Goal: Transaction & Acquisition: Purchase product/service

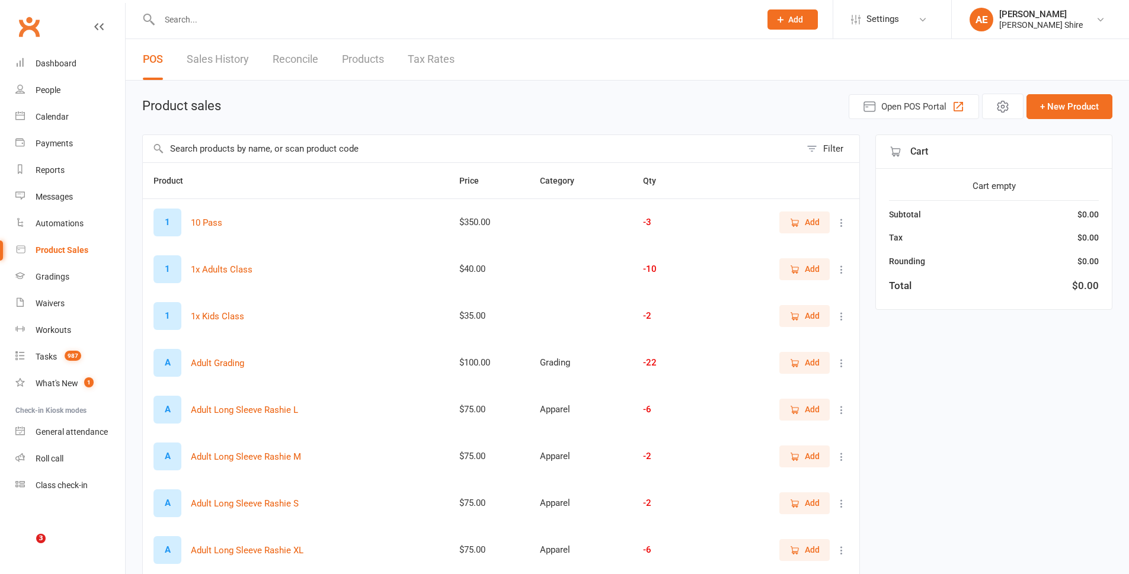
select select "100"
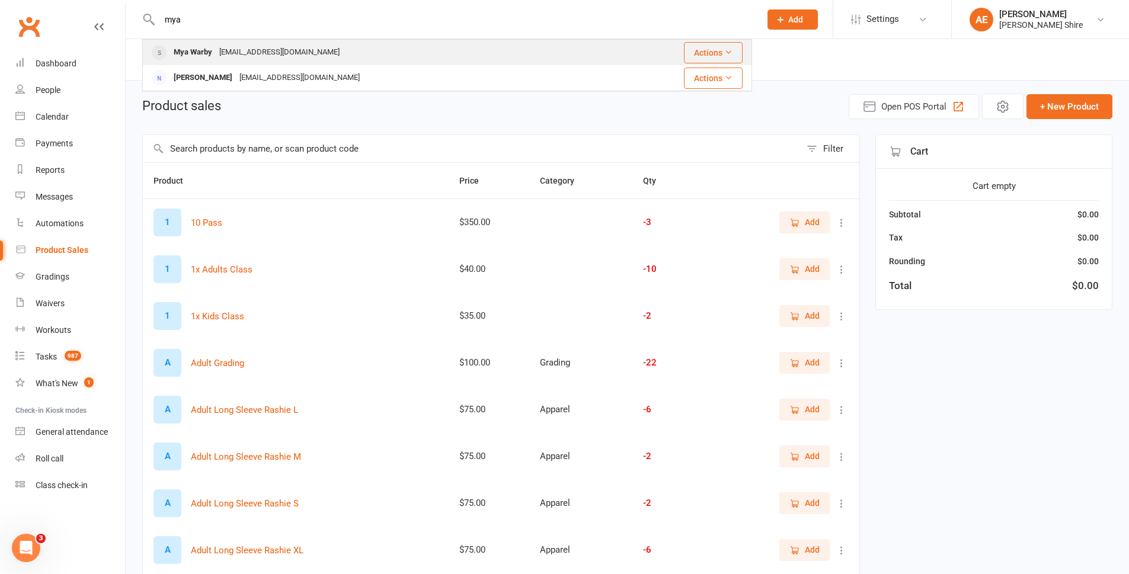
drag, startPoint x: 216, startPoint y: 53, endPoint x: 209, endPoint y: 43, distance: 12.5
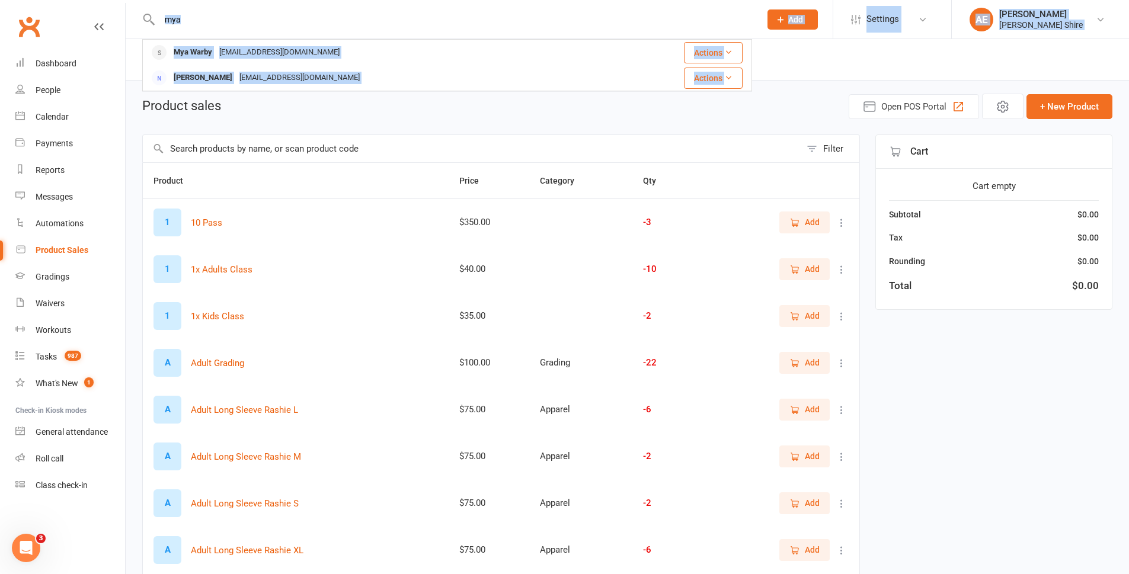
drag, startPoint x: 233, startPoint y: 28, endPoint x: 53, endPoint y: 4, distance: 181.2
click at [53, 3] on header "mya Mya Warby levih.warby@gmail.com Actions Cintya Silva cintya1@msn.com Action…" at bounding box center [564, 3] width 1129 height 0
click at [207, 27] on input "mya" at bounding box center [454, 19] width 596 height 17
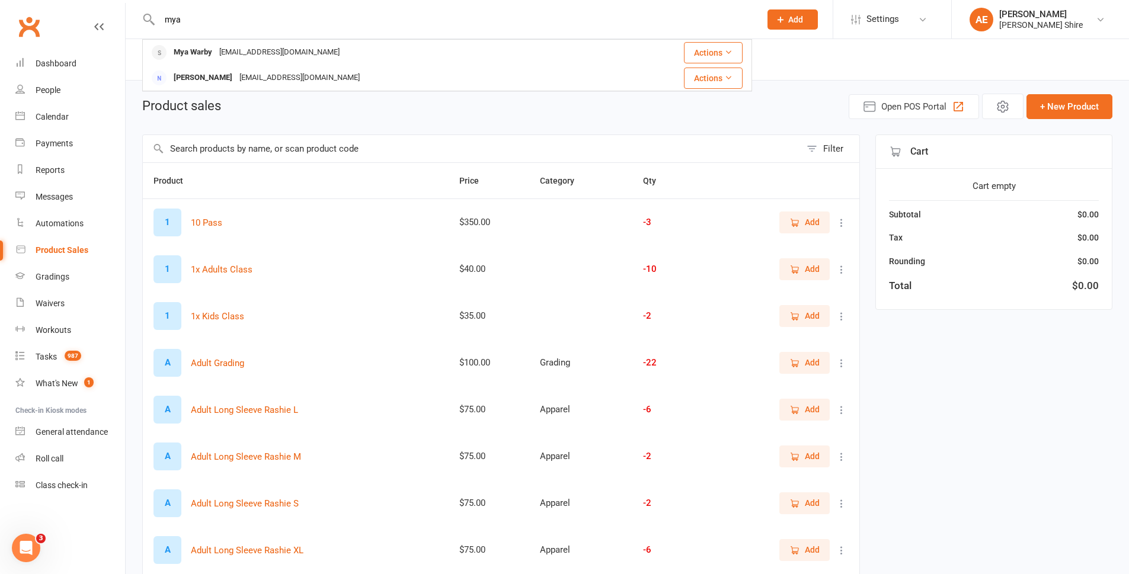
drag, startPoint x: 190, startPoint y: 21, endPoint x: 138, endPoint y: 6, distance: 54.8
click at [156, 25] on div "mya Mya Warby levih.warby@gmail.com Actions Cintya Silva cintya1@msn.com Actions" at bounding box center [447, 19] width 610 height 39
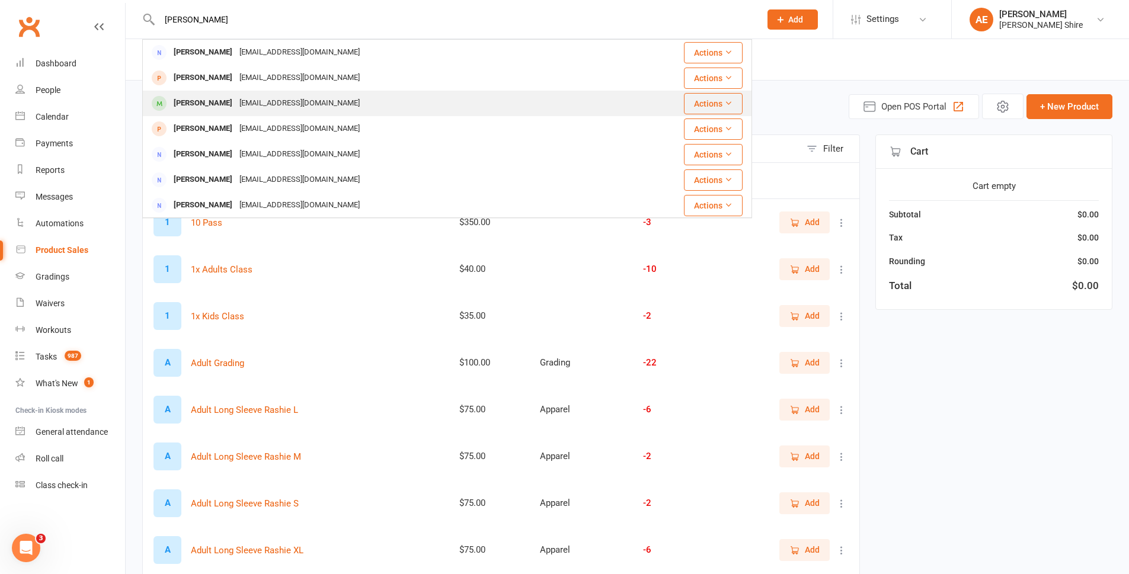
type input "chen"
click at [269, 104] on div "cchen418@gmail.com" at bounding box center [299, 103] width 127 height 17
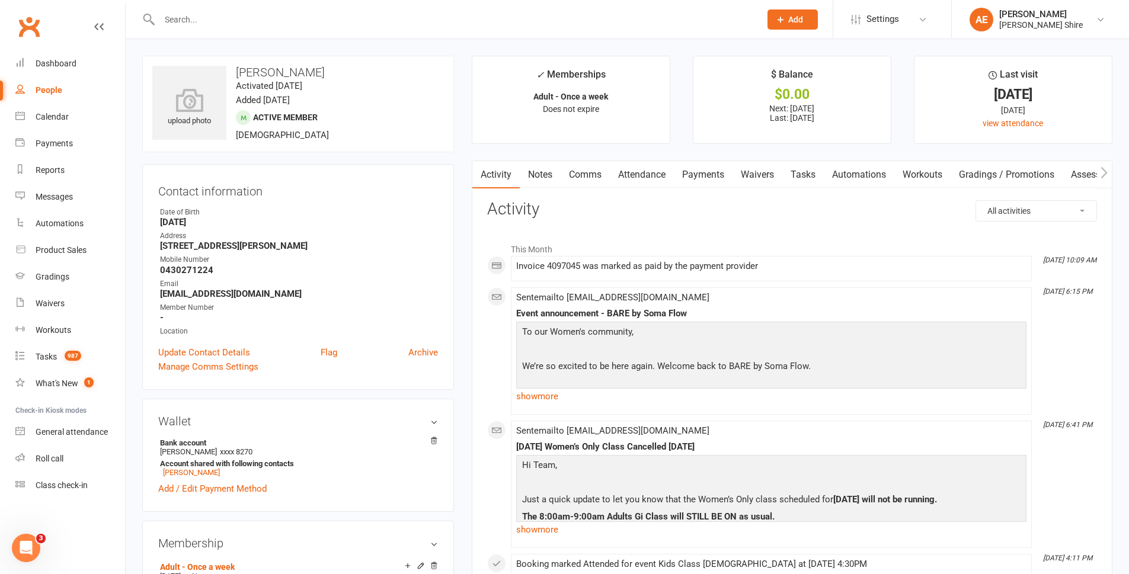
click at [197, 11] on input "text" at bounding box center [454, 19] width 596 height 17
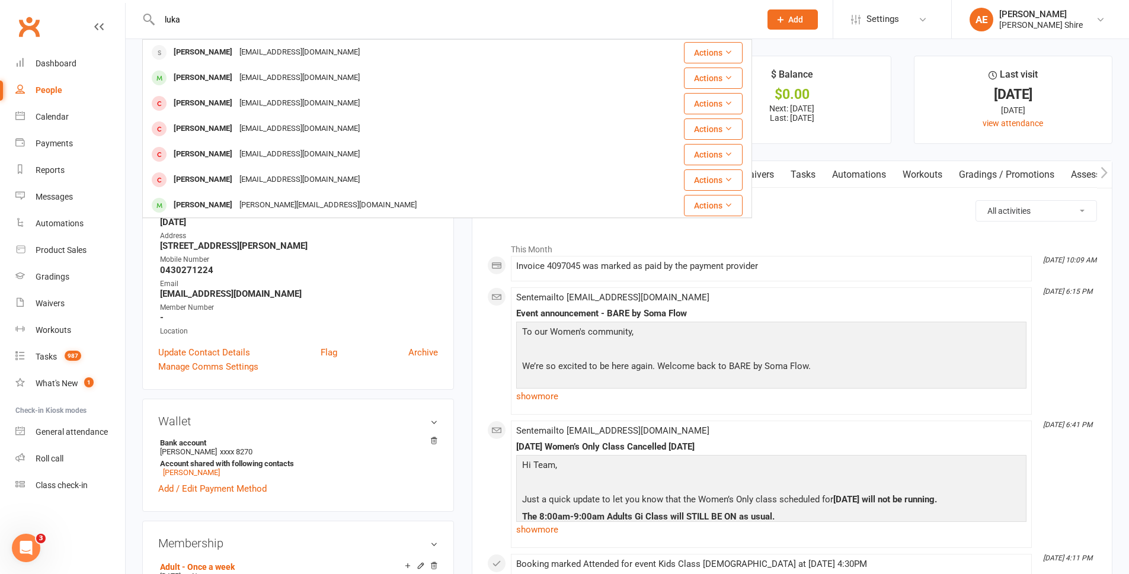
type input "luka"
click at [303, 43] on div "Luka Pavlov pavlov.pmp@gmail.com" at bounding box center [396, 52] width 506 height 24
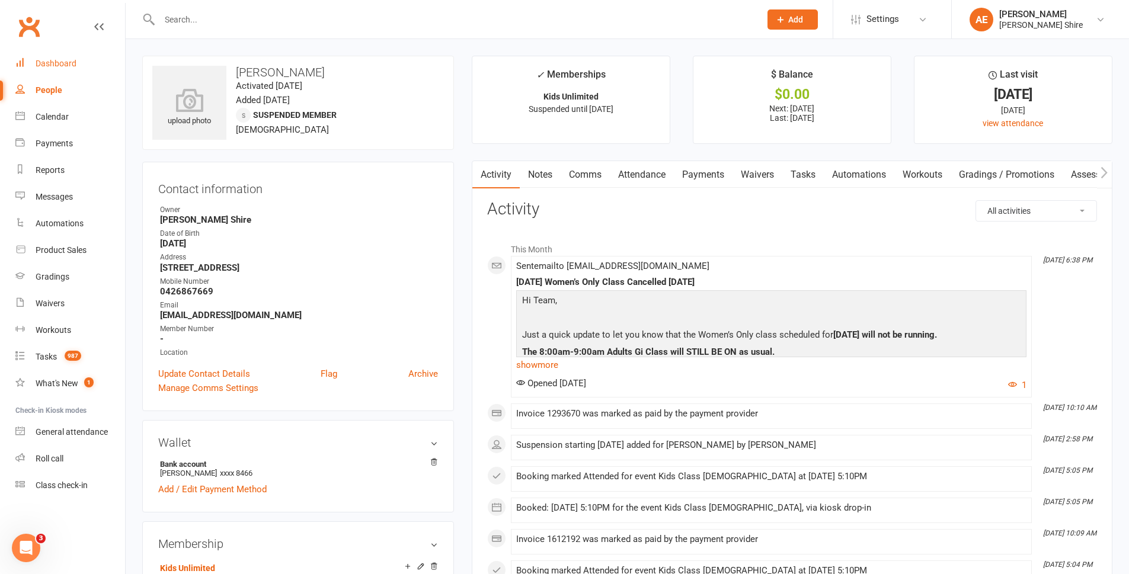
click at [50, 65] on div "Dashboard" at bounding box center [56, 63] width 41 height 9
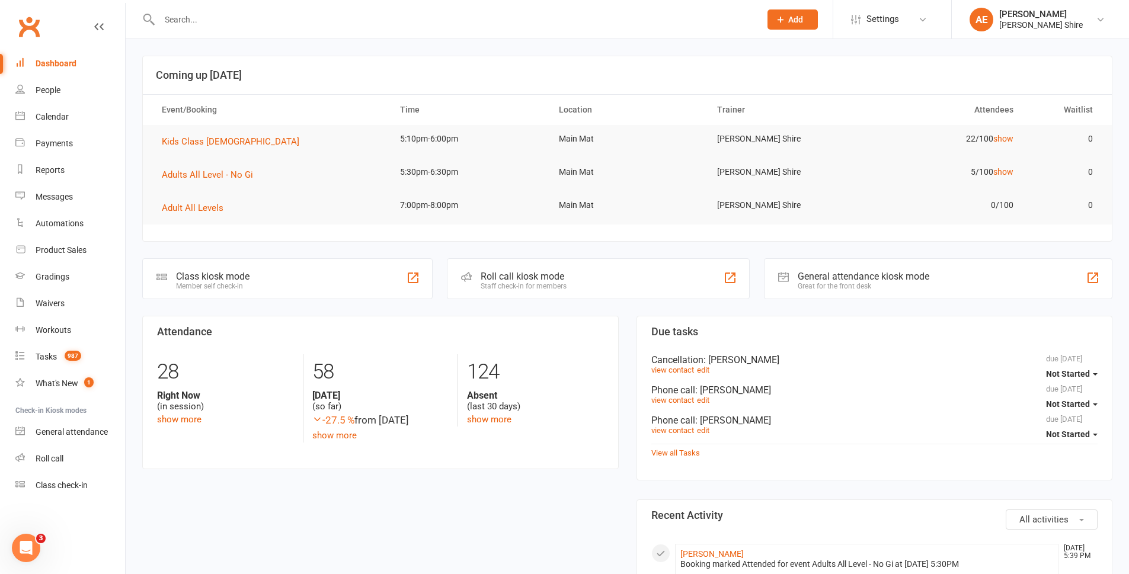
drag, startPoint x: 0, startPoint y: -50, endPoint x: 205, endPoint y: 306, distance: 411.3
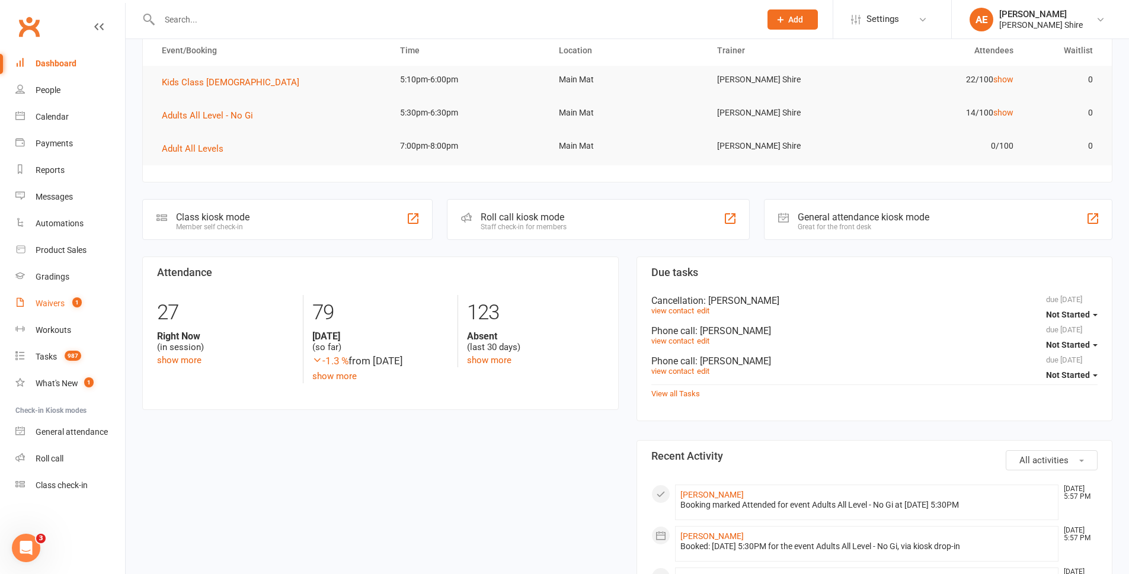
click at [57, 294] on link "Waivers 1" at bounding box center [70, 303] width 110 height 27
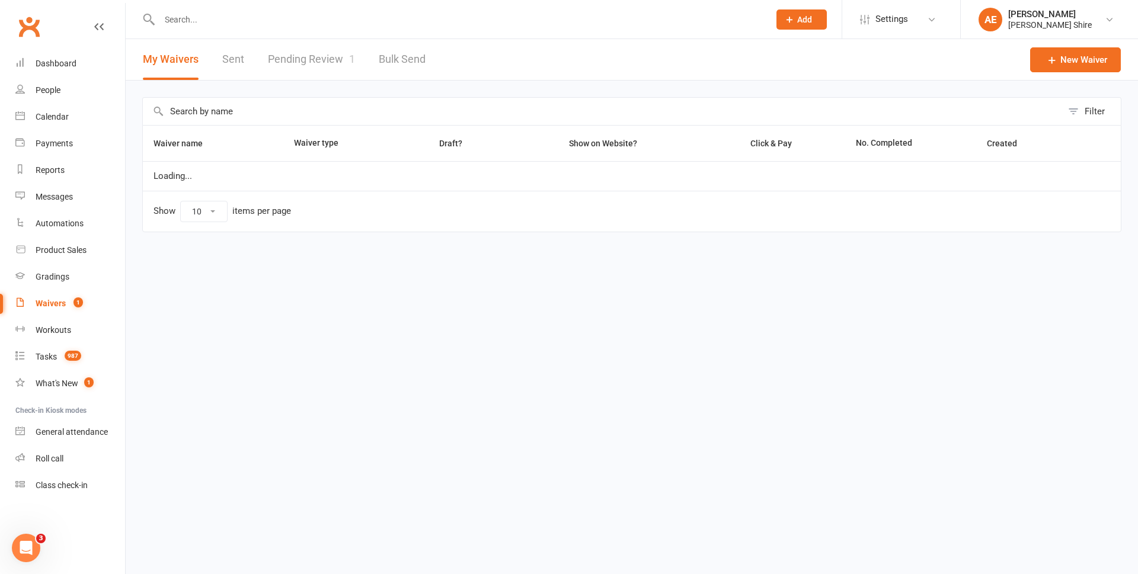
select select "25"
click at [318, 57] on link "Pending Review 1" at bounding box center [311, 59] width 87 height 41
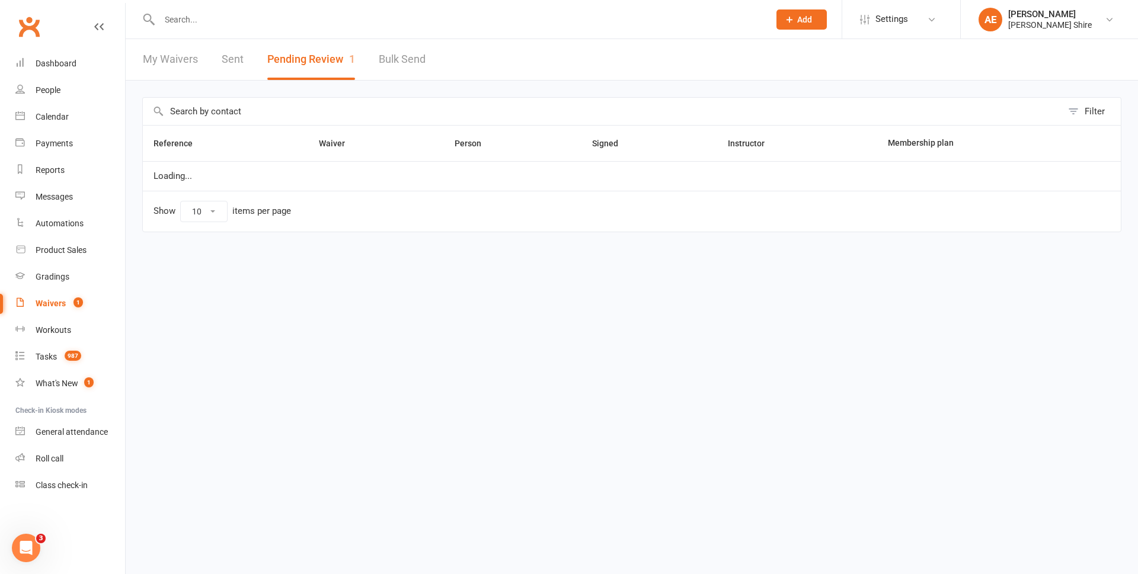
select select "100"
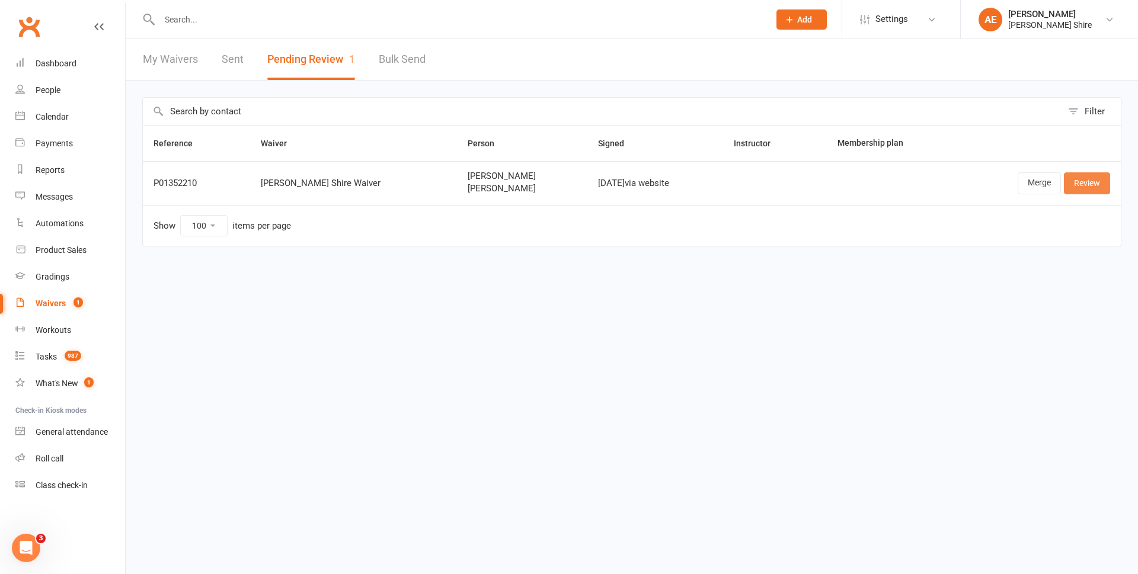
click at [1089, 181] on link "Review" at bounding box center [1087, 182] width 46 height 21
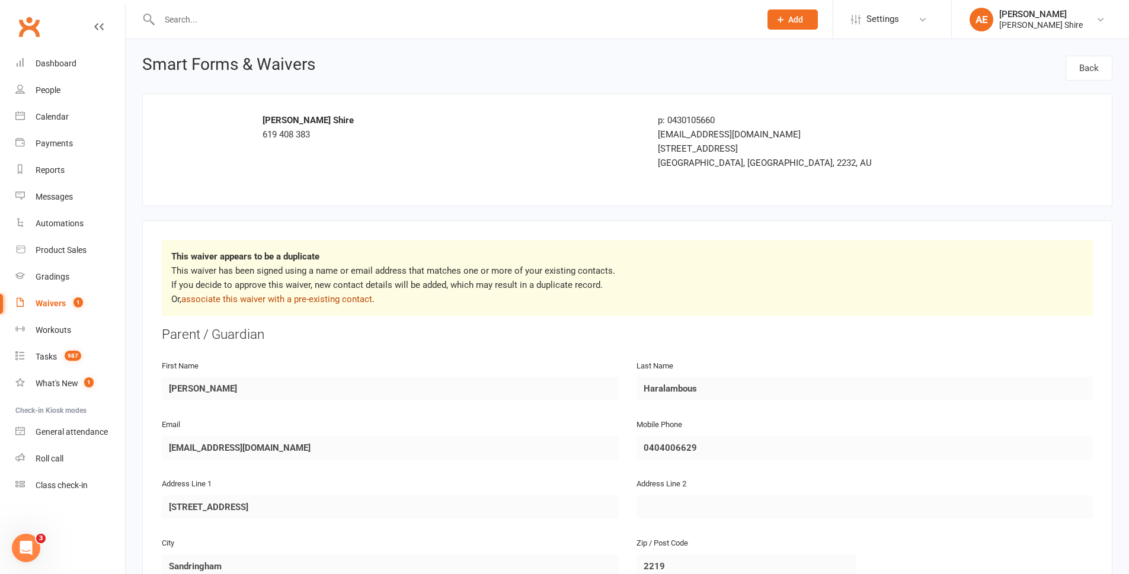
click at [329, 299] on link "associate this waiver with a pre-existing contact" at bounding box center [276, 299] width 191 height 11
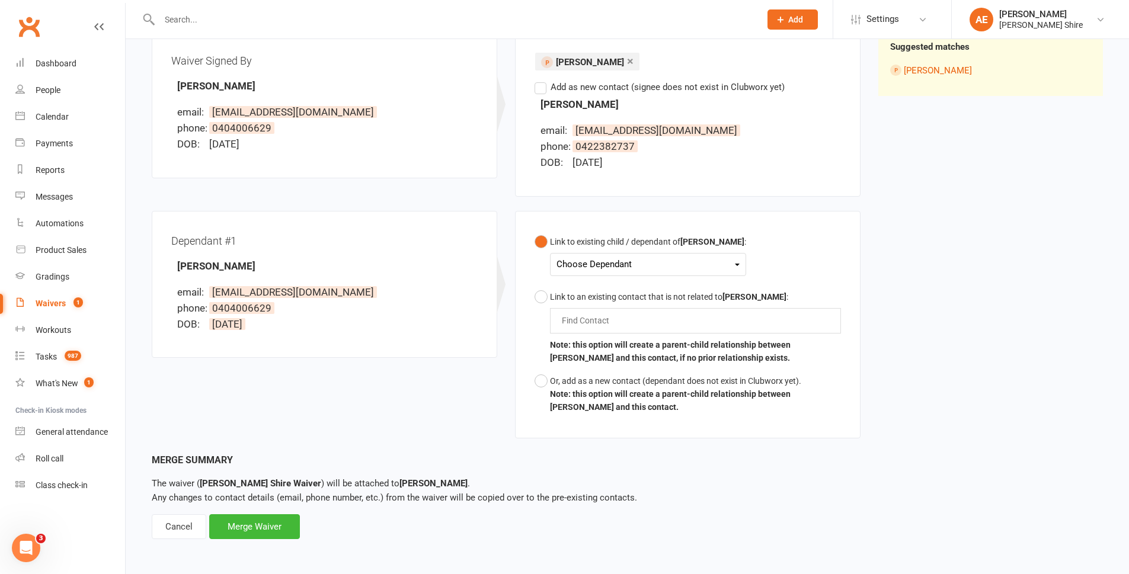
scroll to position [155, 0]
click at [183, 531] on div "Cancel" at bounding box center [179, 525] width 55 height 25
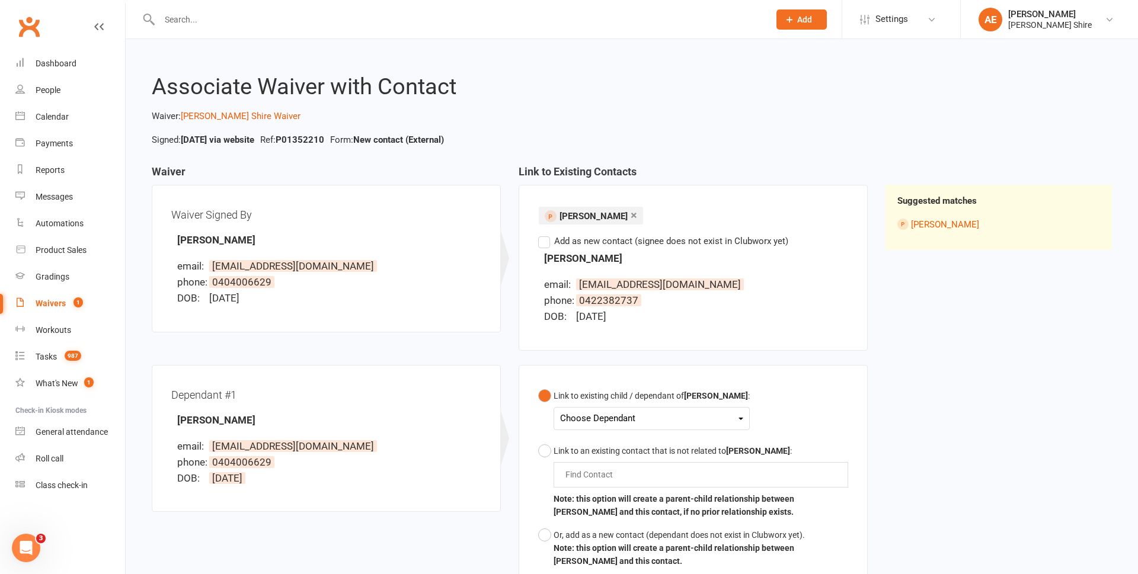
select select "100"
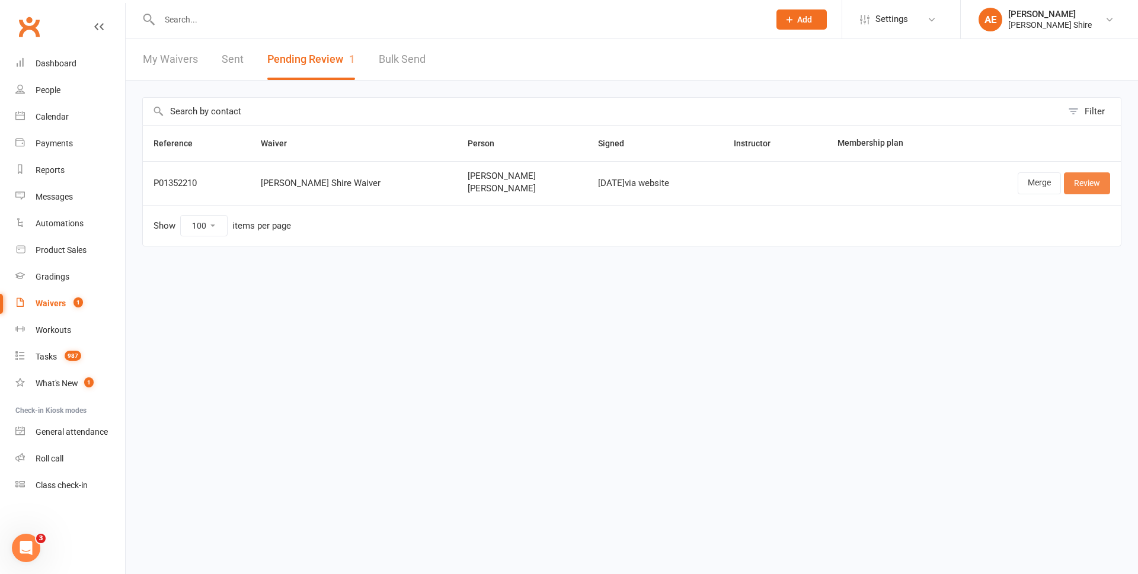
click at [1089, 178] on link "Review" at bounding box center [1087, 182] width 46 height 21
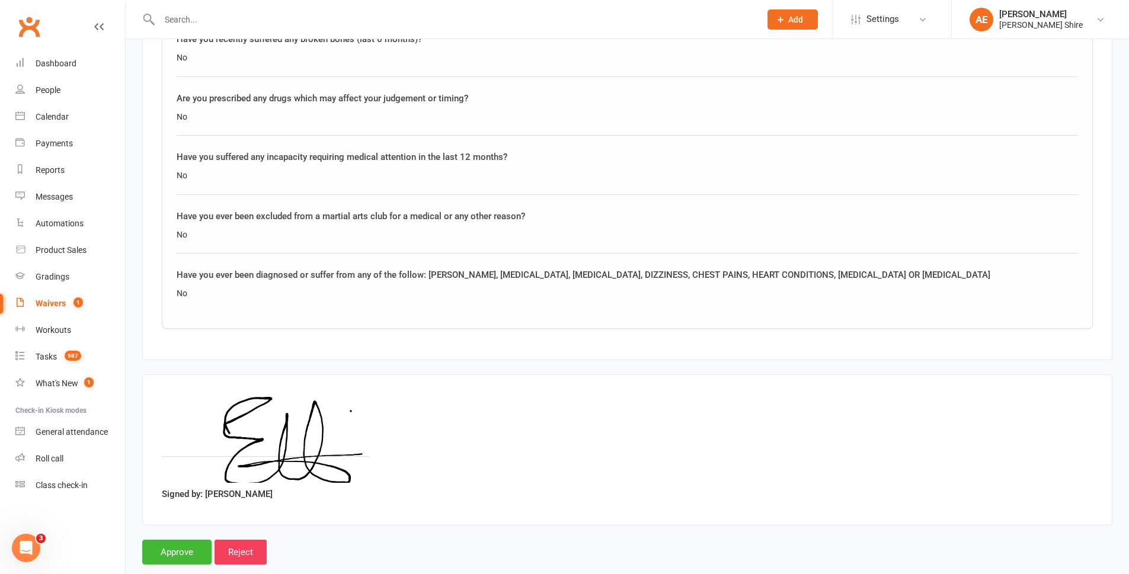
scroll to position [1710, 0]
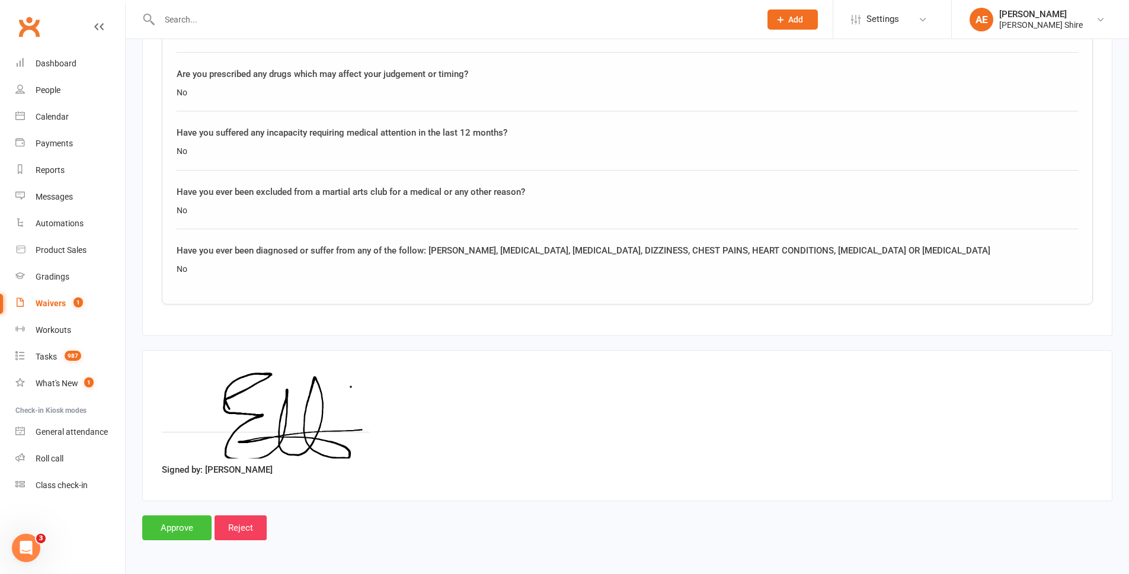
click at [186, 525] on input "Approve" at bounding box center [176, 528] width 69 height 25
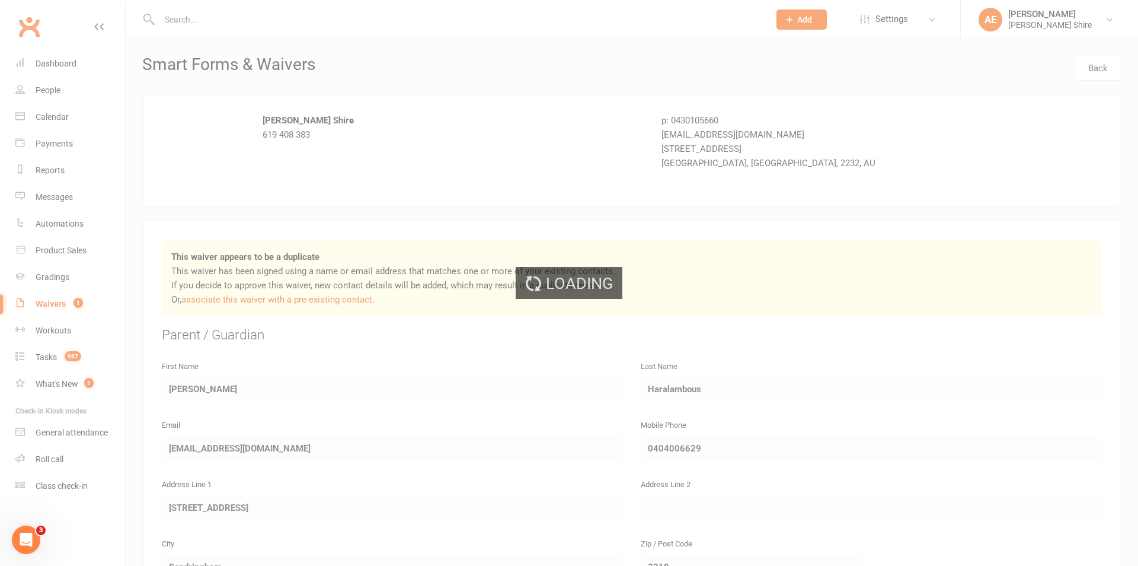
select select "100"
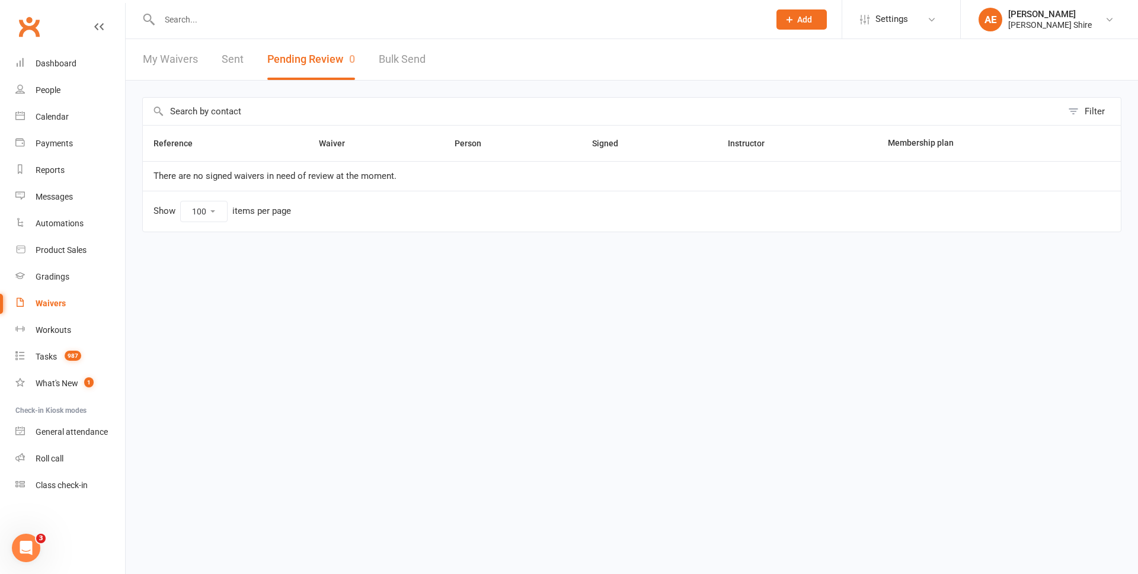
click at [178, 16] on input "text" at bounding box center [458, 19] width 605 height 17
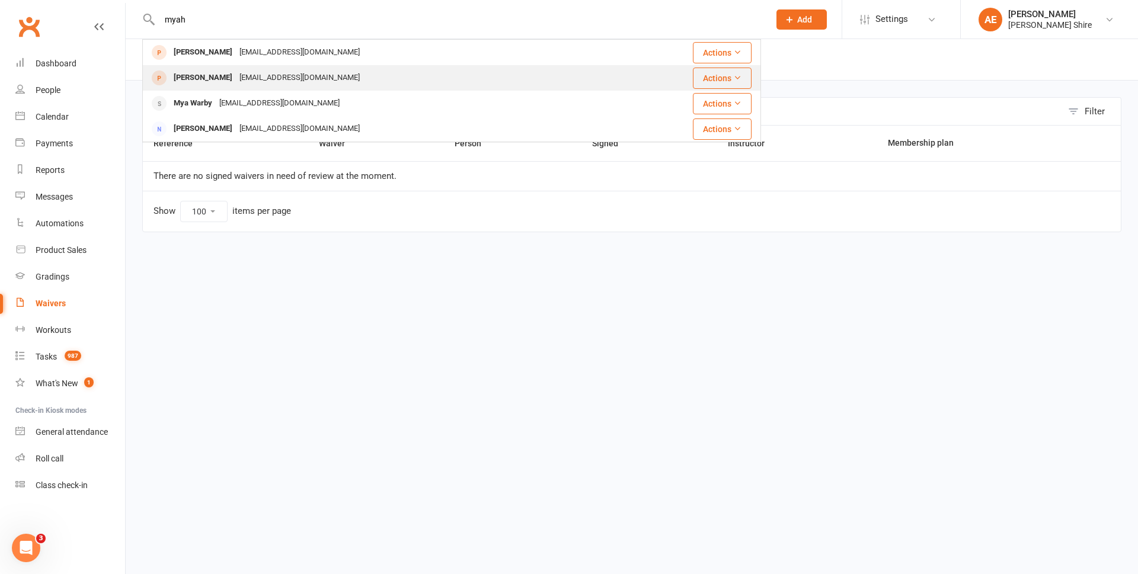
type input "myah"
click at [310, 80] on div "maciekmotylinski12@gmail.com" at bounding box center [299, 77] width 127 height 17
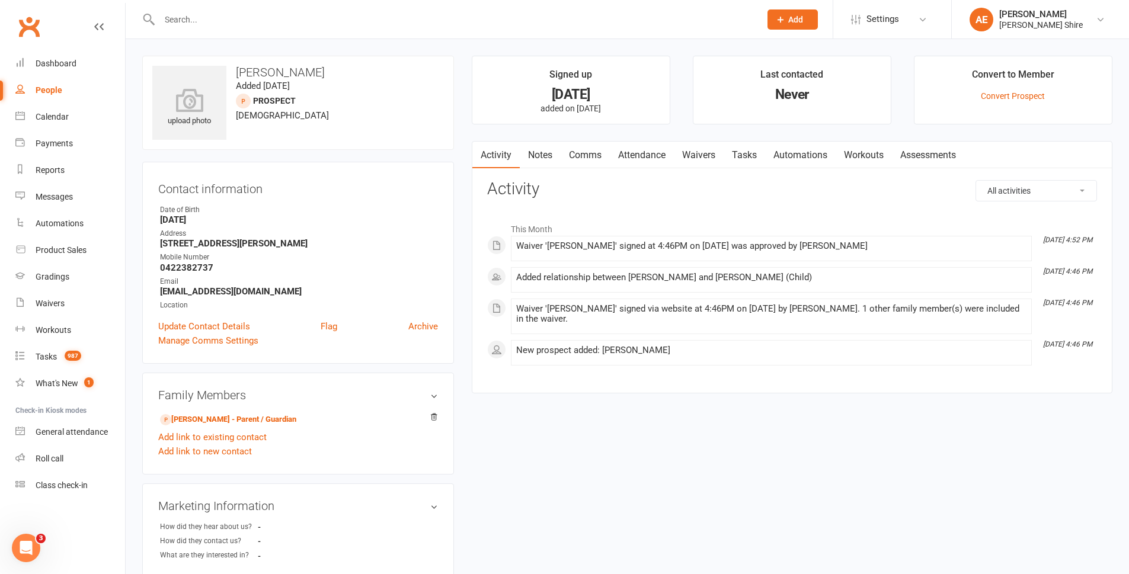
click at [178, 17] on input "text" at bounding box center [454, 19] width 596 height 17
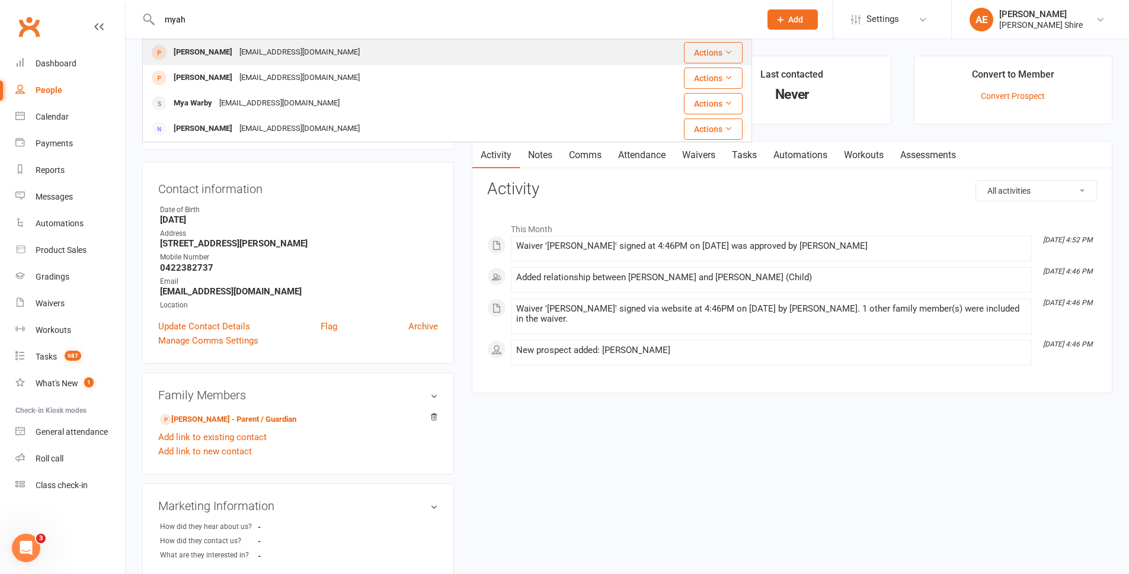
type input "myah"
click at [242, 62] on div "Myah Haralambous elenaharalambous7@gmail.com" at bounding box center [376, 52] width 467 height 24
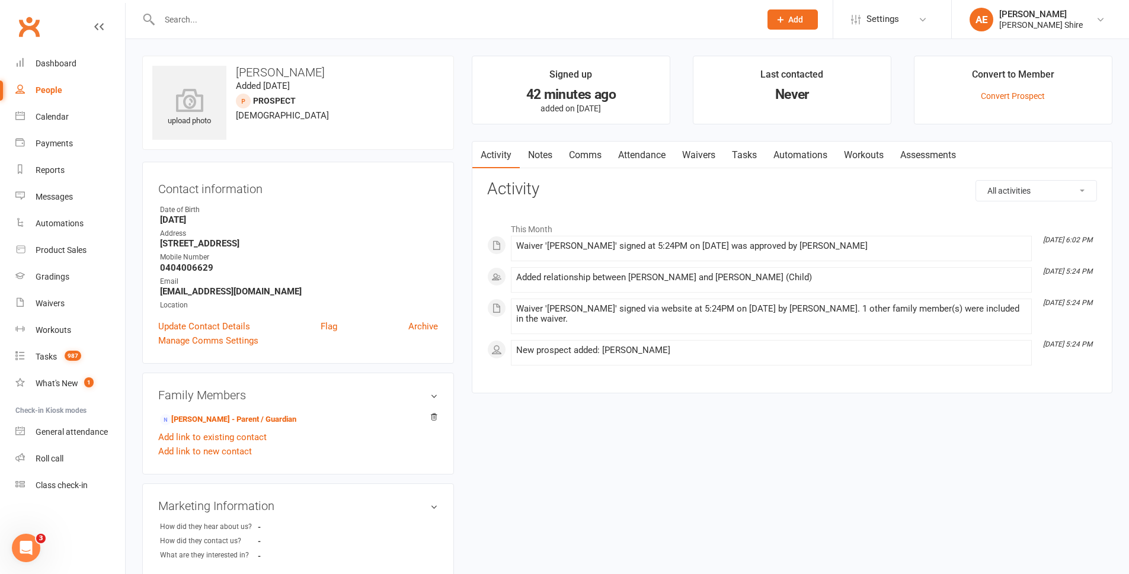
click at [221, 286] on strong "elenaharalambous7@gmail.com" at bounding box center [299, 291] width 278 height 11
copy render-form-field "elenaharalambous7@gmail.com"
click at [72, 254] on div "Product Sales" at bounding box center [61, 249] width 51 height 9
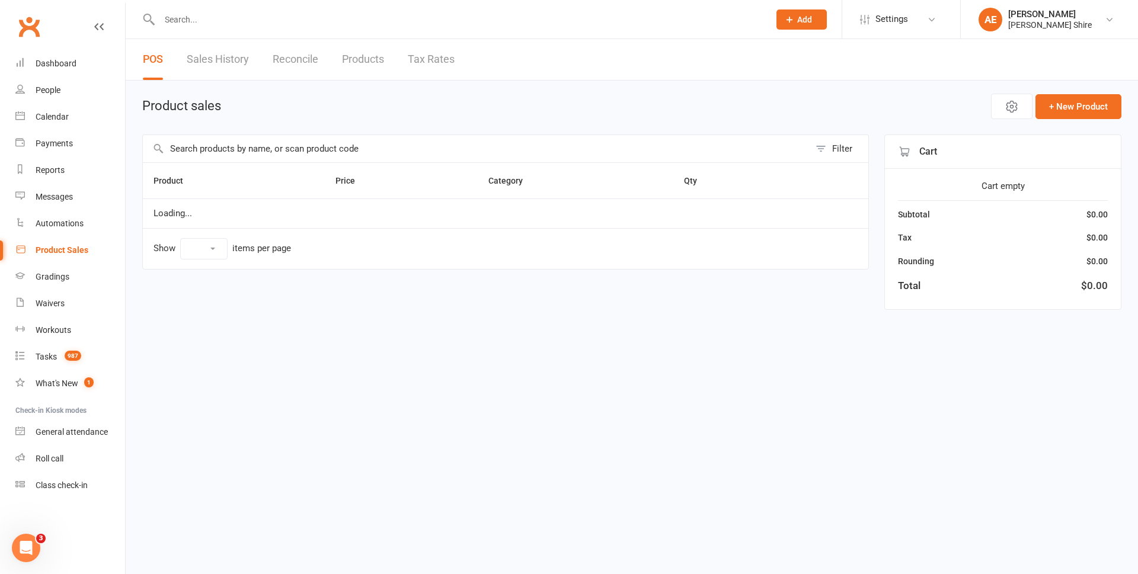
select select "100"
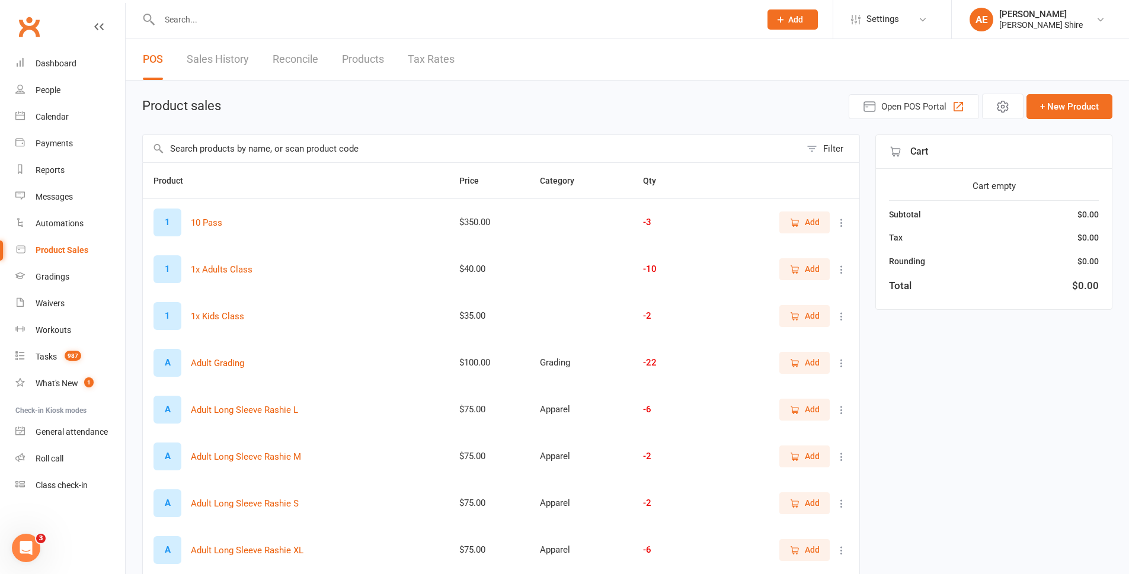
click at [371, 60] on link "Products" at bounding box center [363, 59] width 42 height 41
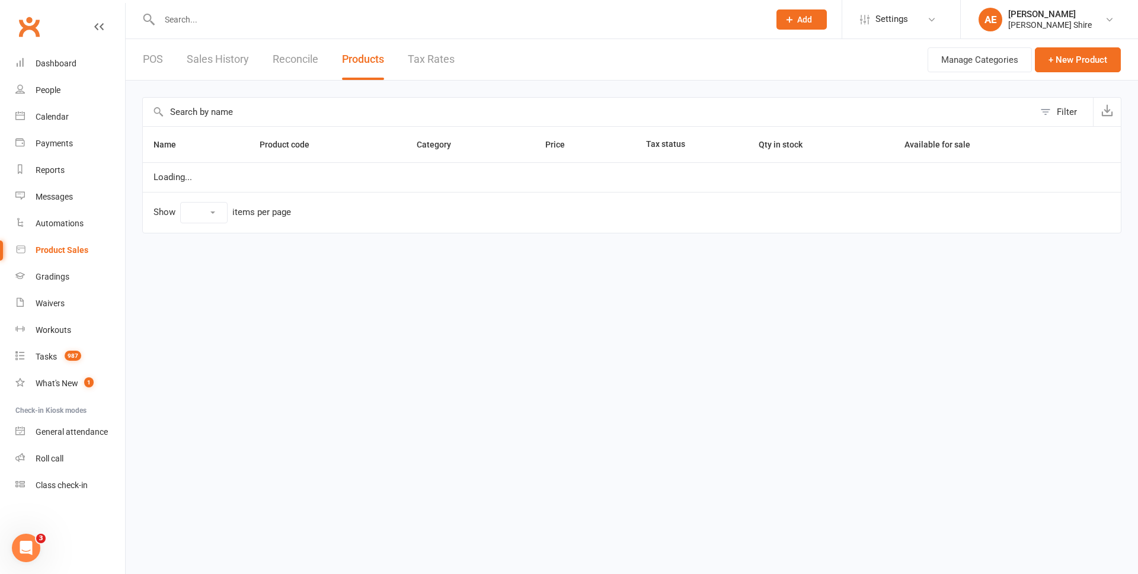
select select "100"
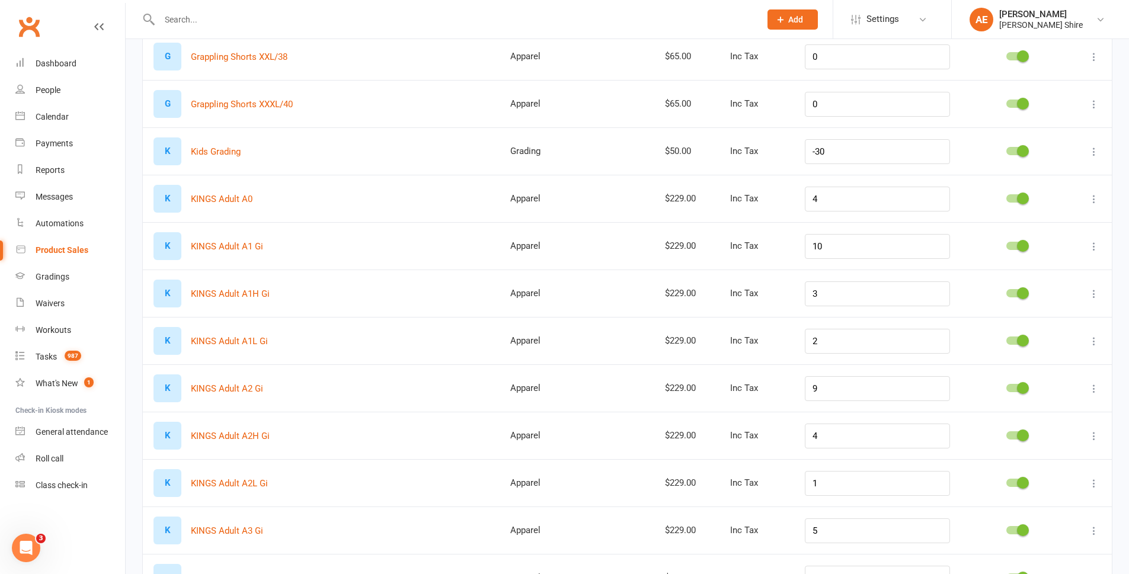
scroll to position [1245, 0]
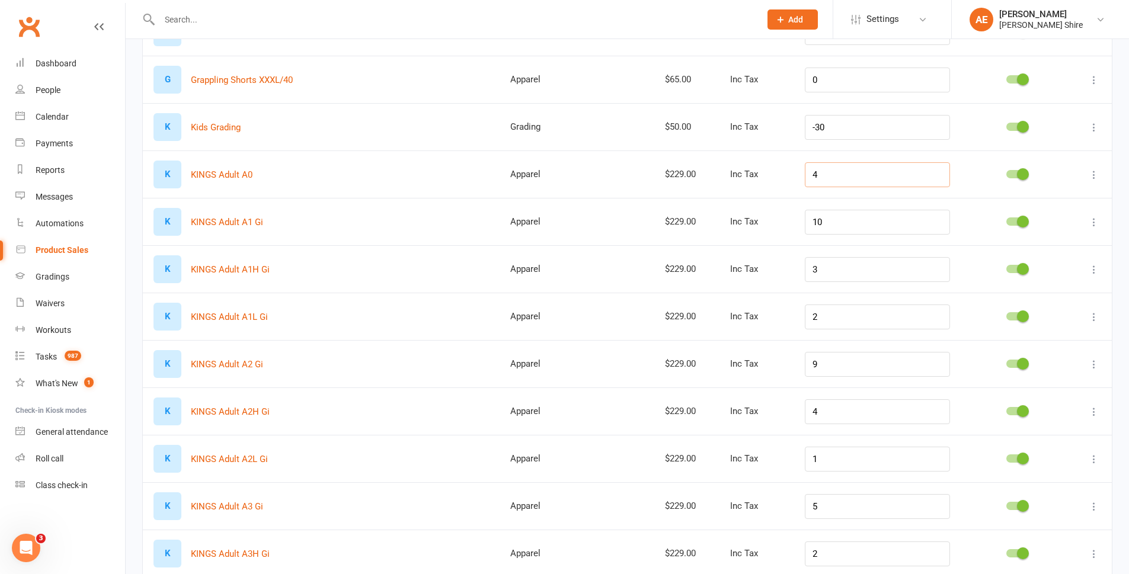
click at [838, 179] on input "4" at bounding box center [877, 174] width 145 height 25
click at [841, 225] on input "10" at bounding box center [877, 222] width 145 height 25
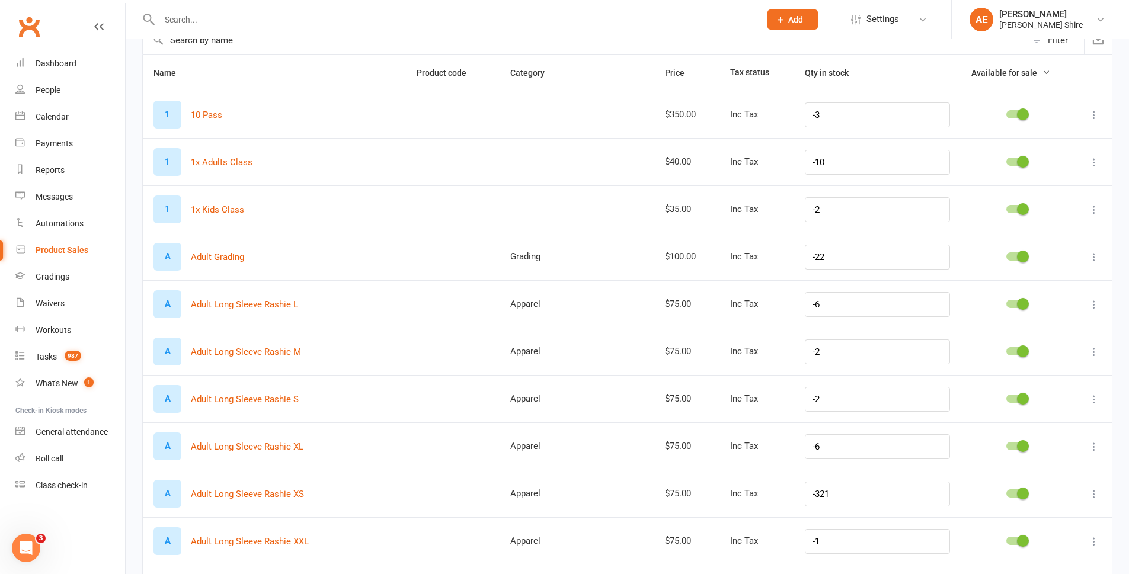
scroll to position [0, 0]
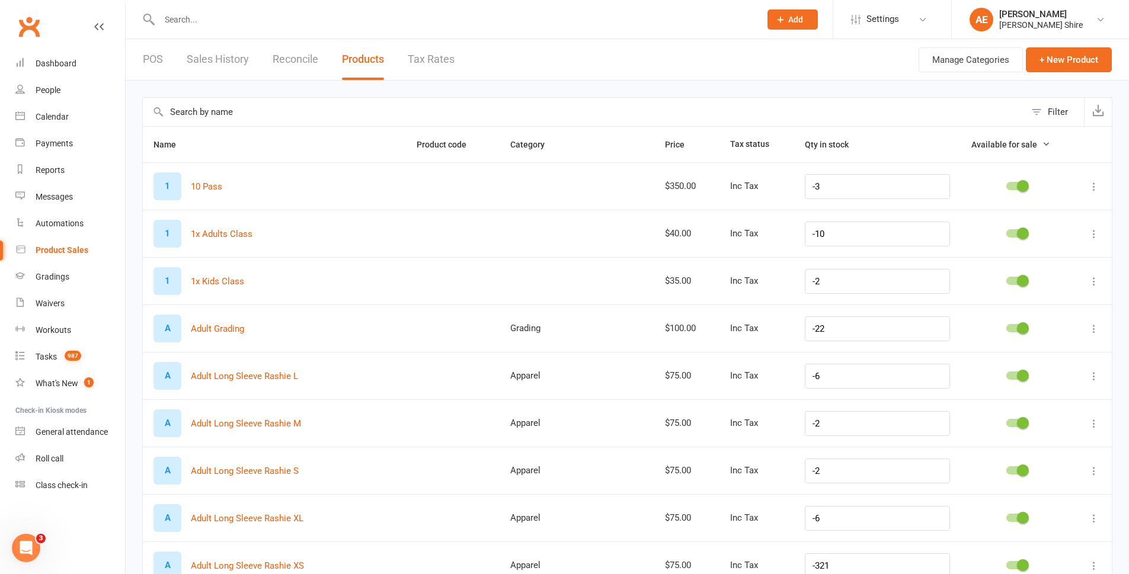
click at [215, 139] on th "Name" at bounding box center [274, 145] width 263 height 36
click at [222, 108] on input "text" at bounding box center [584, 112] width 883 height 28
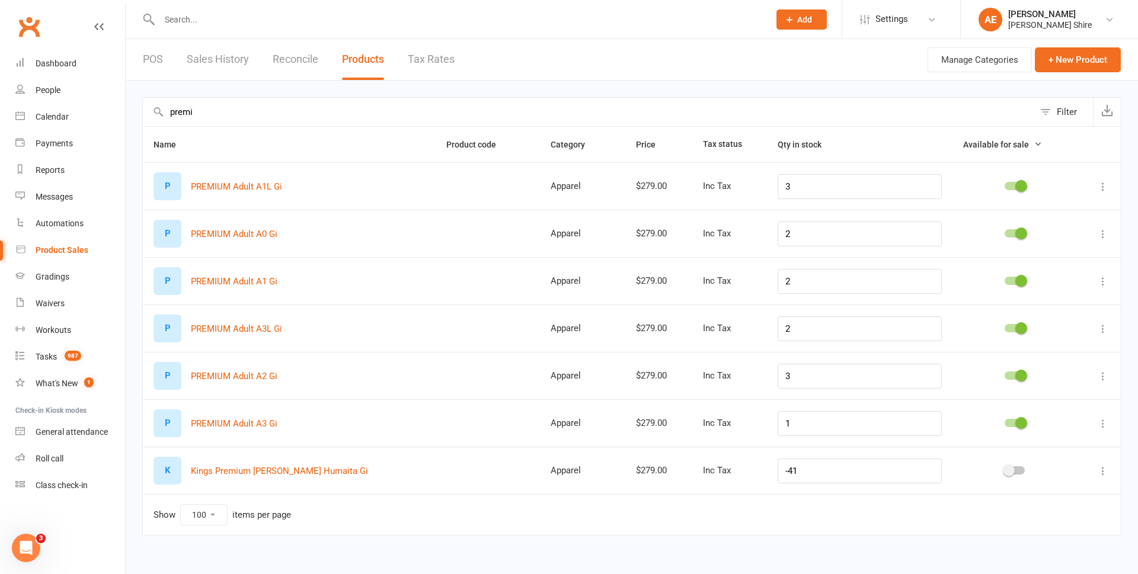
type input "premi"
click at [212, 12] on input "text" at bounding box center [458, 19] width 605 height 17
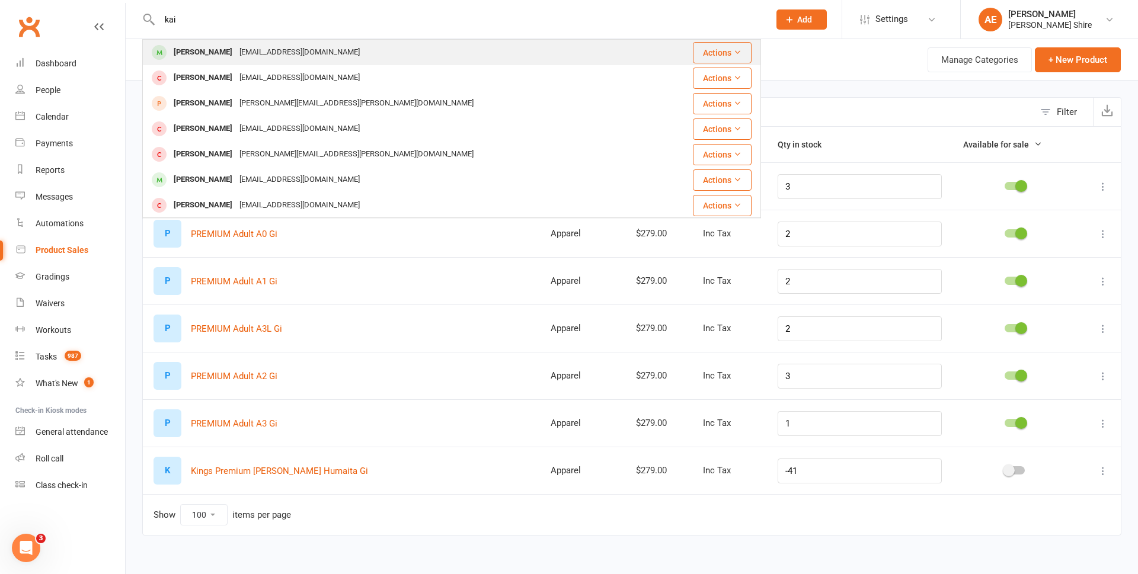
type input "kai"
click at [255, 52] on div "dgarbitt@gmail.com" at bounding box center [299, 52] width 127 height 17
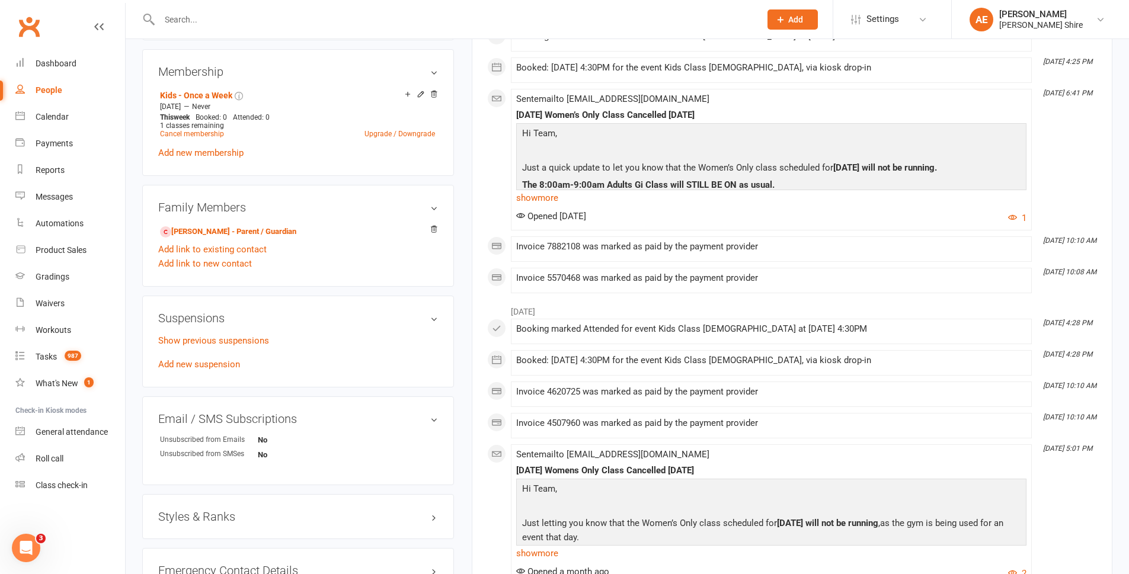
scroll to position [474, 0]
click at [232, 358] on link "Add new suspension" at bounding box center [199, 362] width 82 height 11
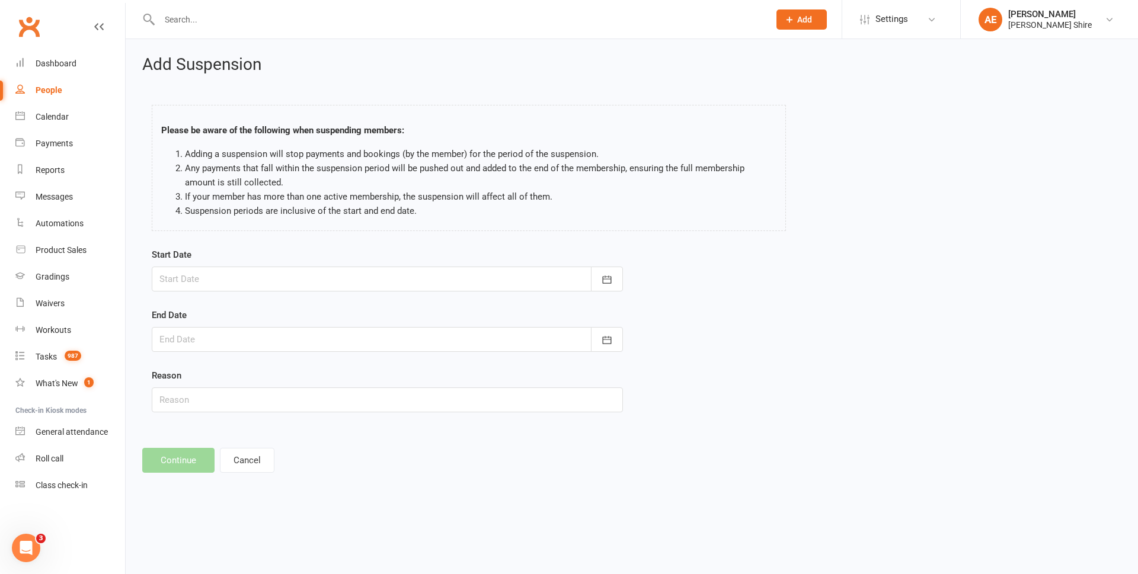
click at [220, 275] on div at bounding box center [387, 279] width 471 height 25
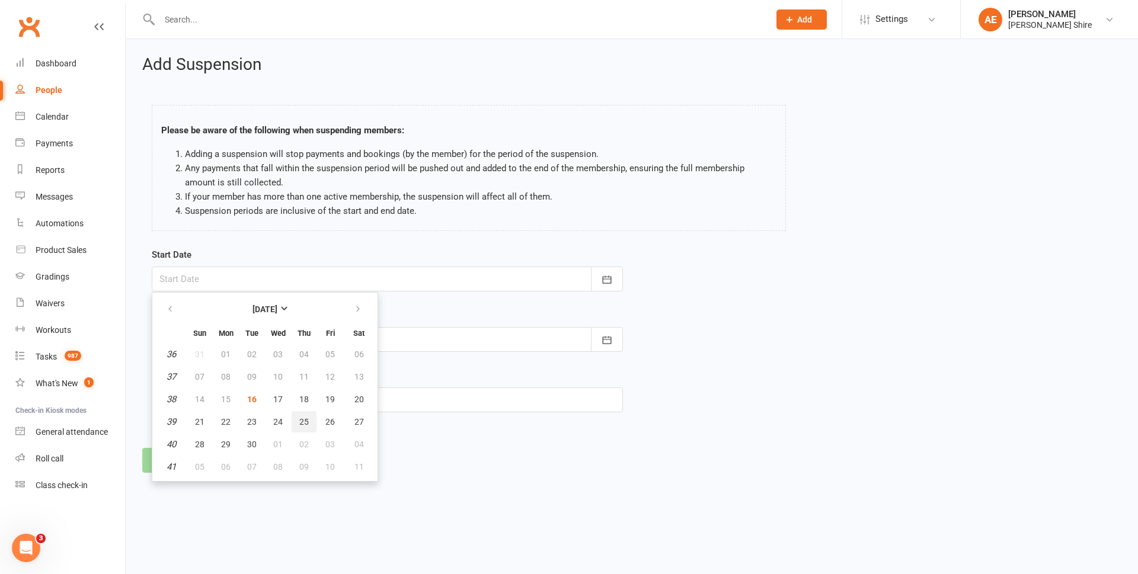
click at [301, 424] on span "25" at bounding box center [303, 421] width 9 height 9
type input "25 Sep 2025"
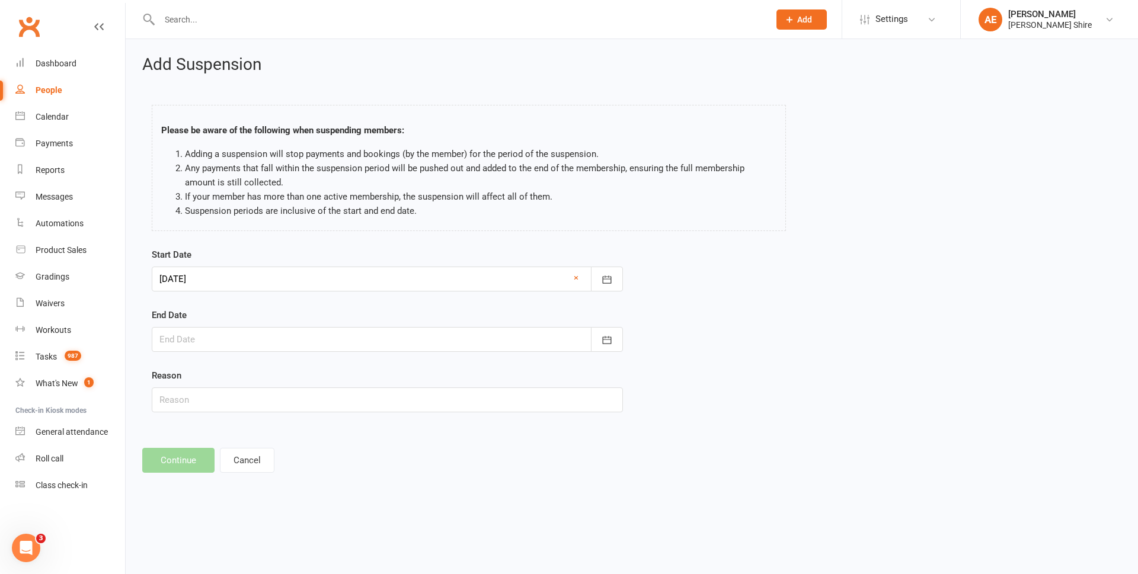
click at [280, 338] on div at bounding box center [387, 339] width 471 height 25
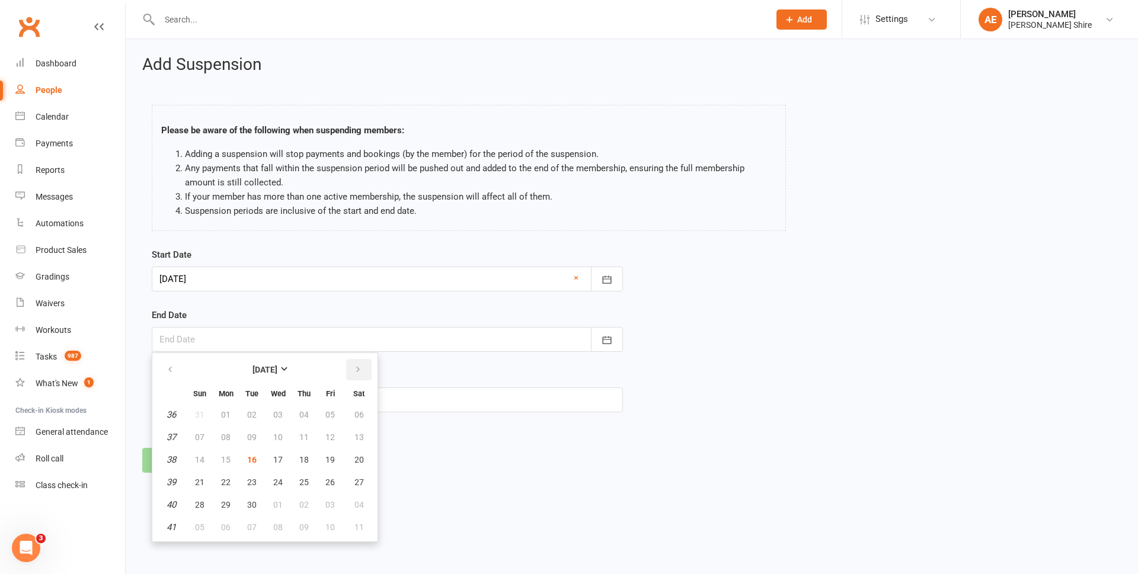
click at [346, 364] on button "button" at bounding box center [358, 369] width 25 height 21
click at [296, 437] on button "09" at bounding box center [304, 437] width 25 height 21
type input "09 Oct 2025"
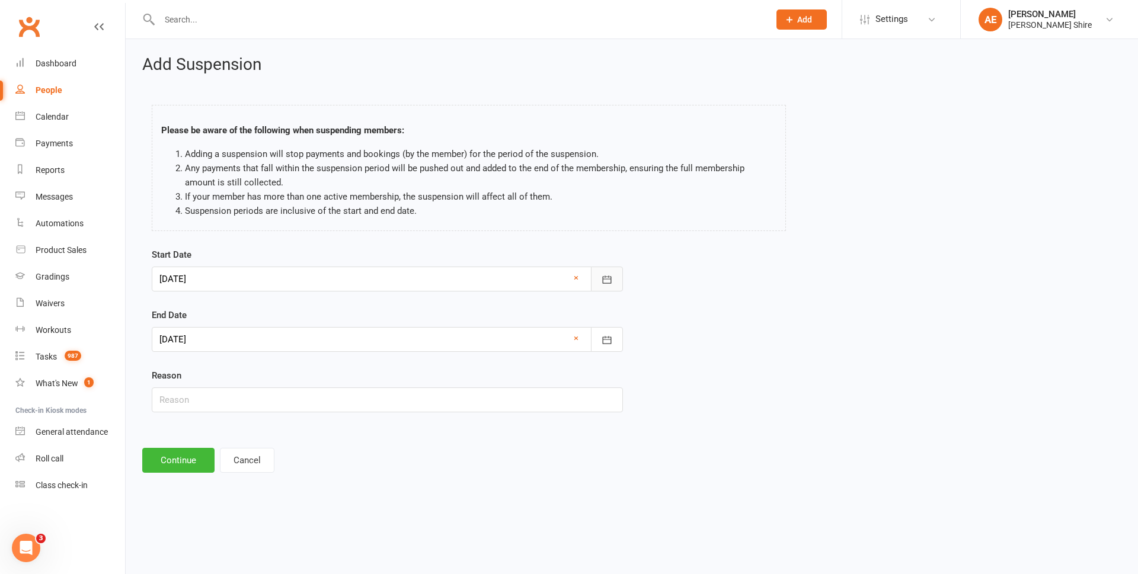
click at [618, 276] on button "button" at bounding box center [607, 279] width 32 height 25
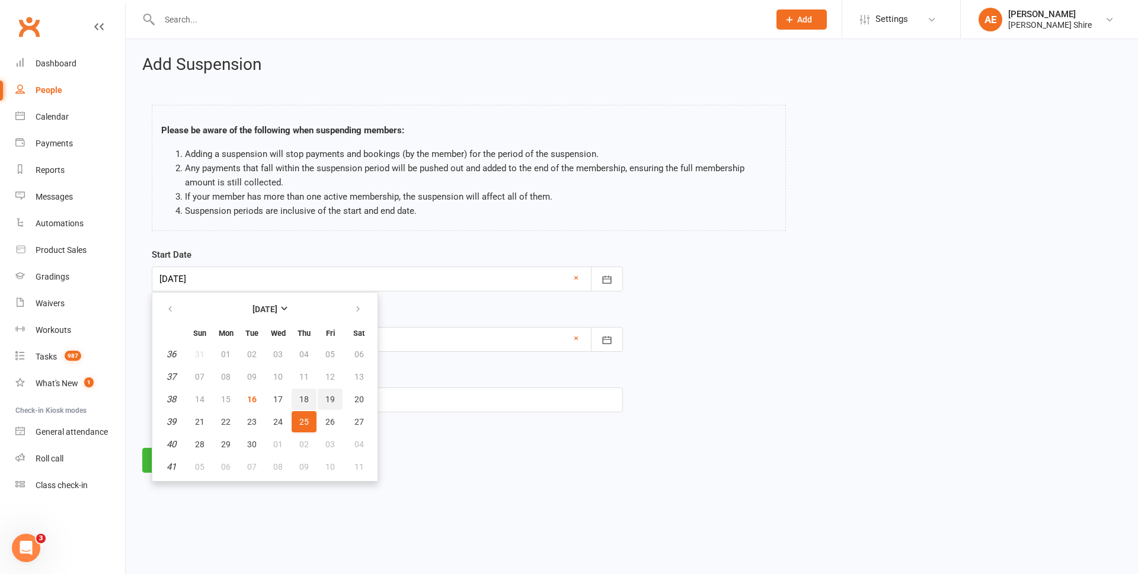
drag, startPoint x: 318, startPoint y: 398, endPoint x: 308, endPoint y: 400, distance: 10.8
click at [308, 400] on tr "38 14 15 16 17 18 19 20" at bounding box center [265, 399] width 218 height 21
click at [308, 400] on span "18" at bounding box center [303, 399] width 9 height 9
type input "18 Sep 2025"
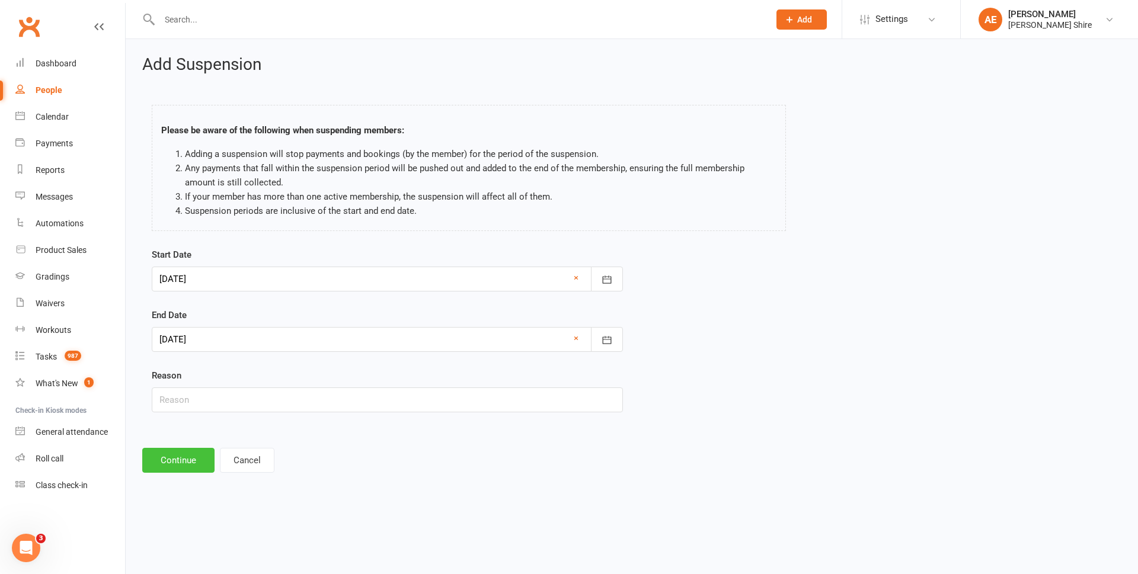
click at [174, 464] on button "Continue" at bounding box center [178, 460] width 72 height 25
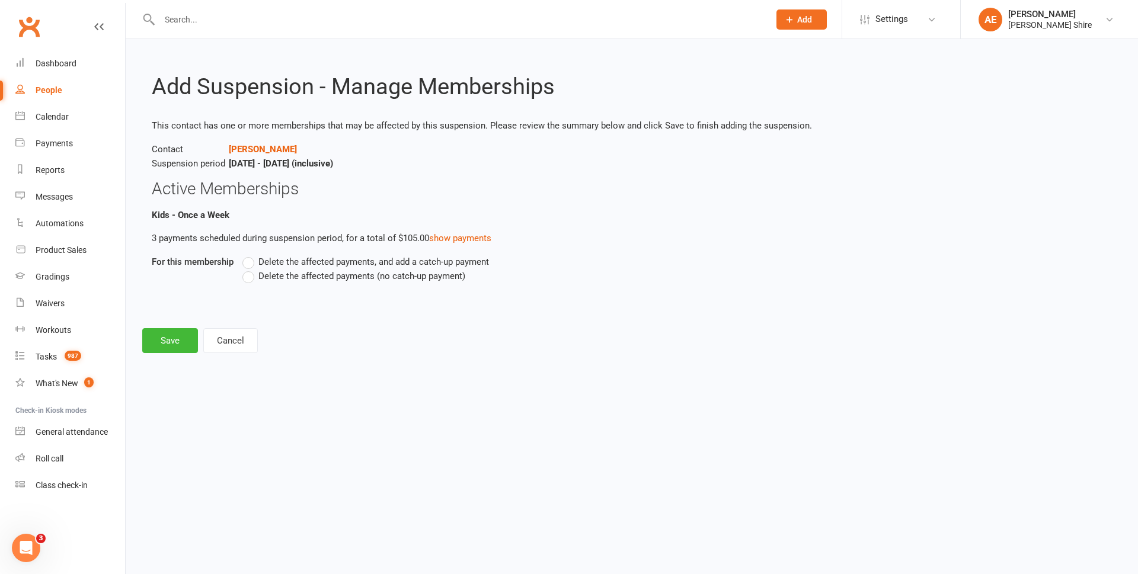
click at [354, 277] on span "Delete the affected payments (no catch-up payment)" at bounding box center [361, 275] width 207 height 12
click at [250, 269] on input "Delete the affected payments (no catch-up payment)" at bounding box center [246, 269] width 8 height 0
click at [177, 344] on button "Save" at bounding box center [170, 340] width 56 height 25
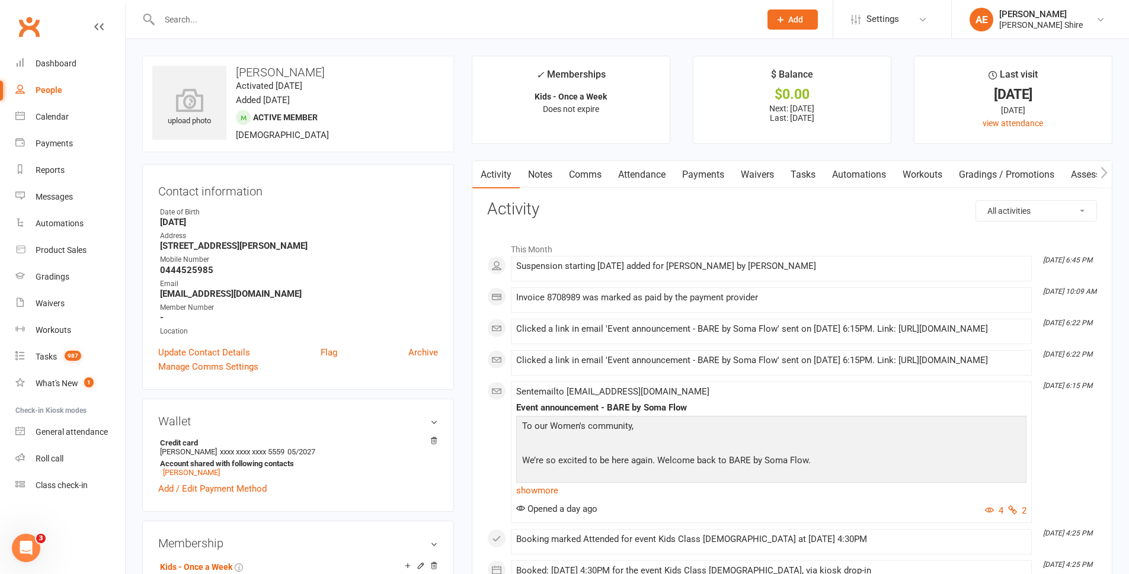
click at [251, 20] on input "text" at bounding box center [454, 19] width 596 height 17
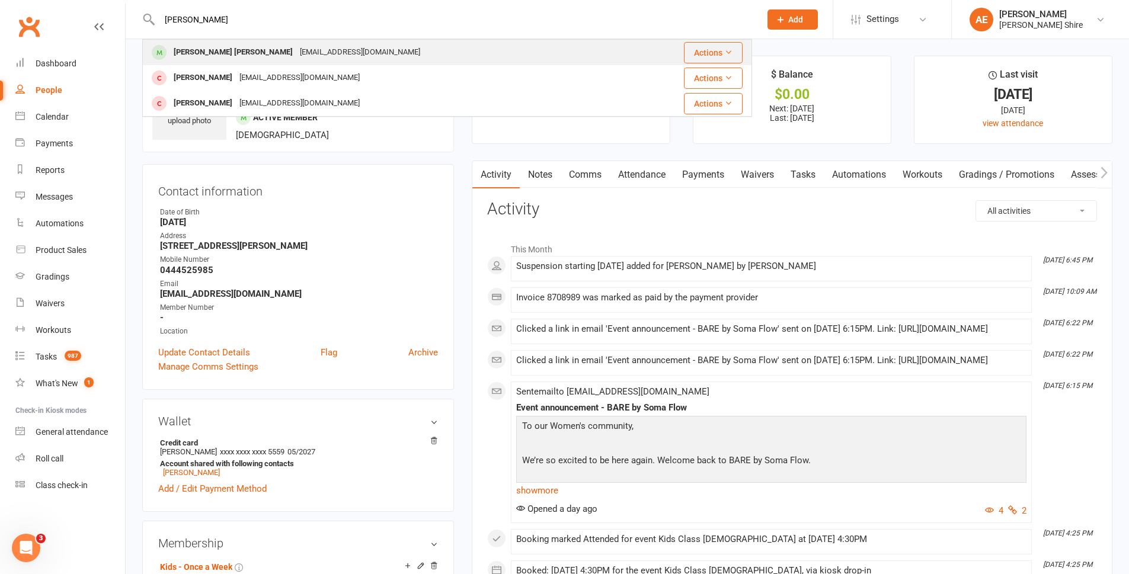
type input "tull"
click at [296, 59] on div "emmajaedesign@hotmail.com" at bounding box center [359, 52] width 127 height 17
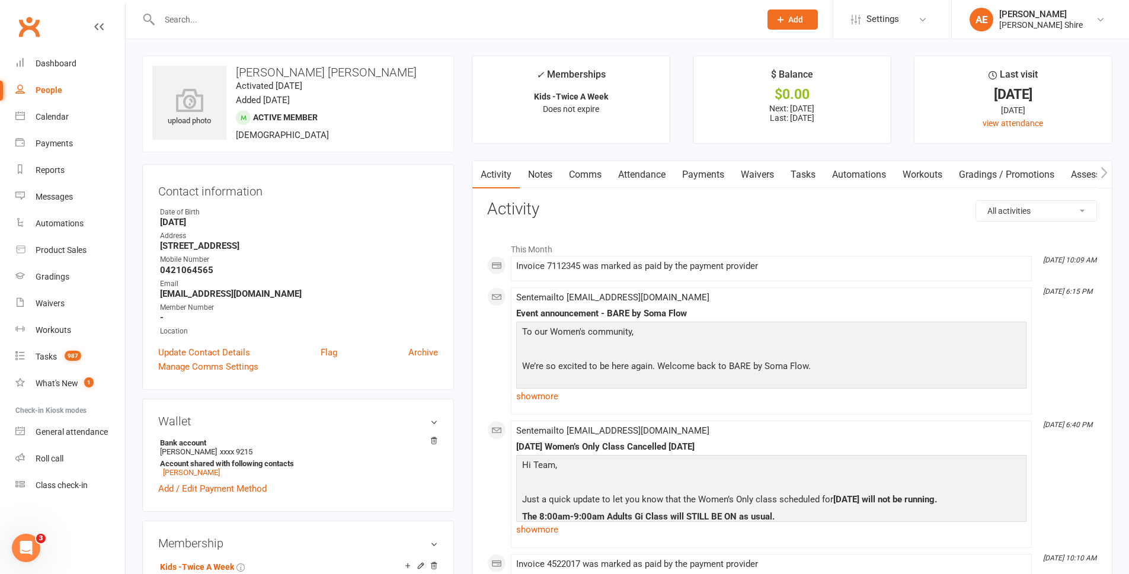
click at [691, 167] on link "Payments" at bounding box center [703, 174] width 59 height 27
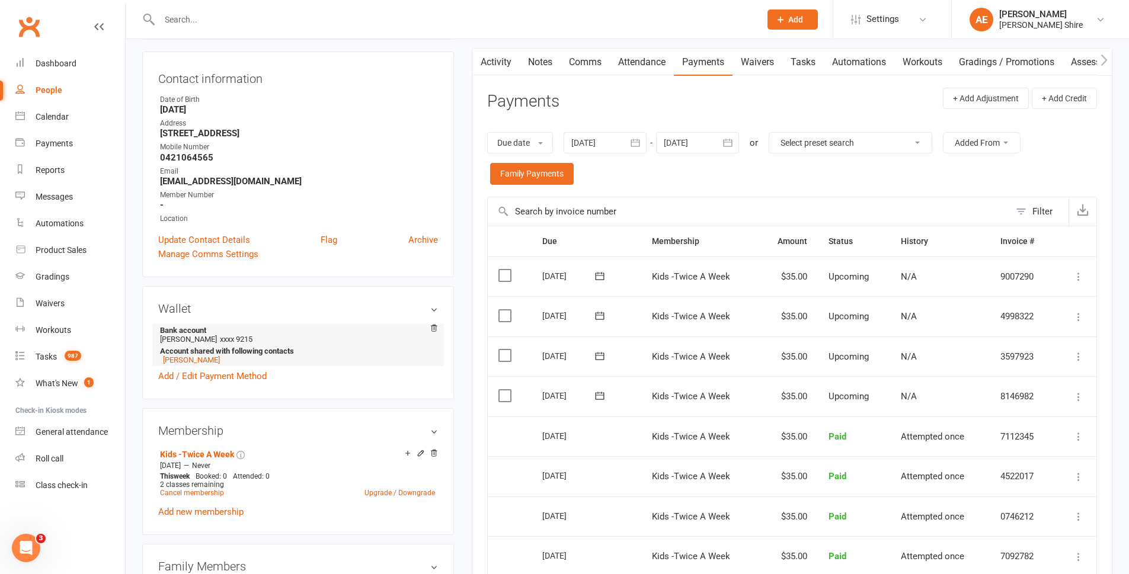
scroll to position [119, 0]
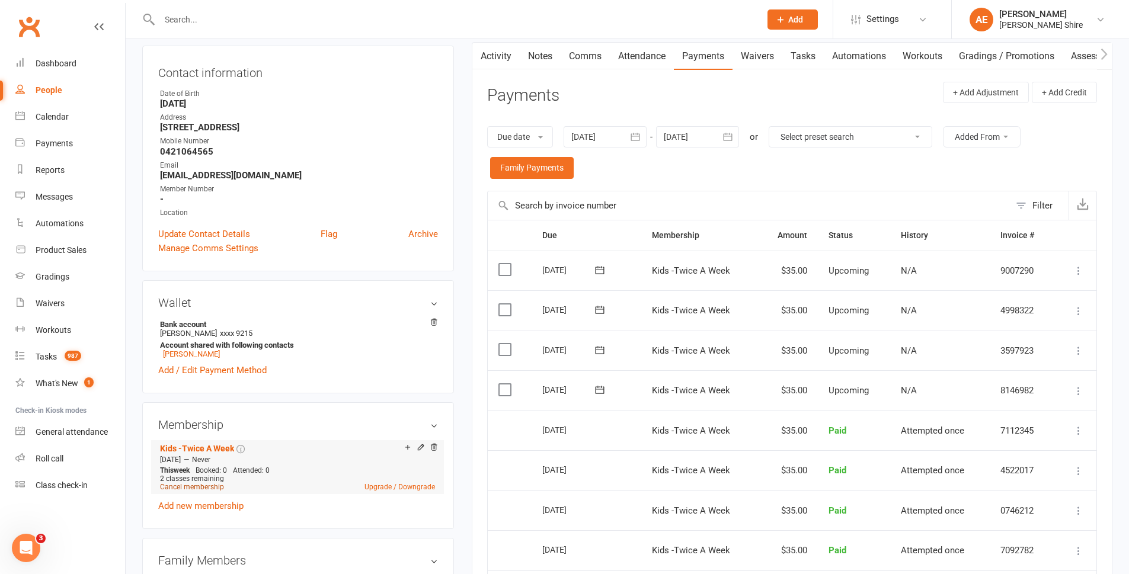
click at [189, 490] on link "Cancel membership" at bounding box center [192, 487] width 64 height 8
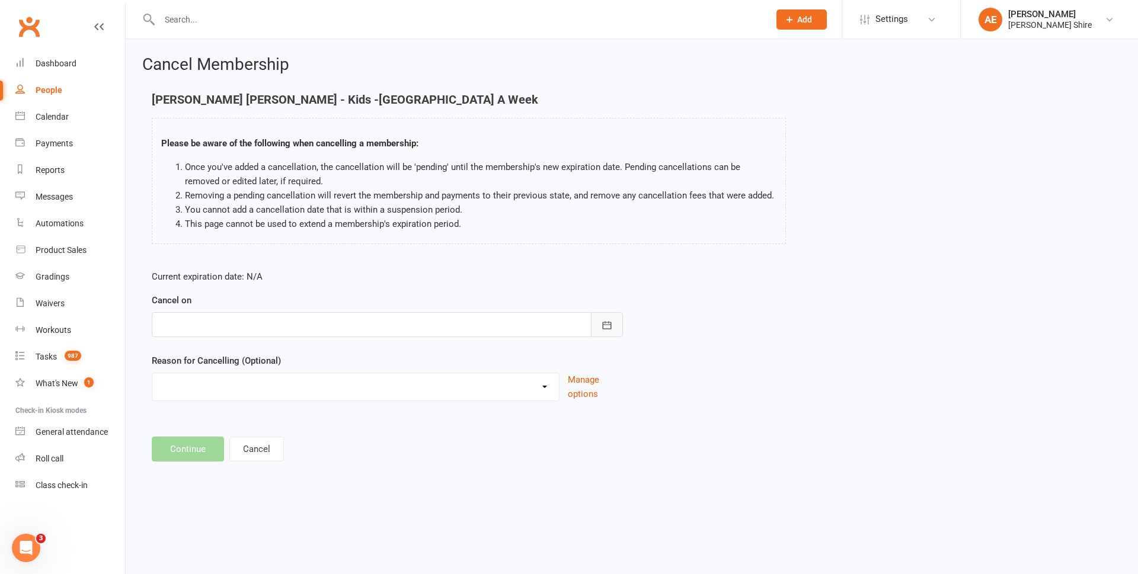
click at [606, 325] on icon "button" at bounding box center [607, 325] width 9 height 8
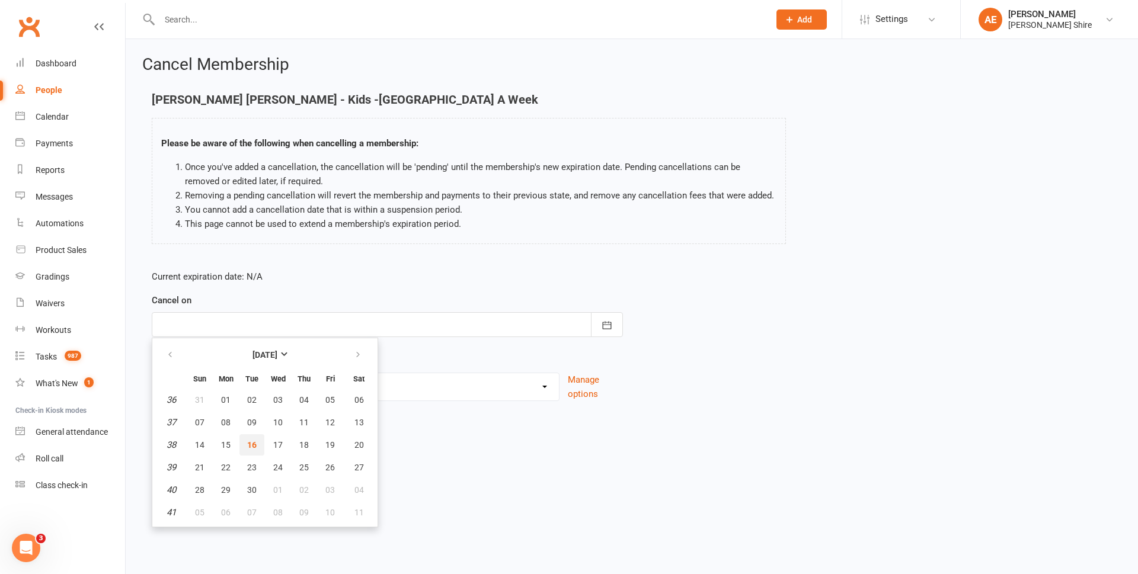
click at [245, 443] on button "16" at bounding box center [251, 445] width 25 height 21
type input "16 Sep 2025"
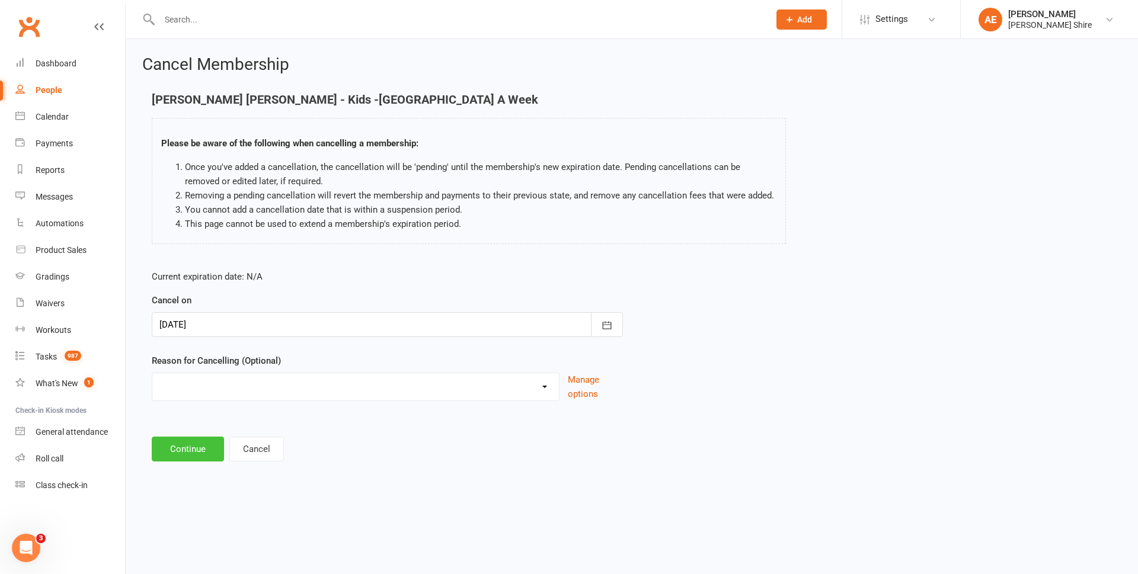
click at [176, 447] on button "Continue" at bounding box center [188, 449] width 72 height 25
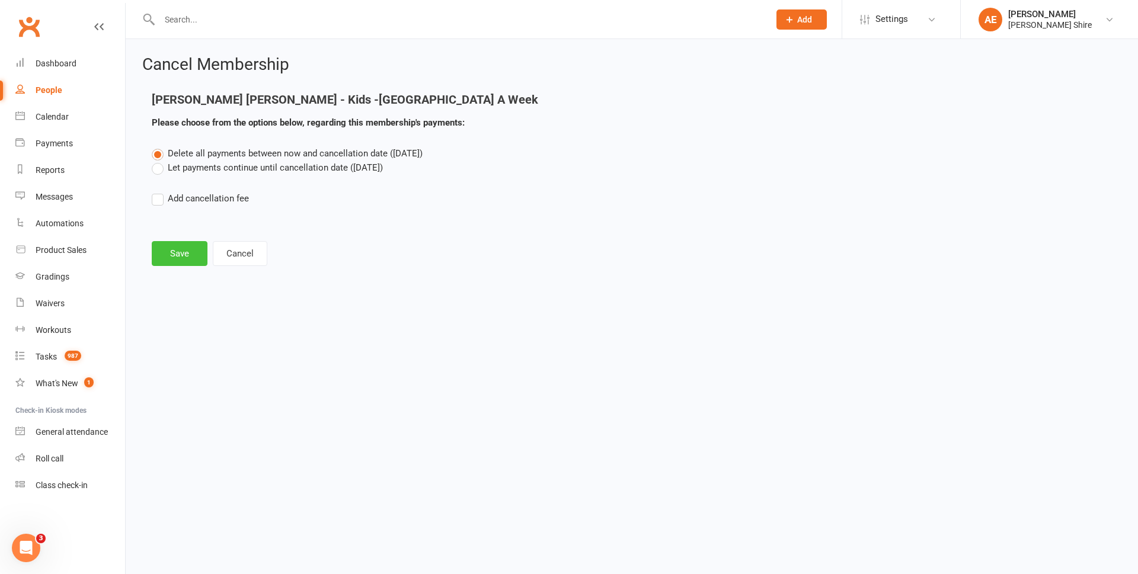
click at [184, 256] on button "Save" at bounding box center [180, 253] width 56 height 25
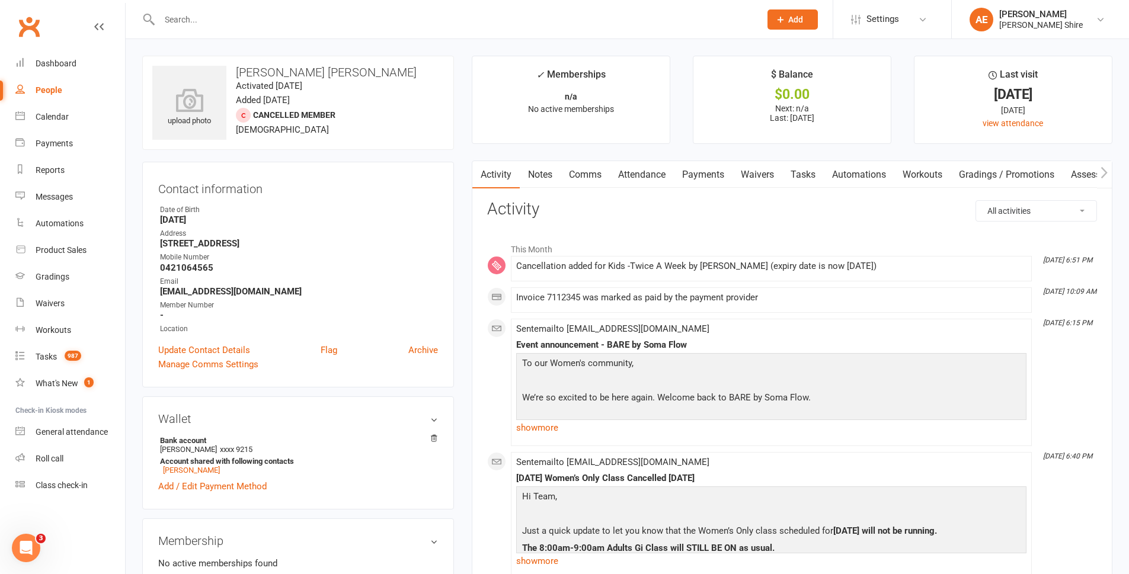
drag, startPoint x: 1011, startPoint y: 56, endPoint x: 1123, endPoint y: 55, distance: 112.0
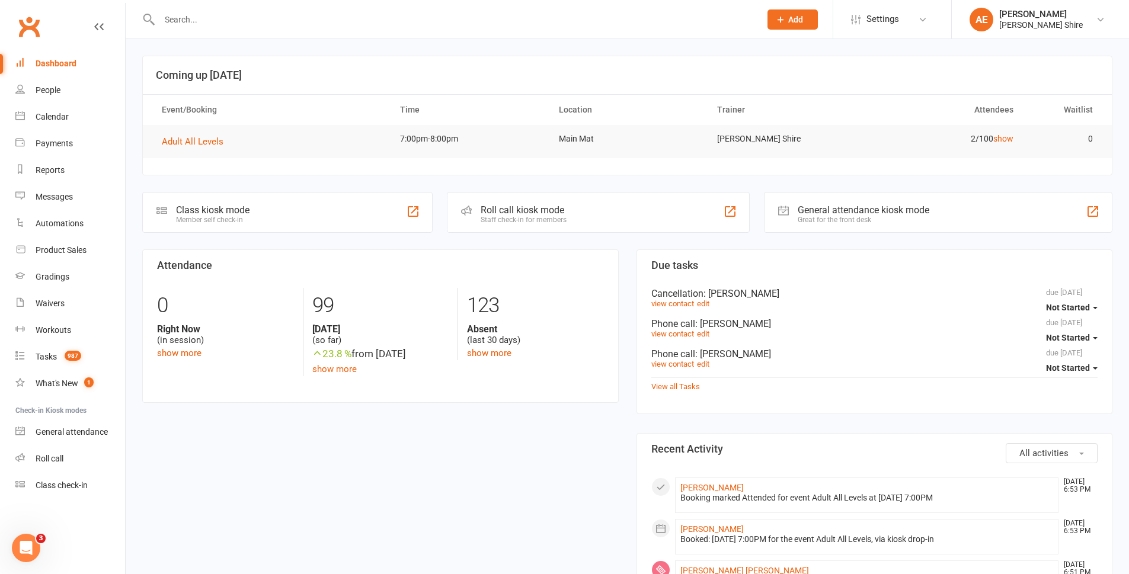
click at [1074, 32] on li "AE Anna Elyard Gracie Sutherland Shire My profile Support & training Terms & co…" at bounding box center [1040, 19] width 178 height 39
click at [1083, 23] on div "[PERSON_NAME] Shire" at bounding box center [1041, 25] width 84 height 11
click at [997, 159] on link "Sign out" at bounding box center [1040, 164] width 177 height 27
click at [192, 29] on div at bounding box center [447, 19] width 610 height 39
click at [182, 23] on input "text" at bounding box center [454, 19] width 596 height 17
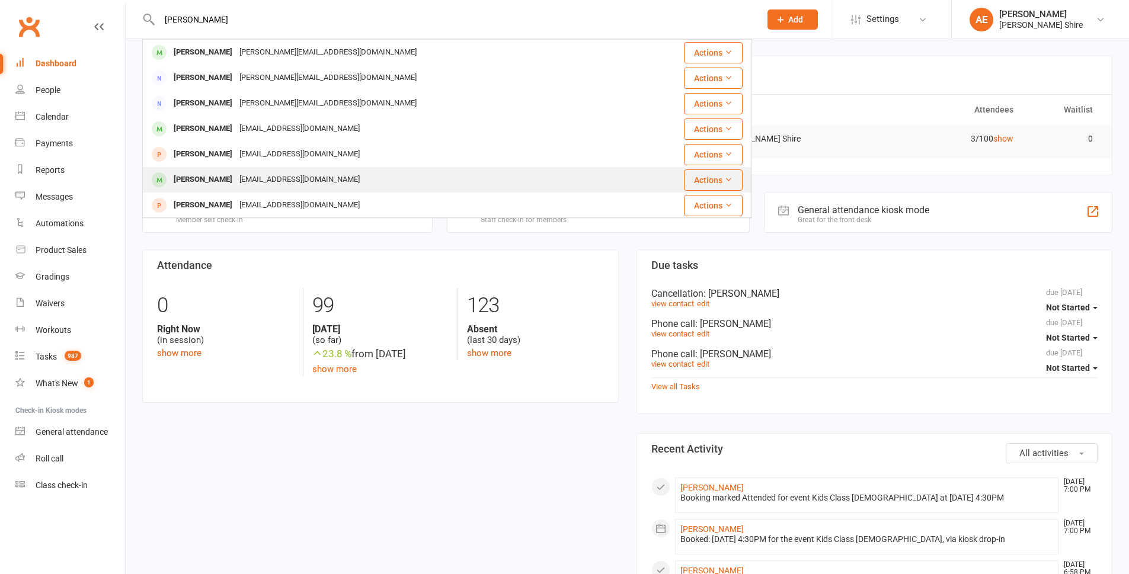
type input "liam"
click at [256, 173] on div "liamcnally07@gmail.com" at bounding box center [299, 179] width 127 height 17
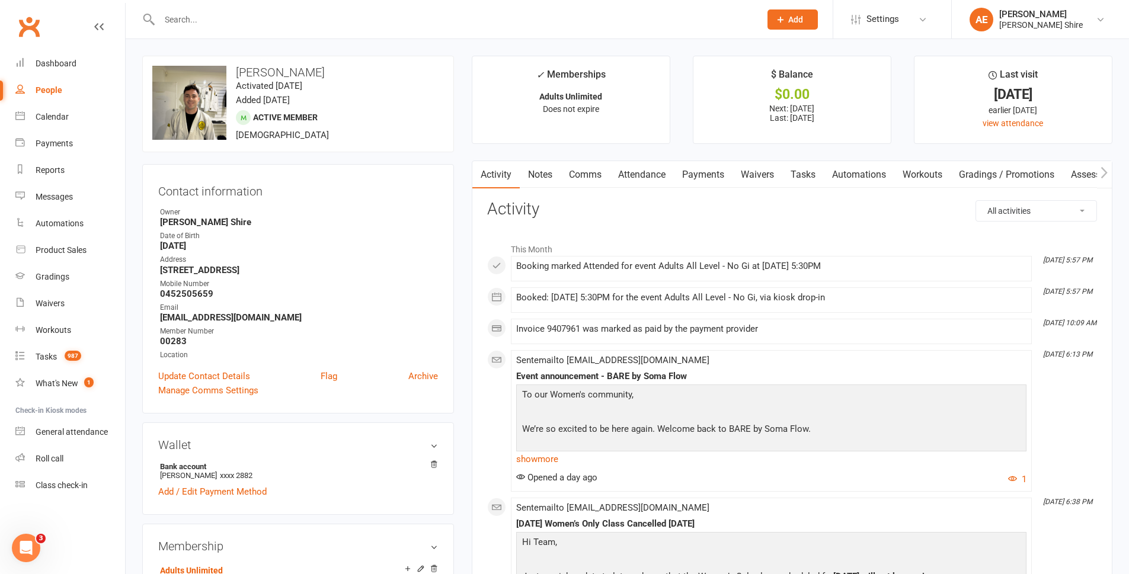
click at [642, 172] on link "Attendance" at bounding box center [642, 174] width 64 height 27
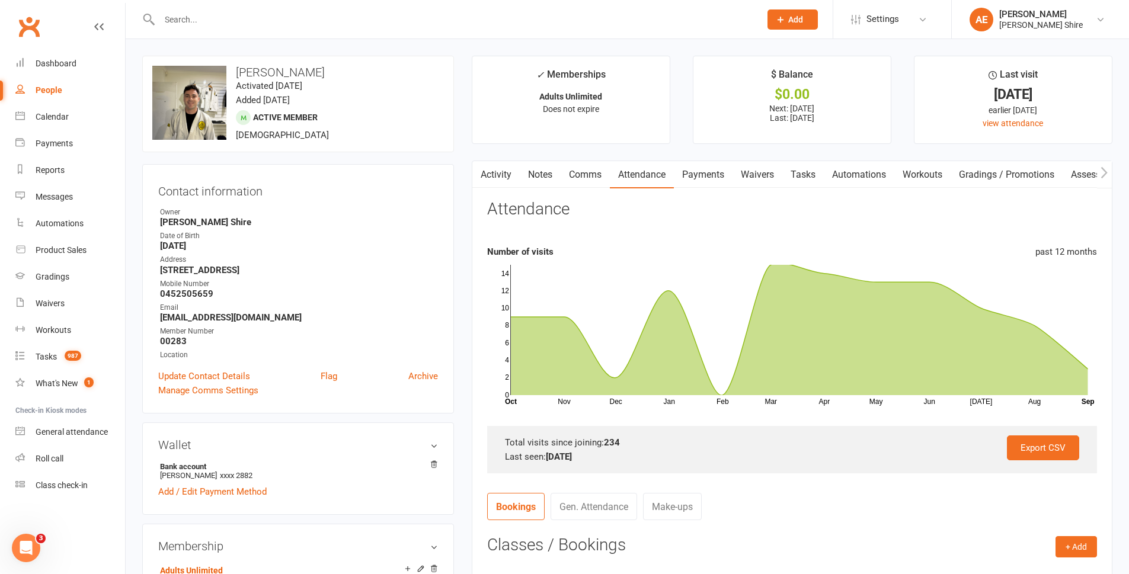
click at [700, 160] on main "✓ Memberships Adults Unlimited Does not expire $ Balance $0.00 Next: 19 Sep 202…" at bounding box center [792, 437] width 659 height 762
click at [701, 171] on link "Payments" at bounding box center [703, 174] width 59 height 27
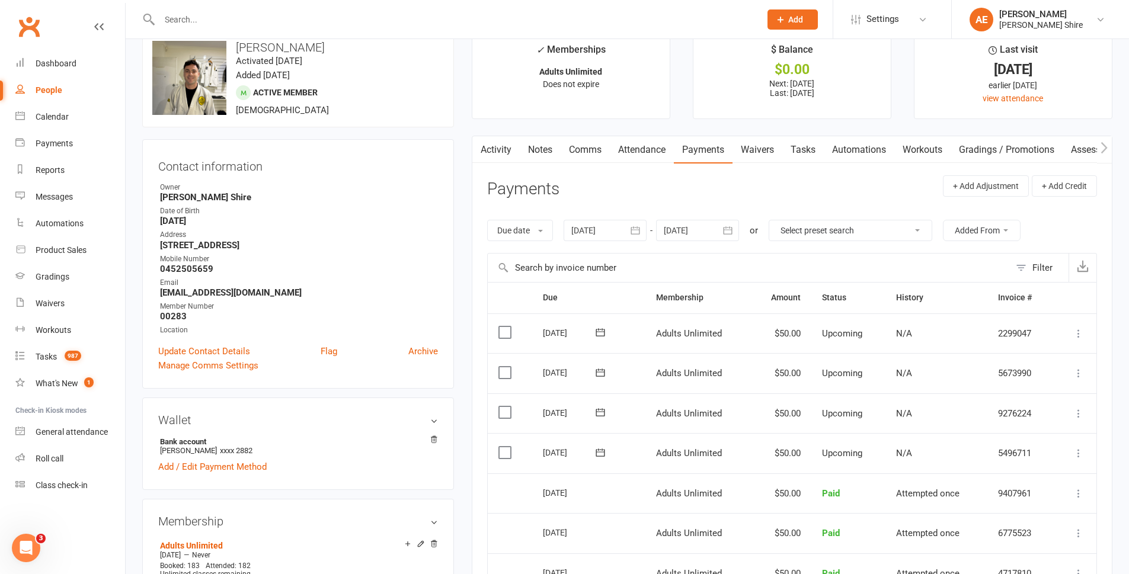
scroll to position [59, 0]
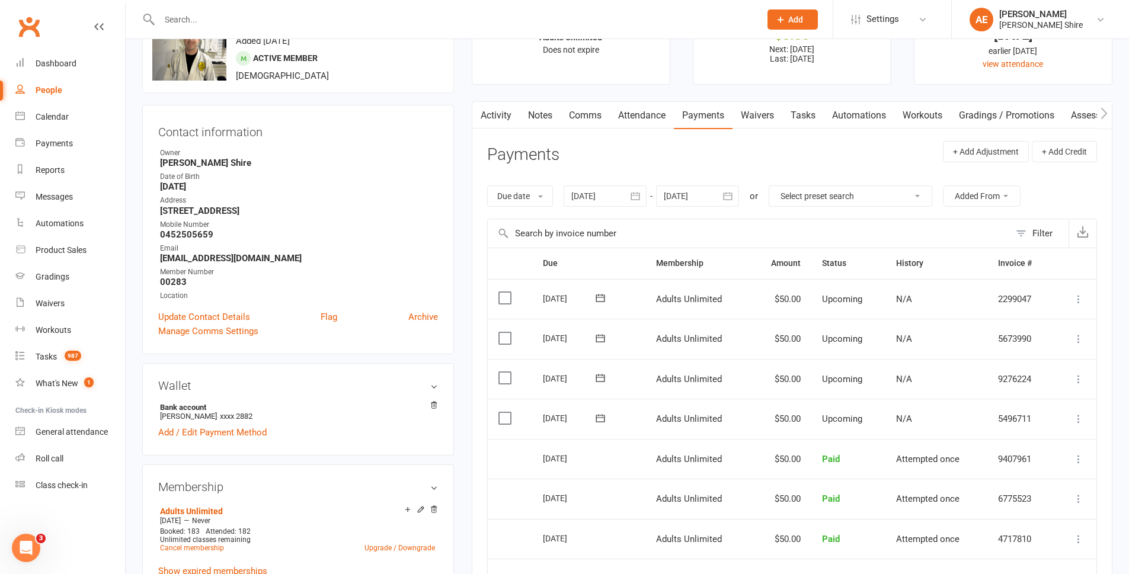
click at [1081, 424] on icon at bounding box center [1079, 419] width 12 height 12
click at [987, 538] on link "Change amount" at bounding box center [1015, 537] width 140 height 24
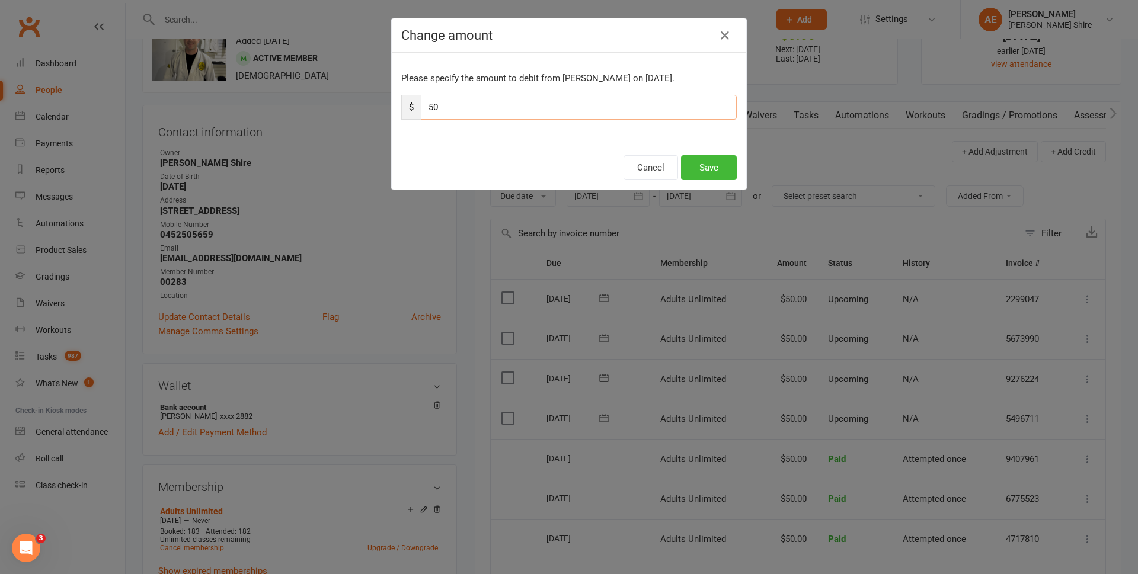
drag, startPoint x: 451, startPoint y: 111, endPoint x: 408, endPoint y: 95, distance: 46.3
click at [408, 95] on div "$ 50" at bounding box center [569, 107] width 336 height 25
type input "279"
click at [691, 162] on button "Save" at bounding box center [709, 167] width 56 height 25
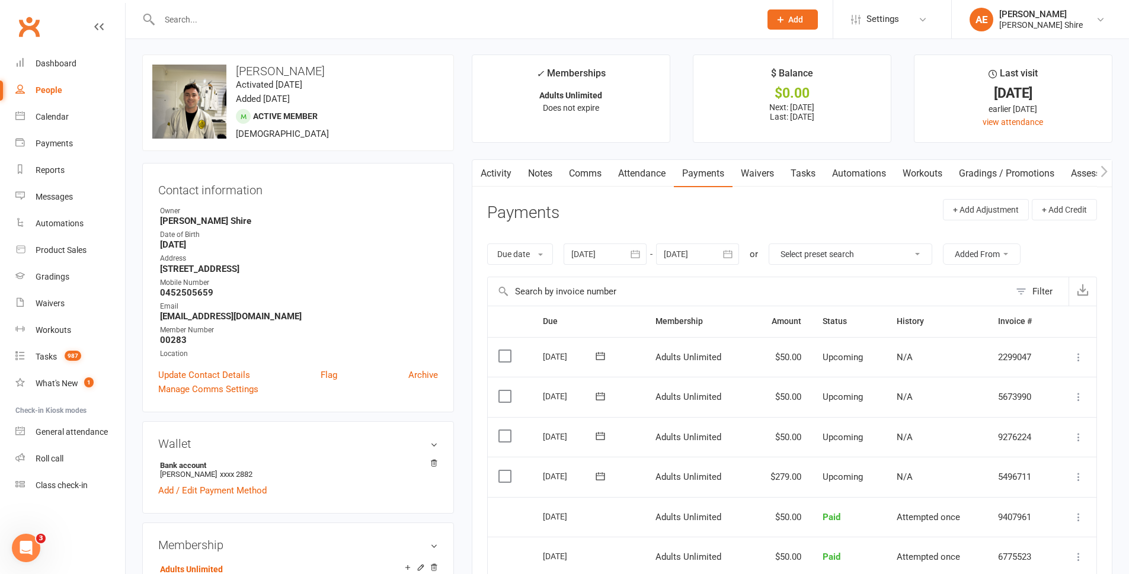
scroll to position [0, 0]
click at [76, 247] on div "Product Sales" at bounding box center [61, 249] width 51 height 9
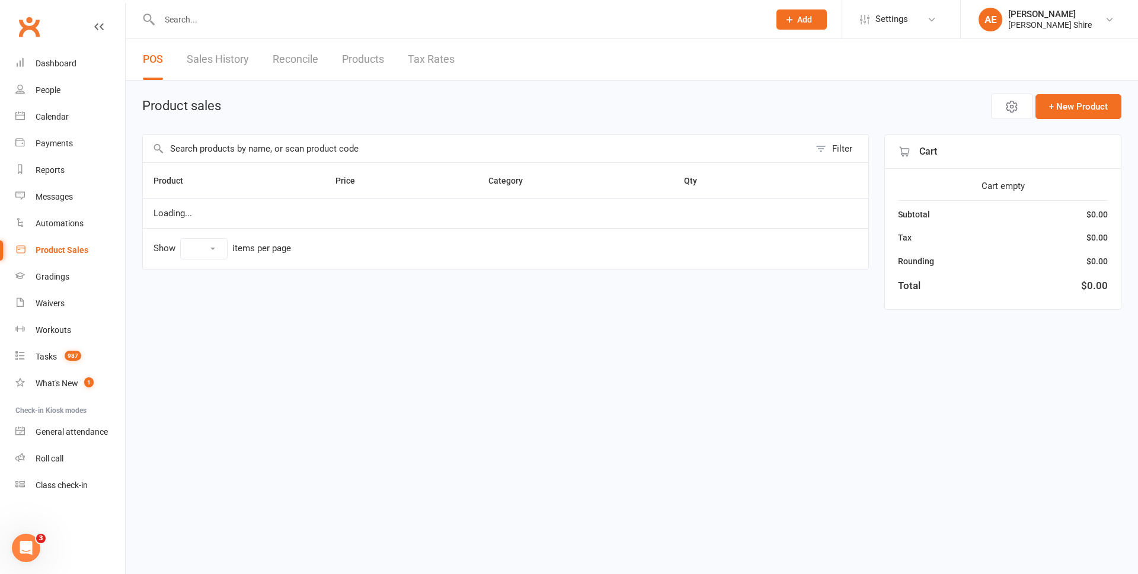
select select "100"
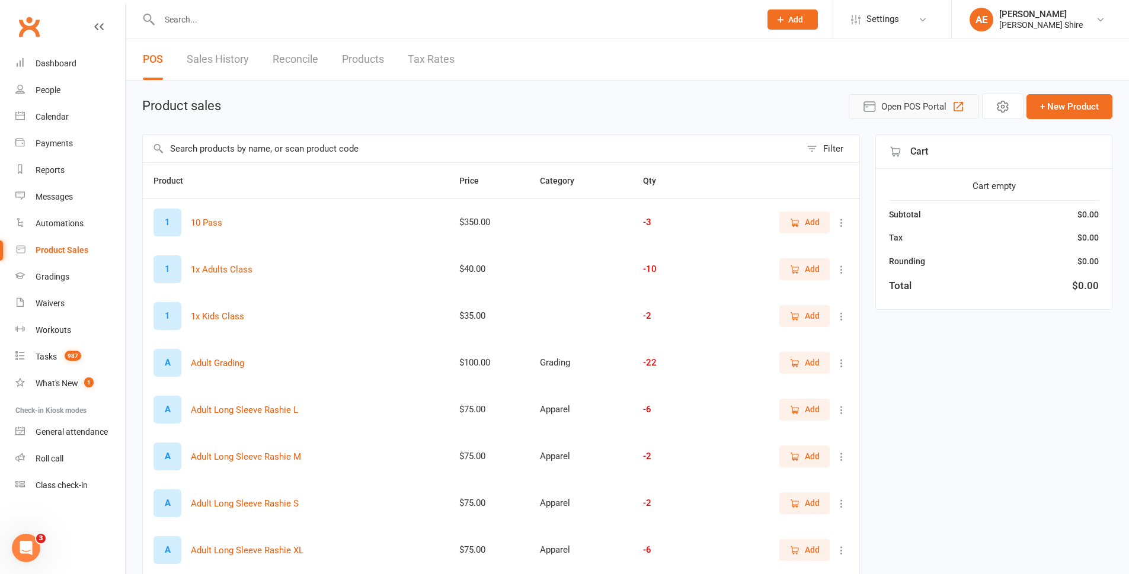
click at [924, 108] on span "Open POS Portal" at bounding box center [913, 107] width 65 height 14
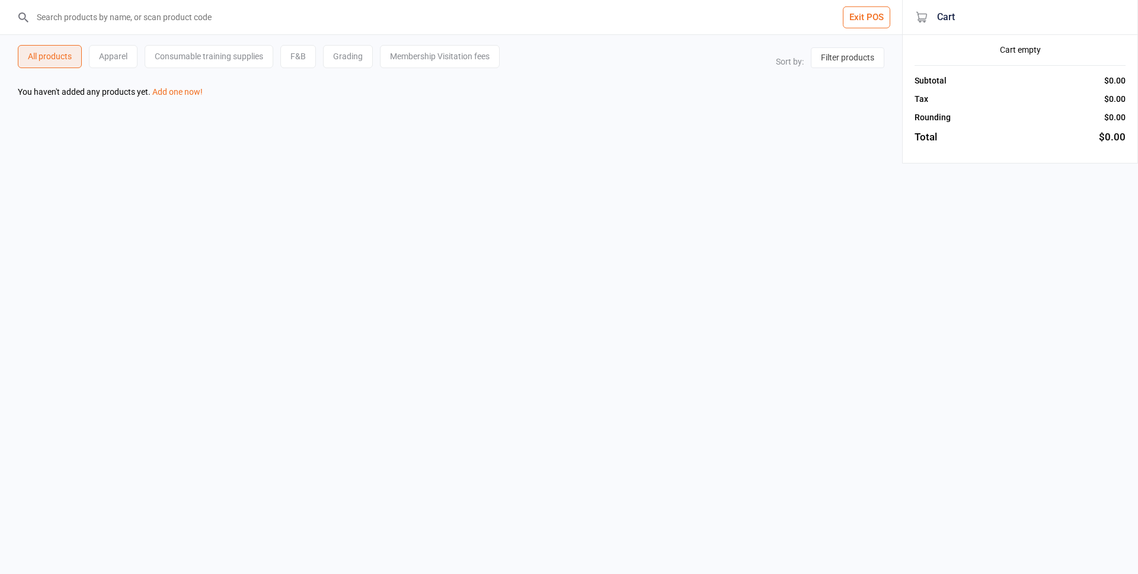
select select "price-asc"
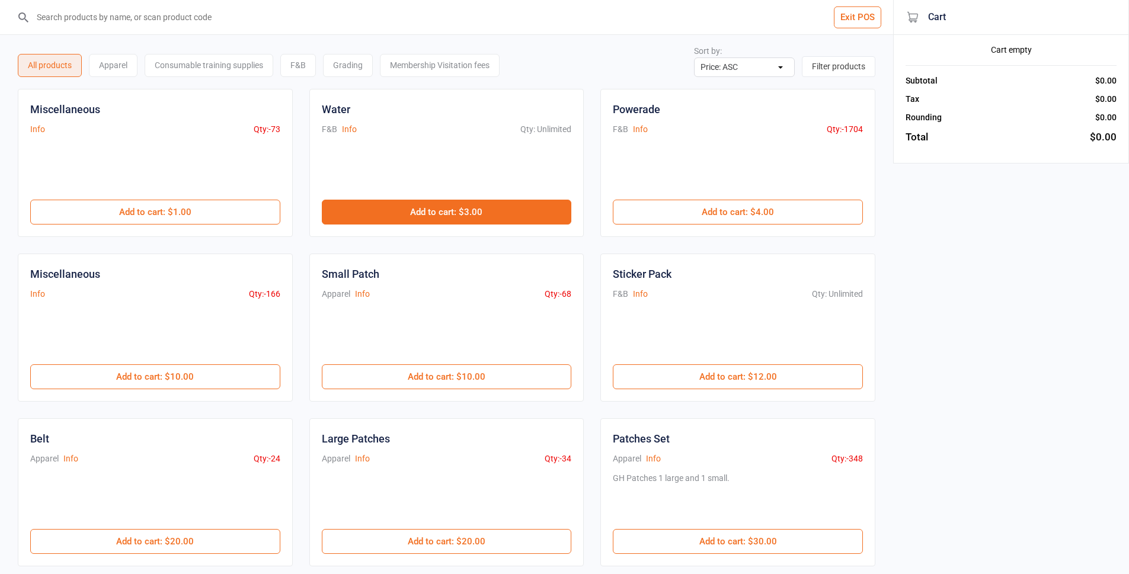
click at [464, 210] on button "Add to cart : $3.00" at bounding box center [447, 212] width 250 height 25
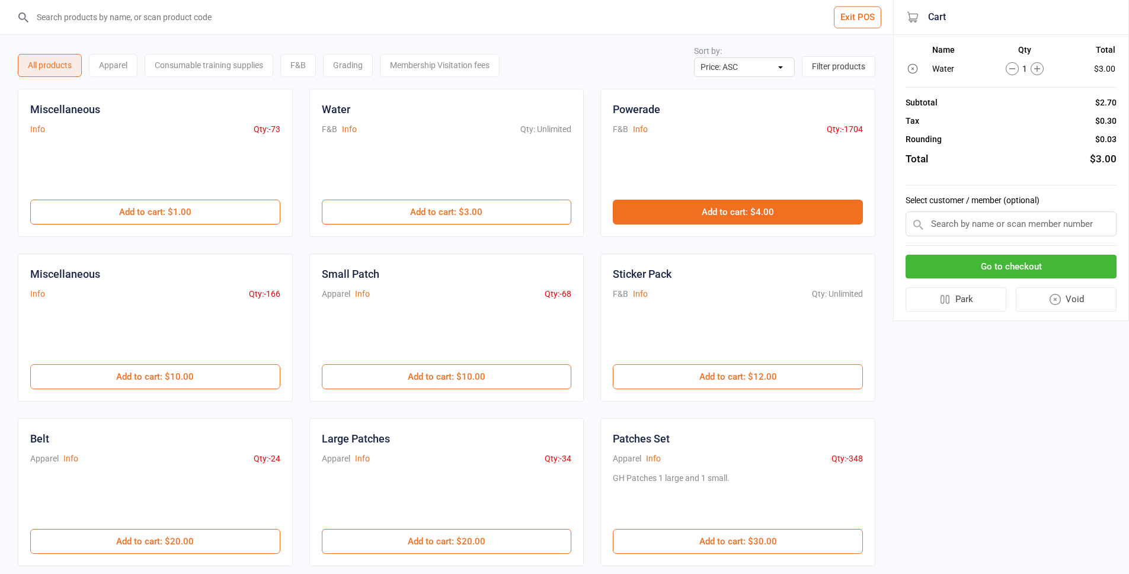
click at [716, 216] on button "Add to cart : $4.00" at bounding box center [738, 212] width 250 height 25
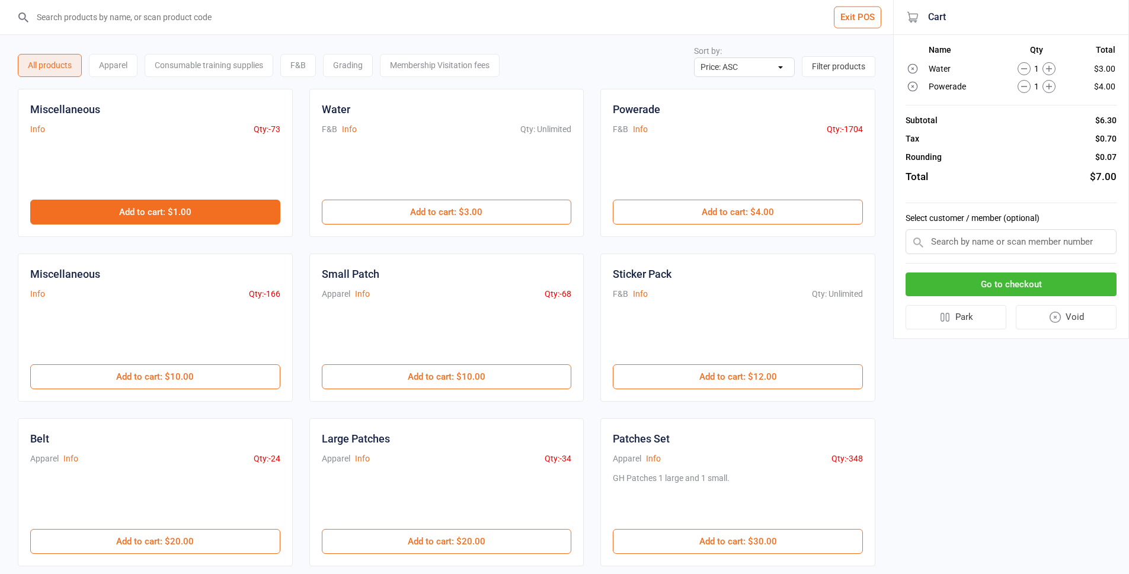
click at [171, 213] on button "Add to cart : $1.00" at bounding box center [155, 212] width 250 height 25
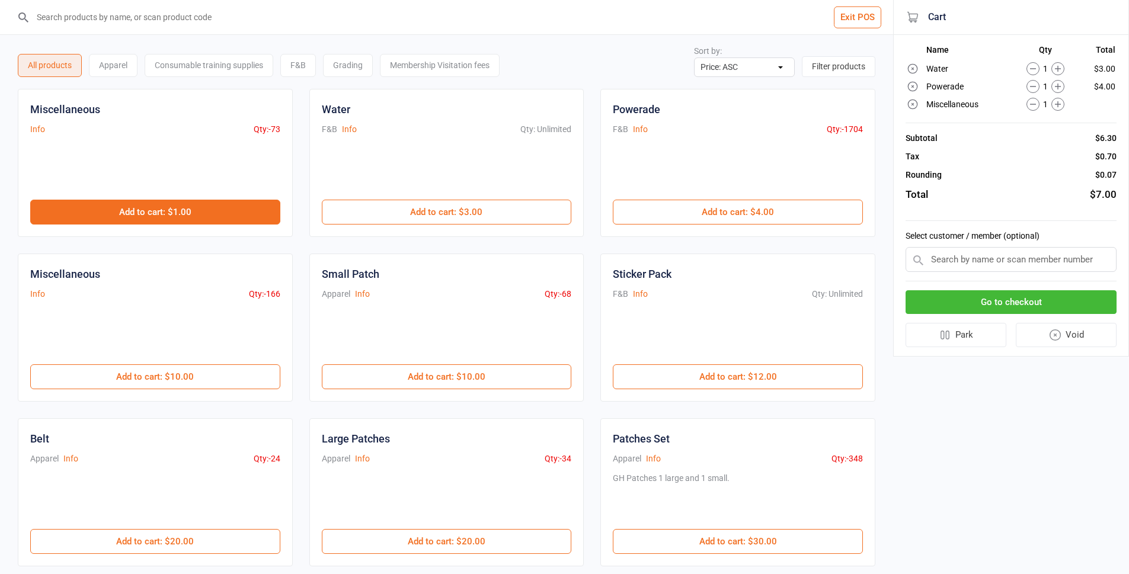
click at [171, 213] on button "Add to cart : $1.00" at bounding box center [155, 212] width 250 height 25
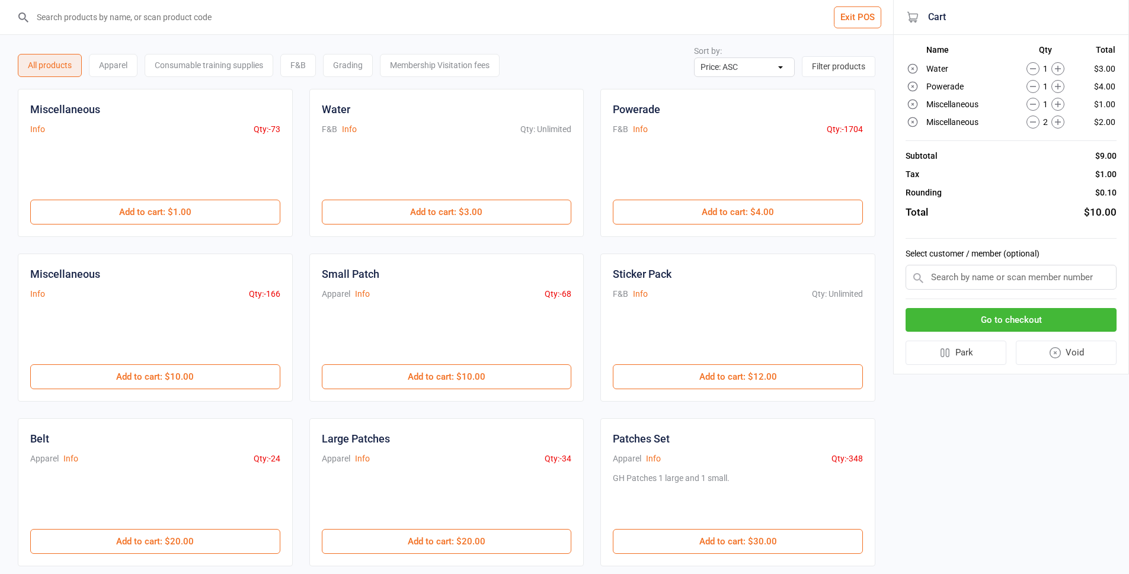
click at [1035, 107] on icon at bounding box center [1033, 104] width 13 height 13
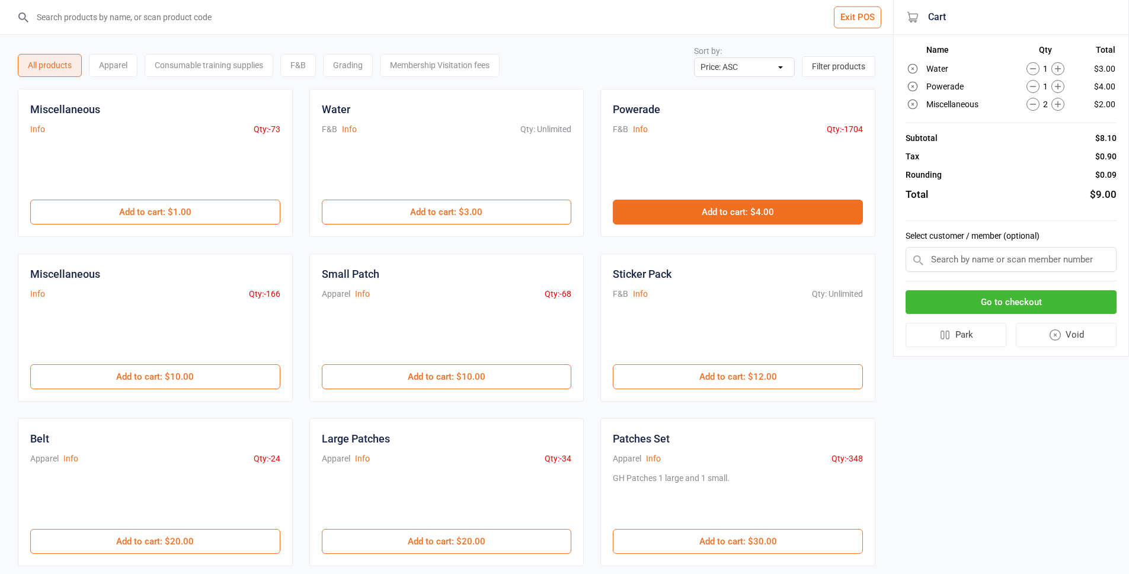
click at [752, 213] on button "Add to cart : $4.00" at bounding box center [738, 212] width 250 height 25
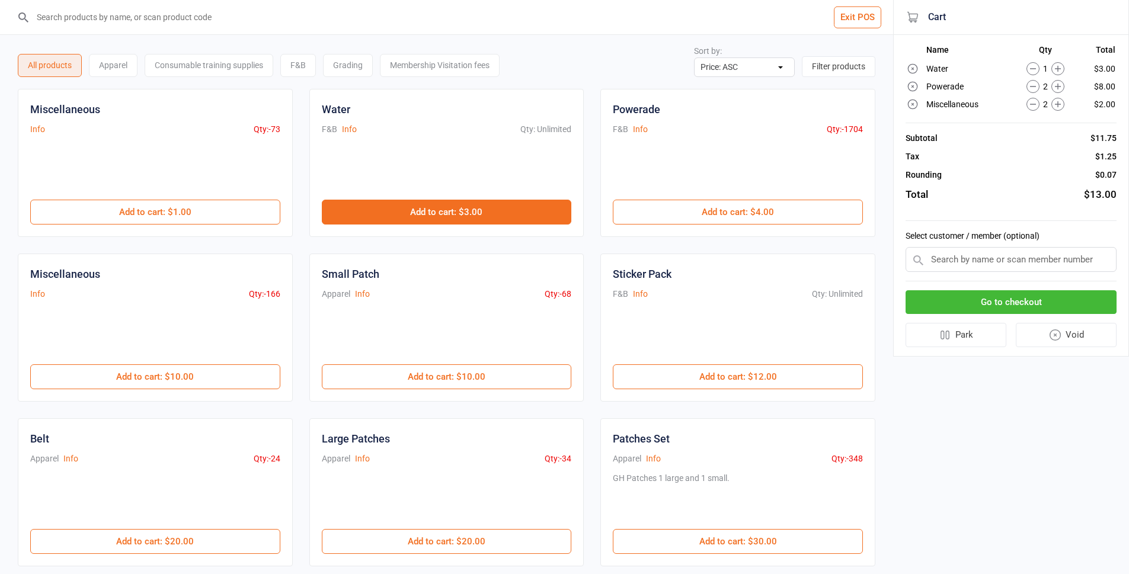
click at [549, 210] on button "Add to cart : $3.00" at bounding box center [447, 212] width 250 height 25
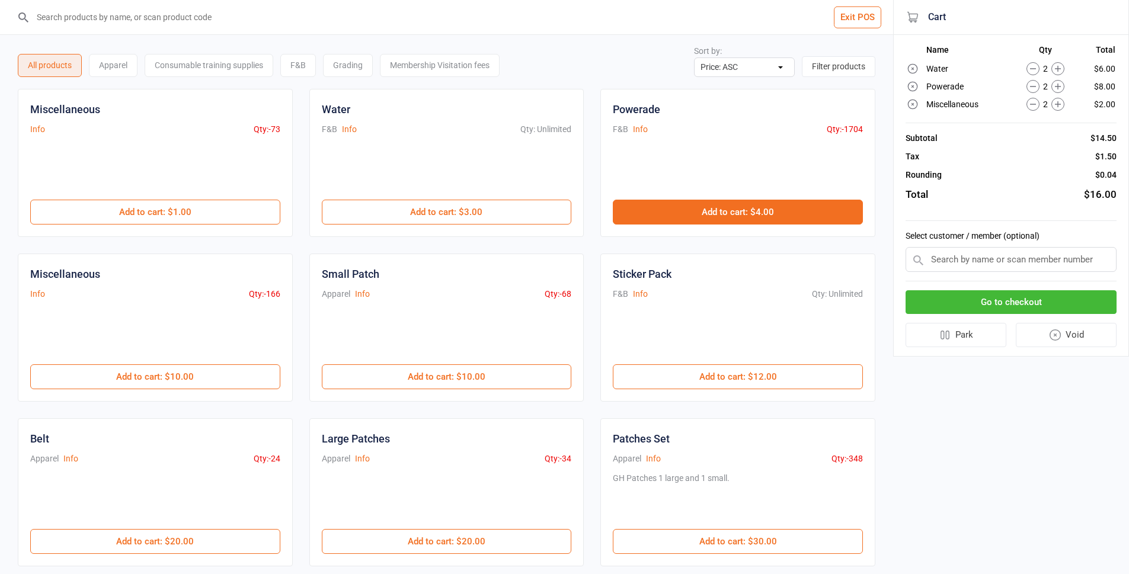
click at [800, 222] on button "Add to cart : $4.00" at bounding box center [738, 212] width 250 height 25
click at [827, 207] on button "Add to cart : $4.00" at bounding box center [738, 212] width 250 height 25
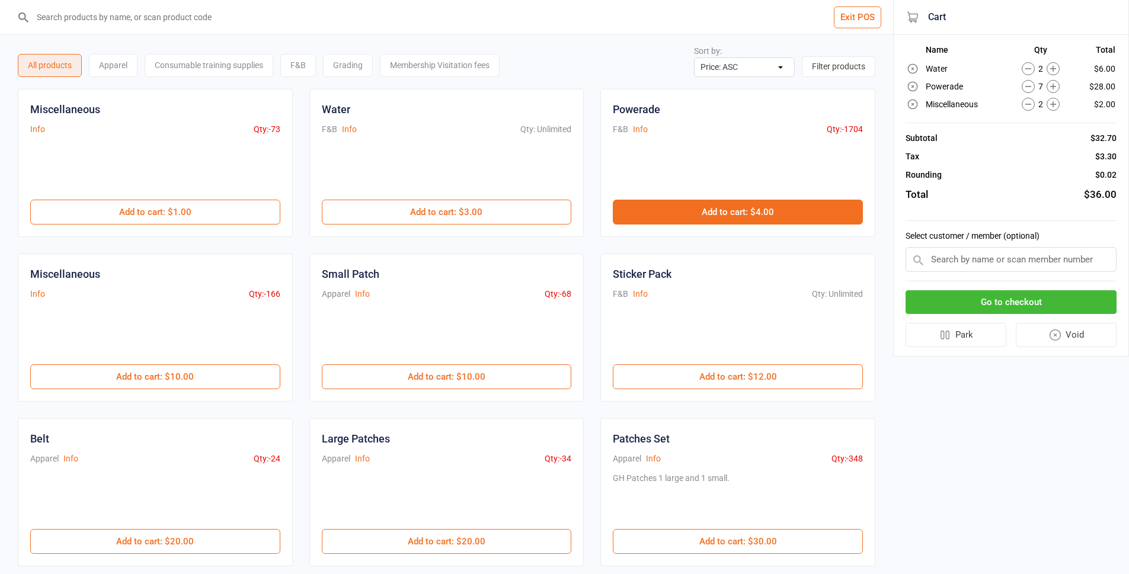
click at [802, 214] on button "Add to cart : $4.00" at bounding box center [738, 212] width 250 height 25
click at [804, 215] on button "Add to cart : $4.00" at bounding box center [738, 212] width 250 height 25
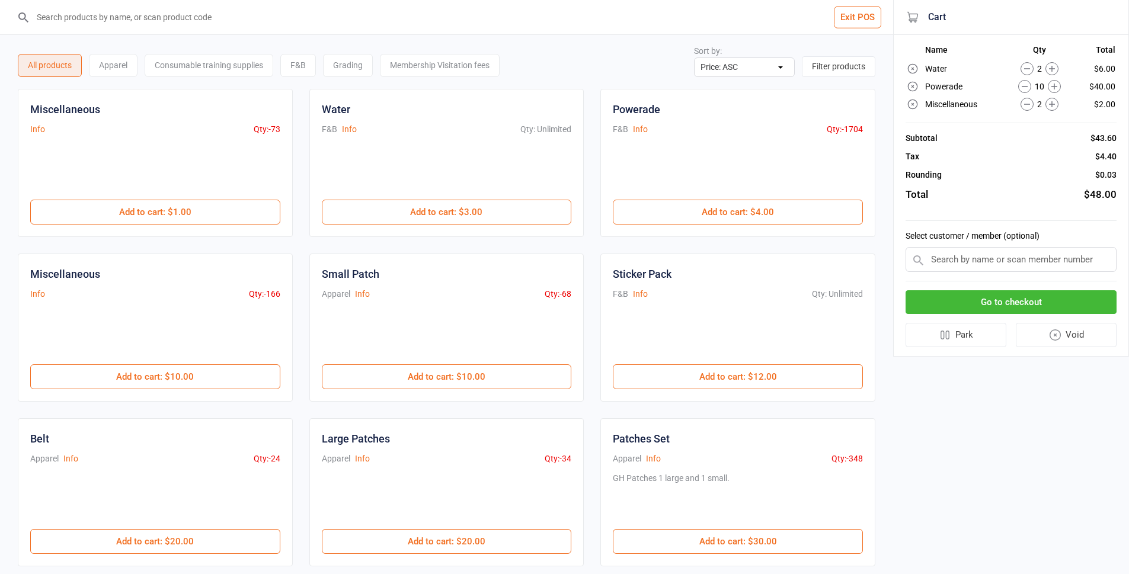
click at [420, 18] on input "search" at bounding box center [454, 17] width 846 height 34
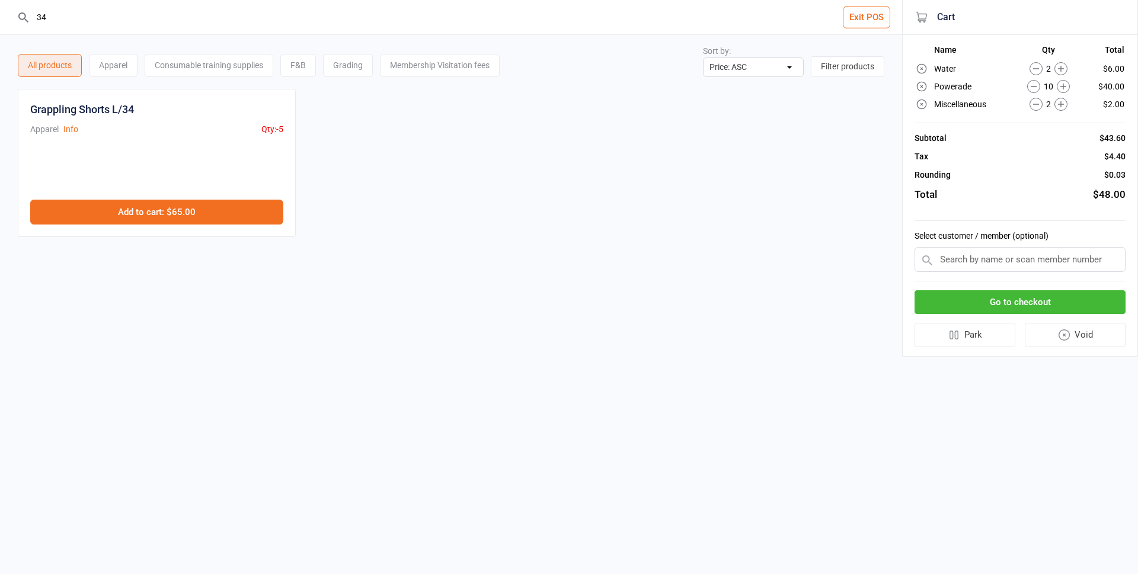
type input "34"
click at [241, 207] on button "Add to cart : $65.00" at bounding box center [156, 212] width 253 height 25
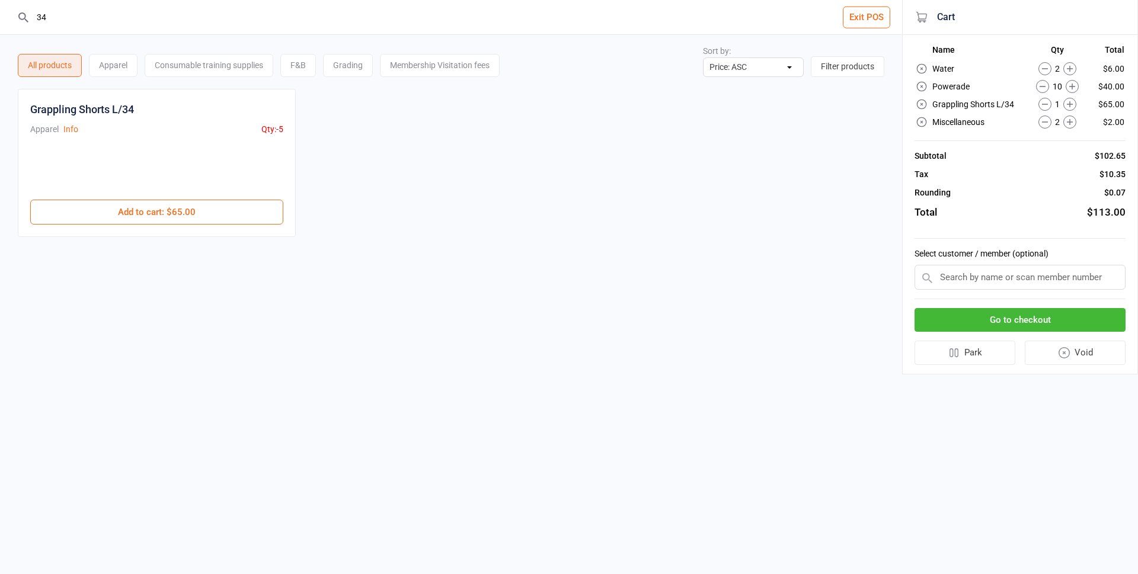
click at [1064, 325] on button "Go to checkout" at bounding box center [1020, 320] width 211 height 24
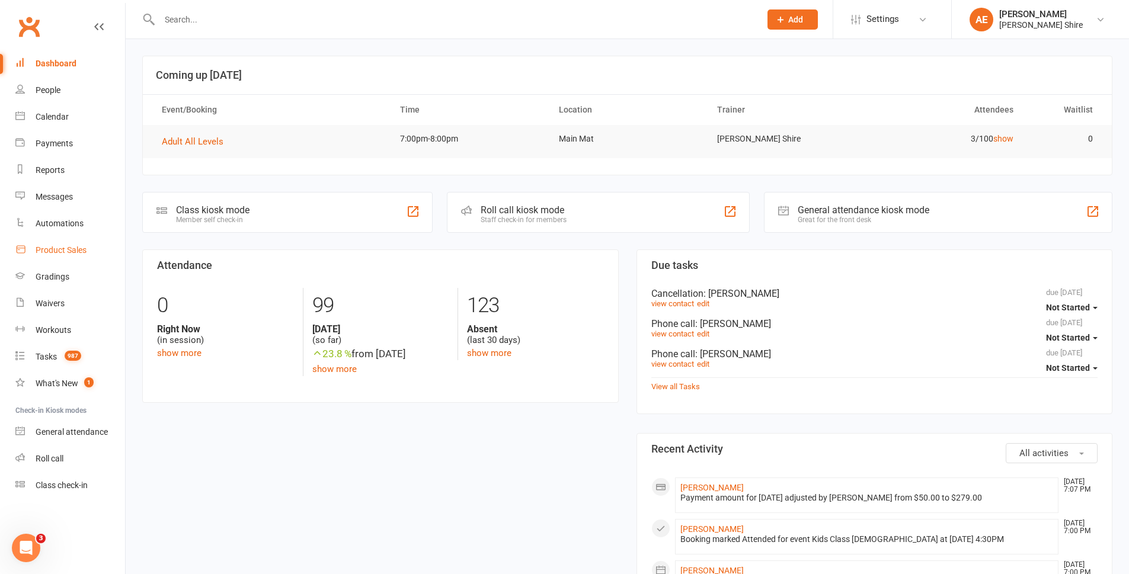
click at [68, 254] on div "Product Sales" at bounding box center [61, 249] width 51 height 9
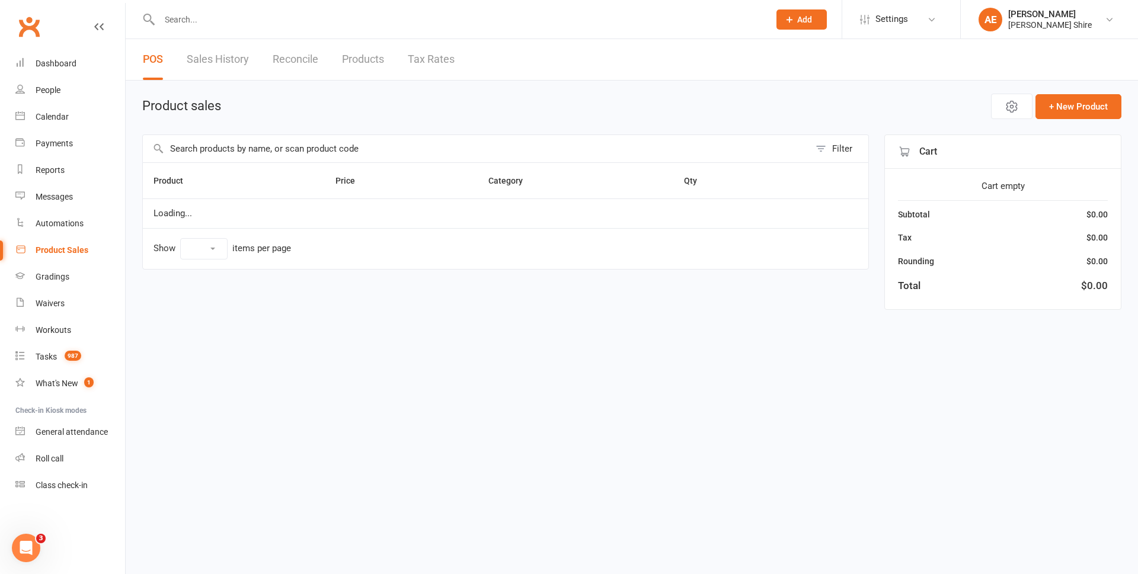
select select "100"
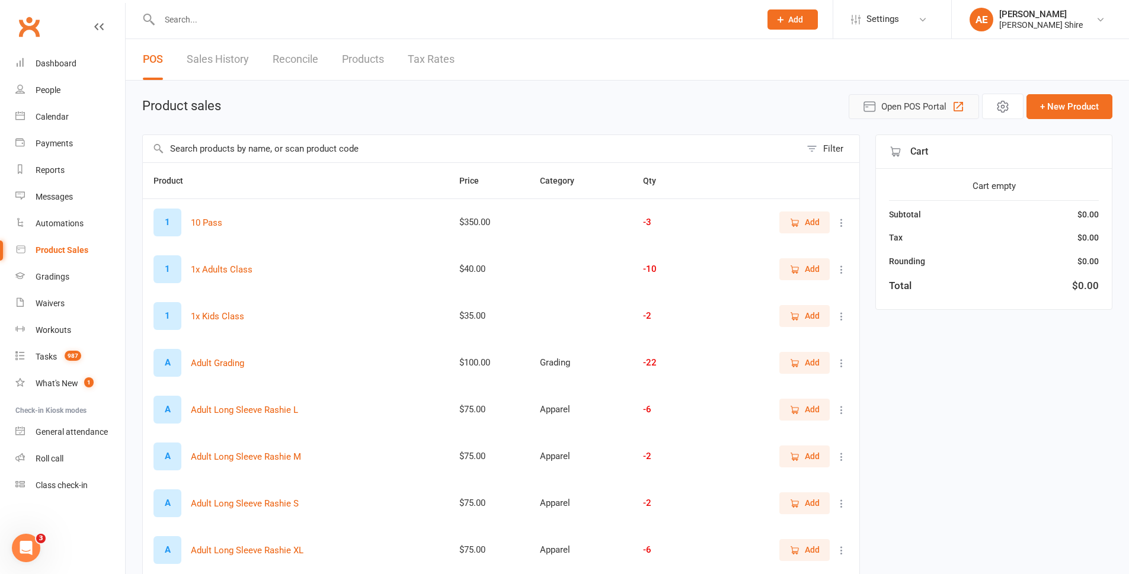
click at [914, 106] on span "Open POS Portal" at bounding box center [913, 107] width 65 height 14
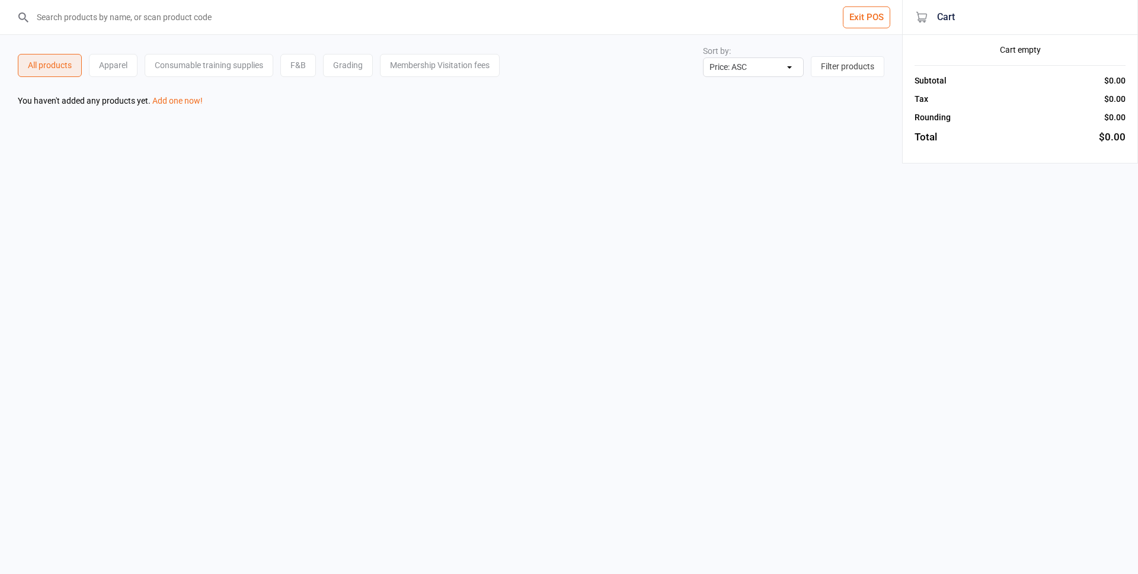
select select "price-asc"
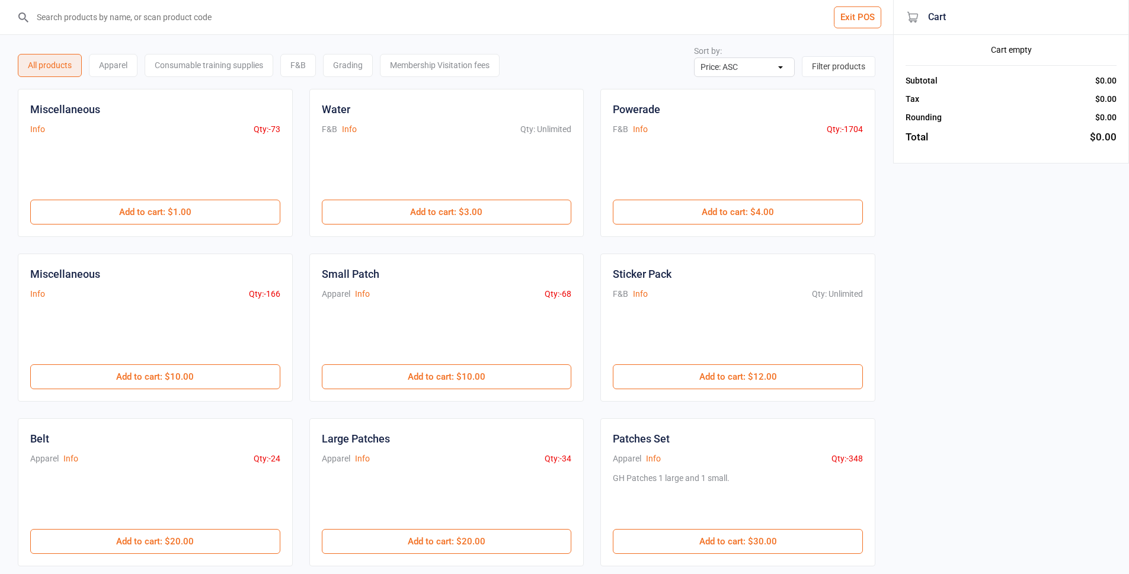
drag, startPoint x: 1099, startPoint y: 1, endPoint x: 887, endPoint y: 146, distance: 257.0
click at [887, 146] on div "All products Apparel Consumable training supplies F&B Grading Membership Visita…" at bounding box center [446, 483] width 893 height 896
click at [75, 15] on input "search" at bounding box center [454, 17] width 846 height 34
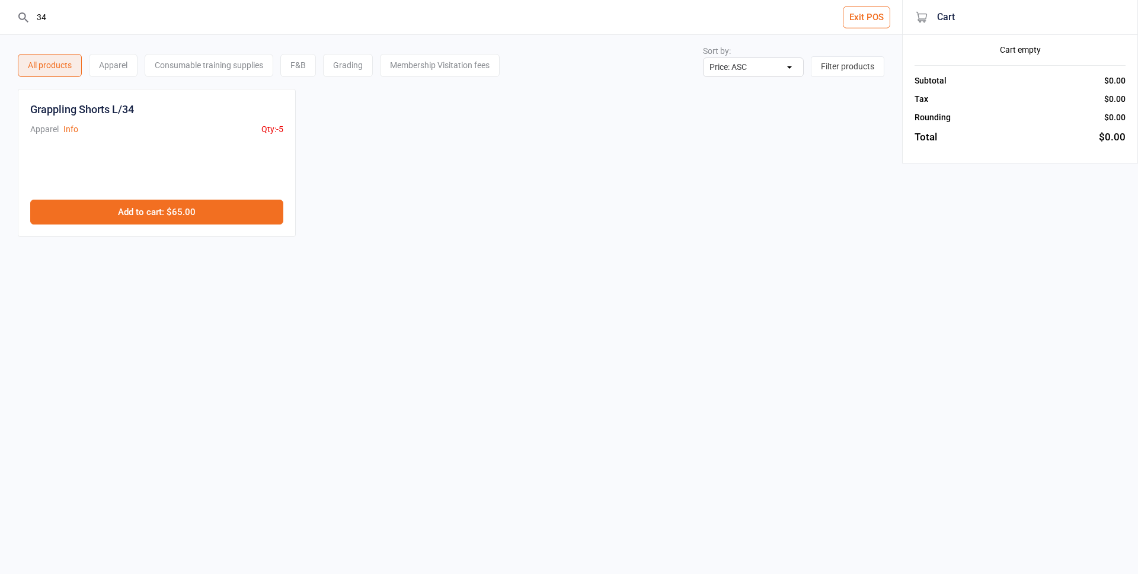
click at [197, 212] on button "Add to cart : $65.00" at bounding box center [156, 212] width 253 height 25
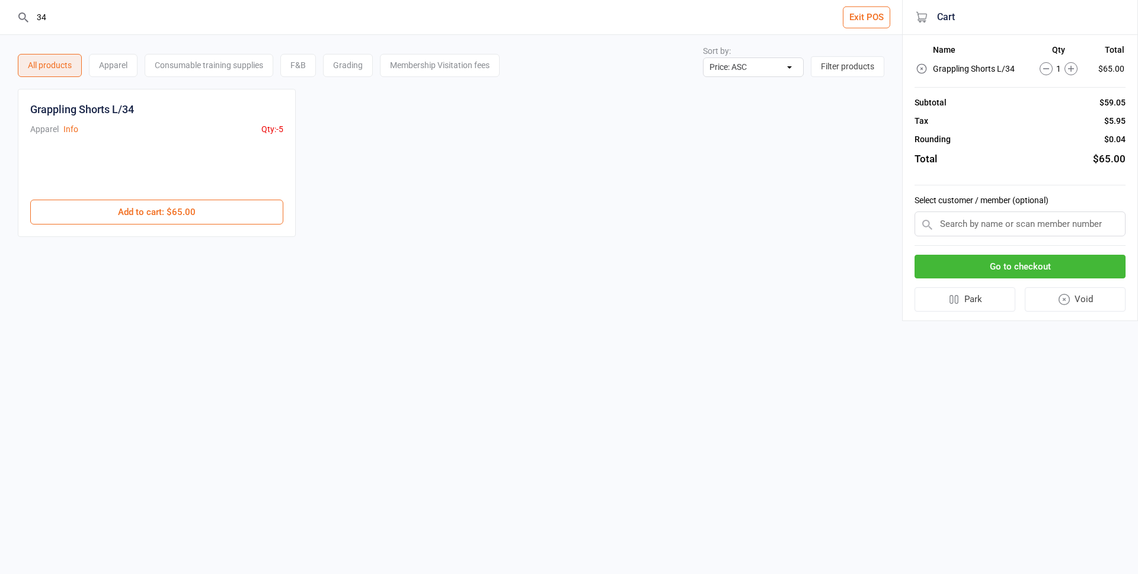
click at [92, 30] on input "34" at bounding box center [458, 17] width 855 height 34
type input "3"
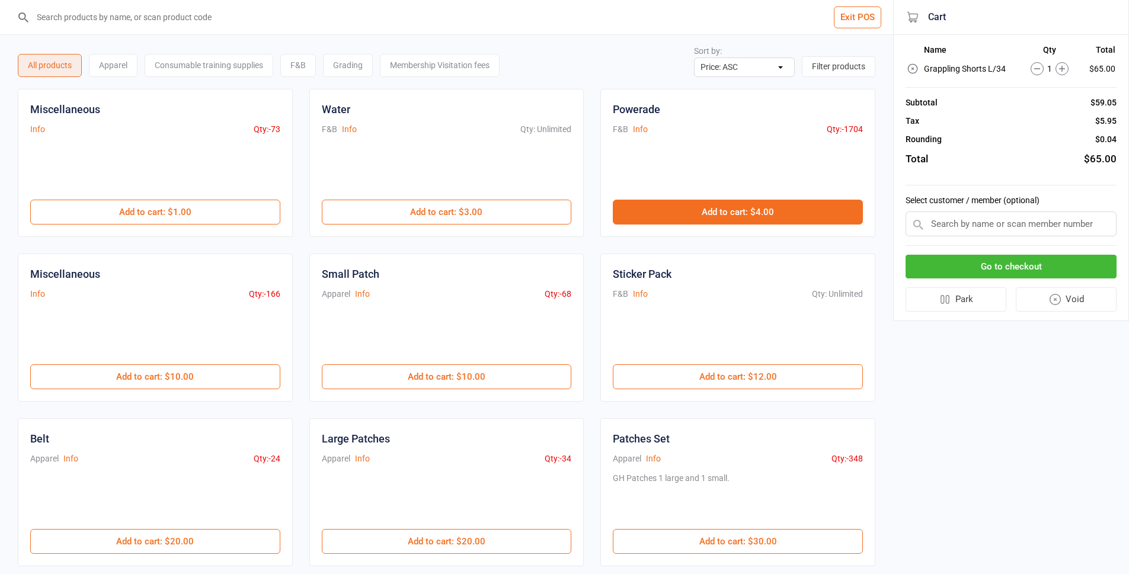
click at [753, 207] on button "Add to cart : $4.00" at bounding box center [738, 212] width 250 height 25
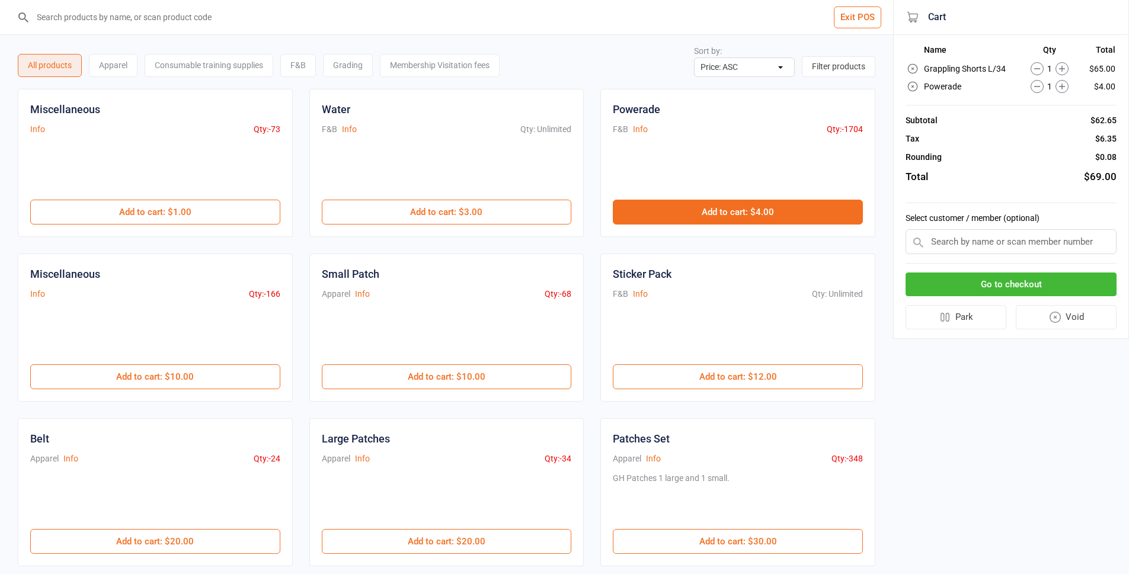
click at [759, 209] on button "Add to cart : $4.00" at bounding box center [738, 212] width 250 height 25
click at [763, 215] on button "Add to cart : $4.00" at bounding box center [738, 212] width 250 height 25
click at [814, 204] on button "Add to cart : $4.00" at bounding box center [738, 212] width 250 height 25
click at [814, 205] on button "Add to cart : $4.00" at bounding box center [738, 212] width 250 height 25
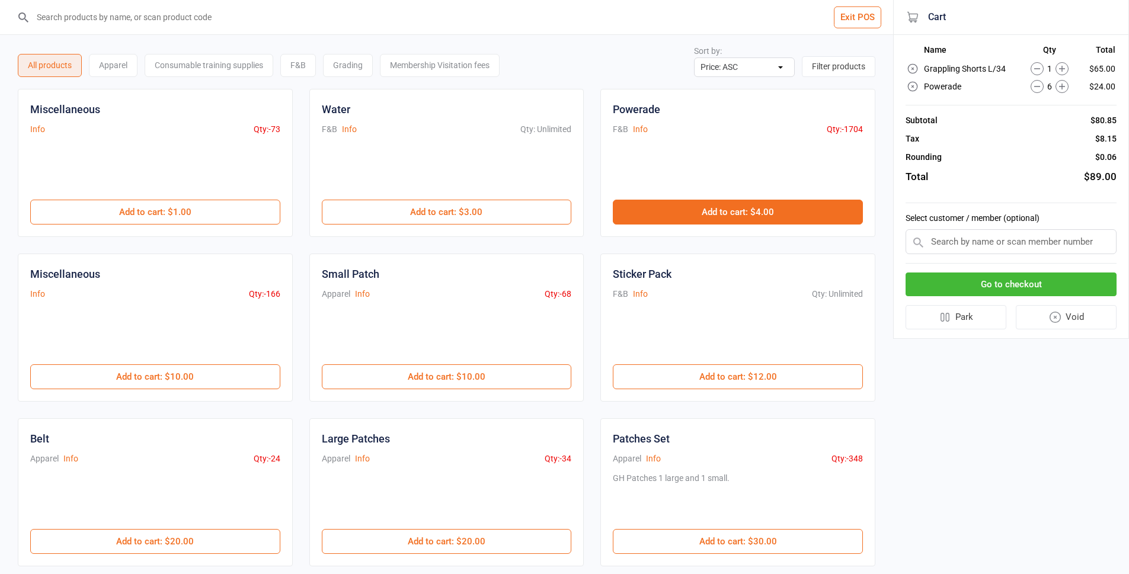
click at [810, 210] on button "Add to cart : $4.00" at bounding box center [738, 212] width 250 height 25
click at [805, 201] on button "Add to cart : $4.00" at bounding box center [738, 212] width 250 height 25
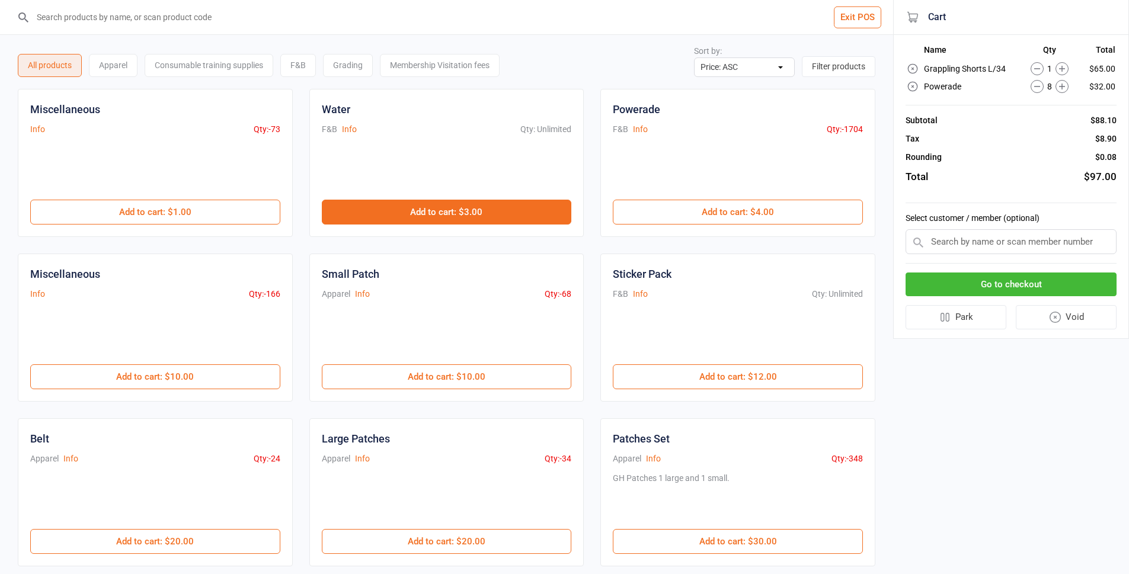
click at [413, 210] on button "Add to cart : $3.00" at bounding box center [447, 212] width 250 height 25
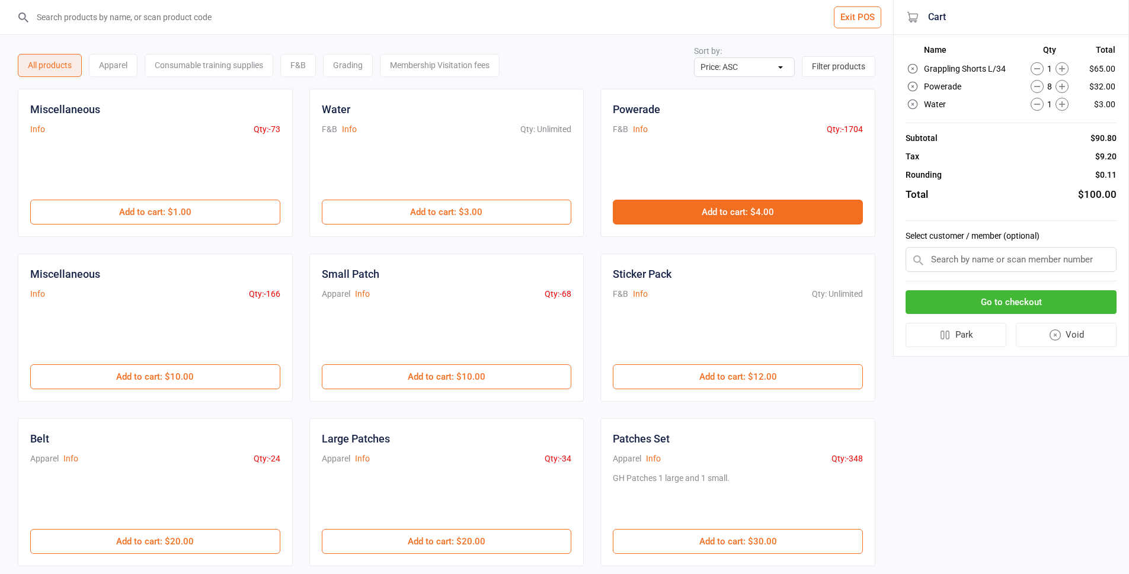
click at [740, 203] on button "Add to cart : $4.00" at bounding box center [738, 212] width 250 height 25
click at [780, 221] on button "Add to cart : $4.00" at bounding box center [738, 212] width 250 height 25
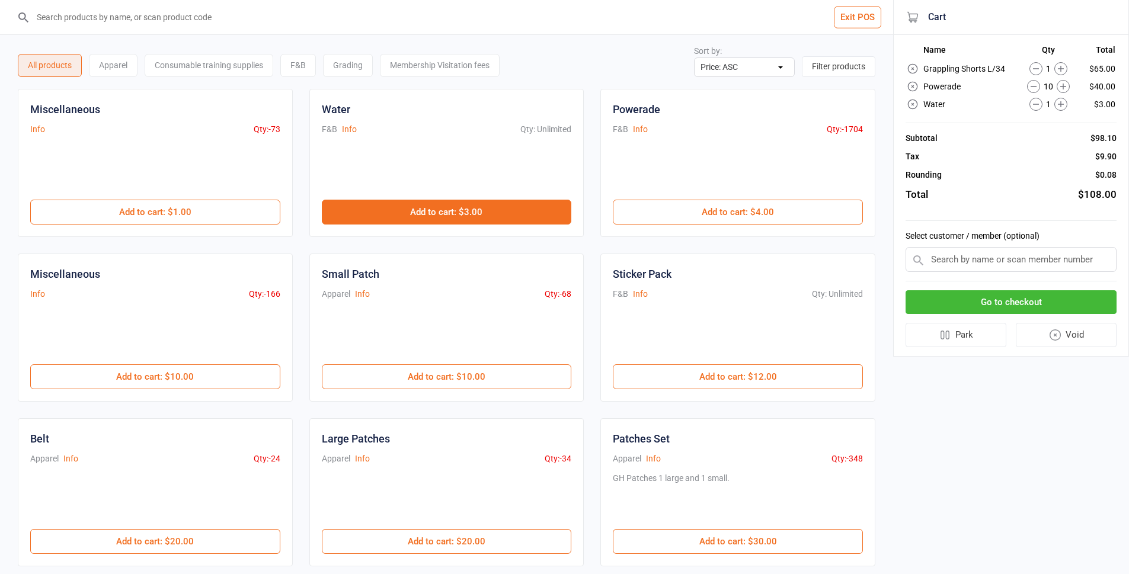
click at [399, 209] on button "Add to cart : $3.00" at bounding box center [447, 212] width 250 height 25
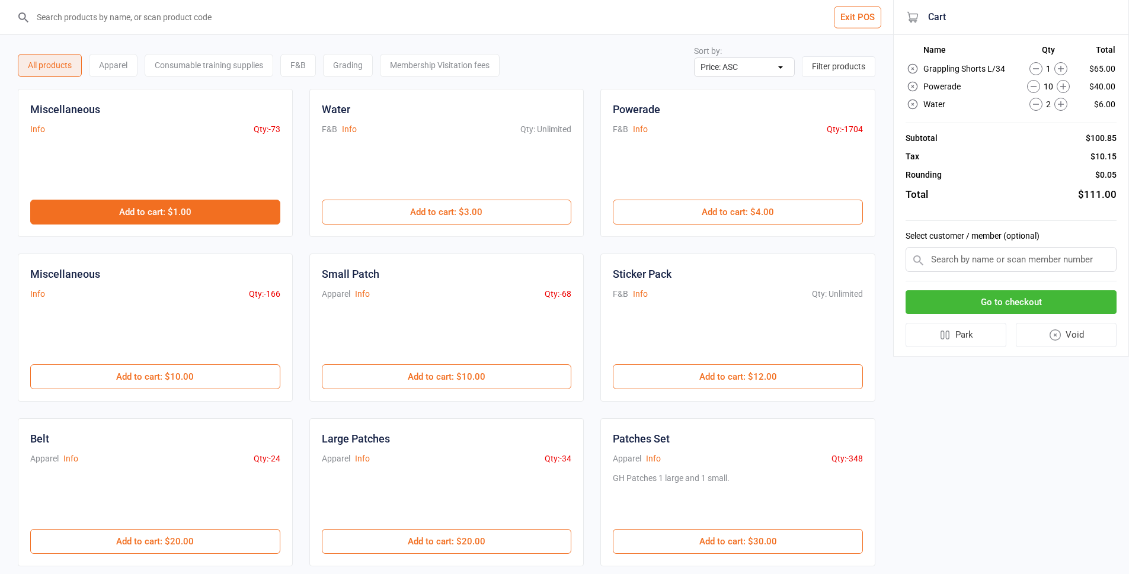
click at [242, 215] on button "Add to cart : $1.00" at bounding box center [155, 212] width 250 height 25
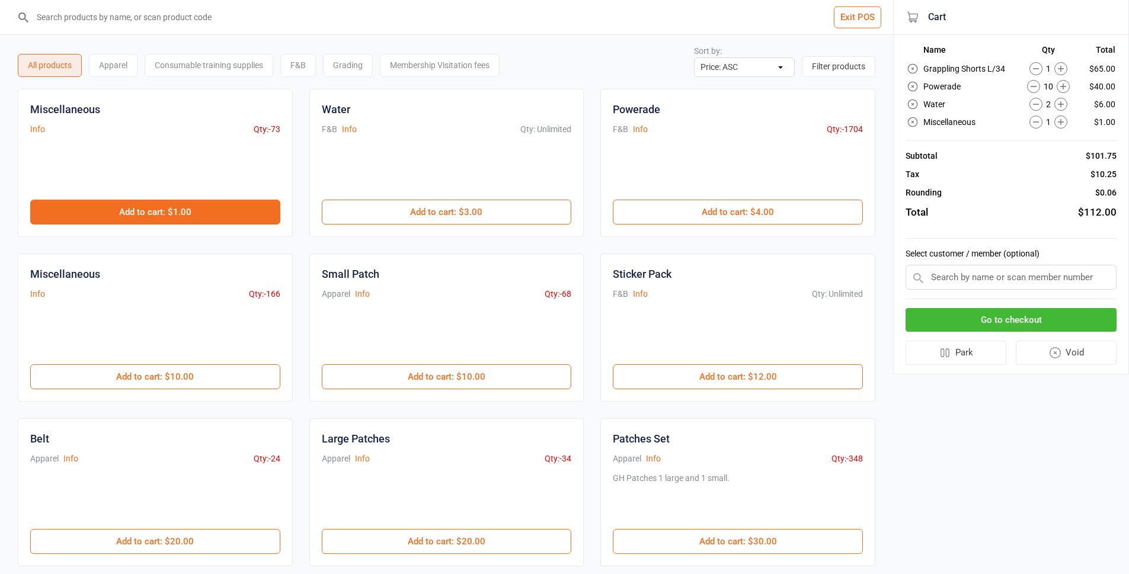
click at [242, 215] on button "Add to cart : $1.00" at bounding box center [155, 212] width 250 height 25
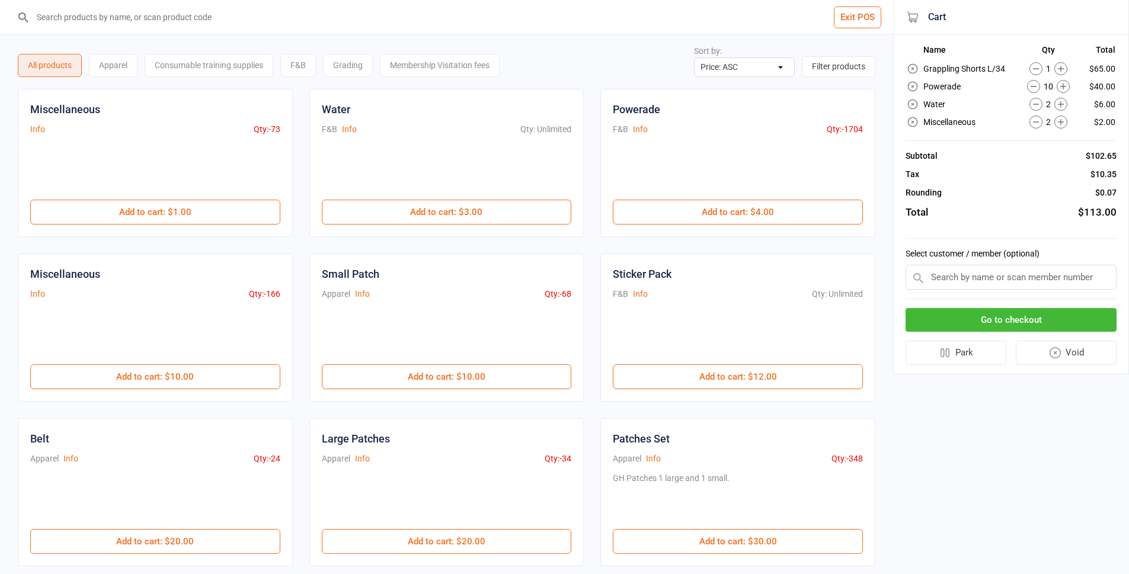
click at [947, 306] on div "Go to checkout Park Void" at bounding box center [1011, 336] width 211 height 75
click at [993, 320] on button "Go to checkout" at bounding box center [1011, 320] width 211 height 24
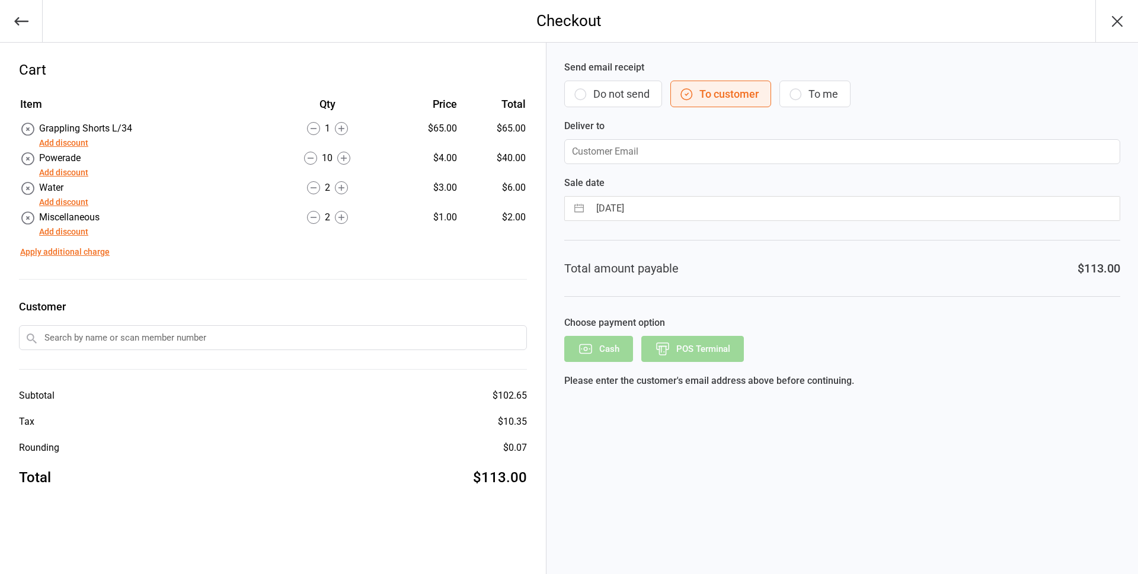
click at [804, 93] on button "To me" at bounding box center [814, 94] width 71 height 27
type input "[EMAIL_ADDRESS][DOMAIN_NAME]"
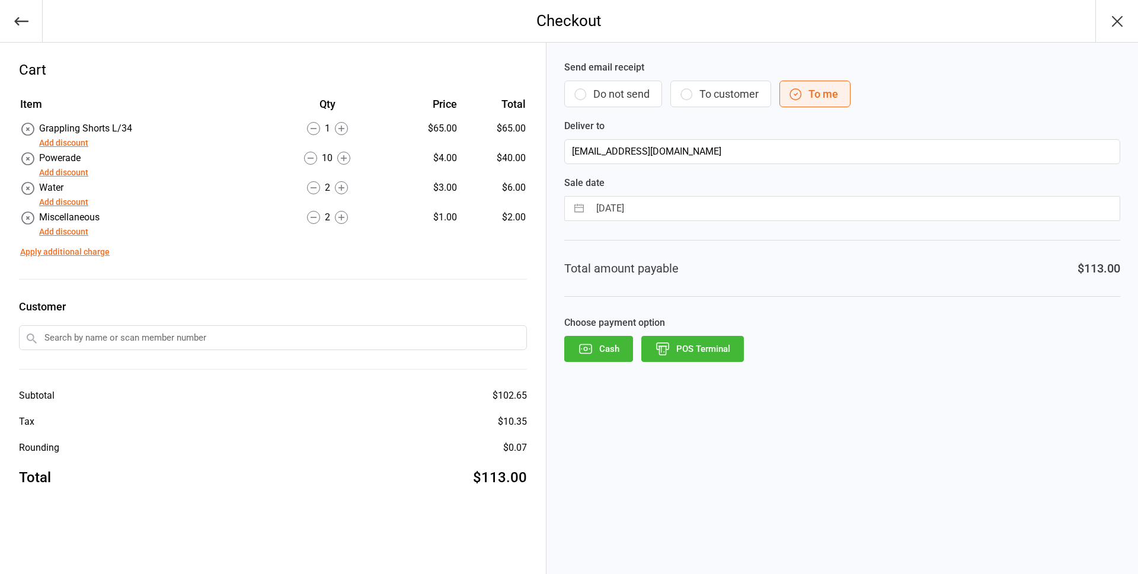
click at [709, 350] on button "POS Terminal" at bounding box center [692, 349] width 103 height 26
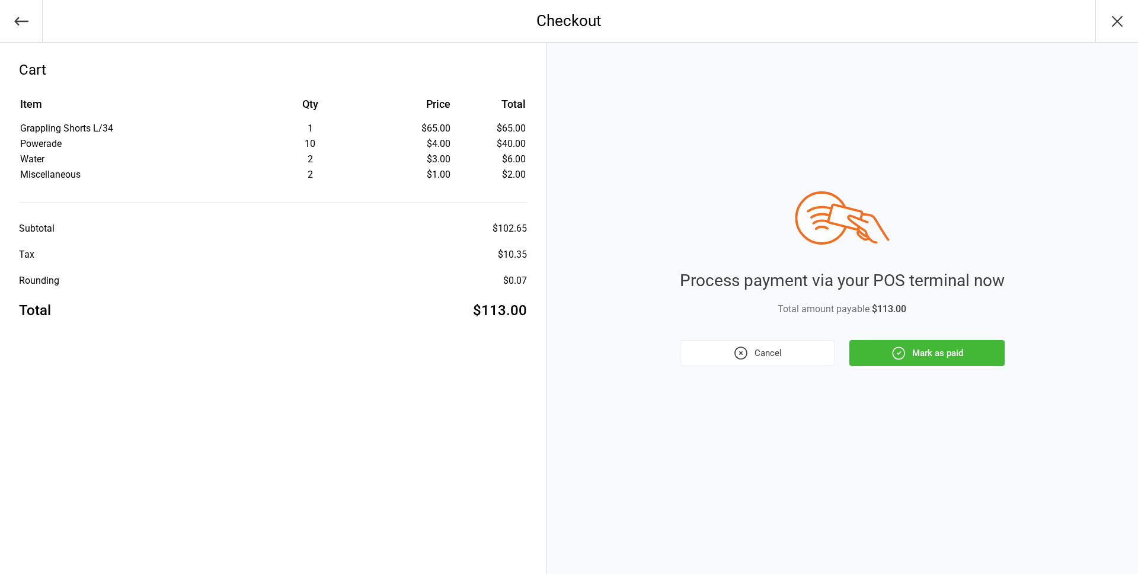
click at [981, 362] on button "Mark as paid" at bounding box center [926, 353] width 155 height 26
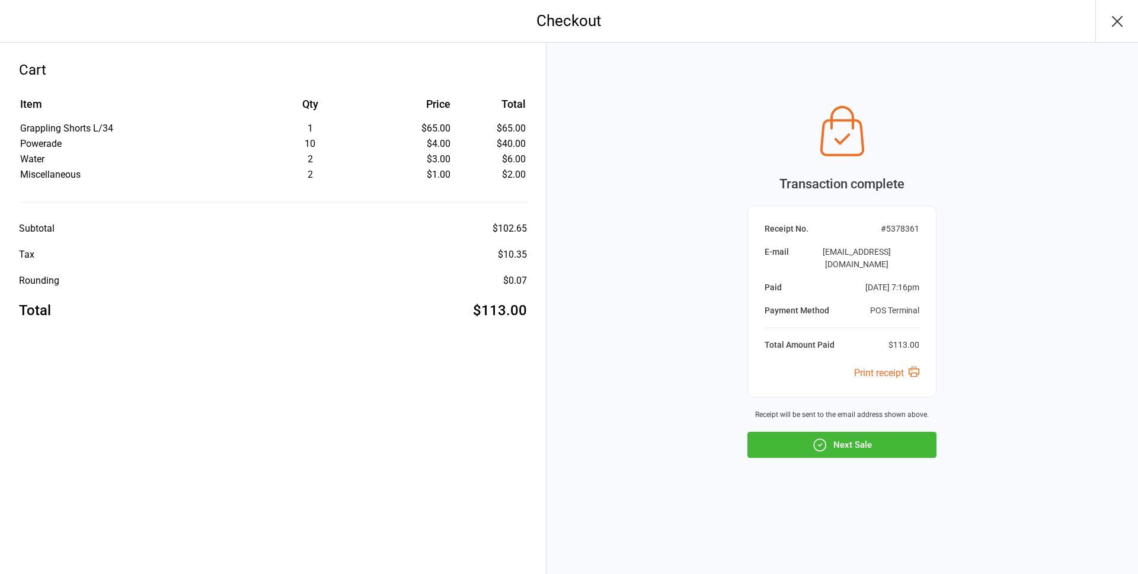
click at [835, 432] on button "Next Sale" at bounding box center [841, 445] width 189 height 26
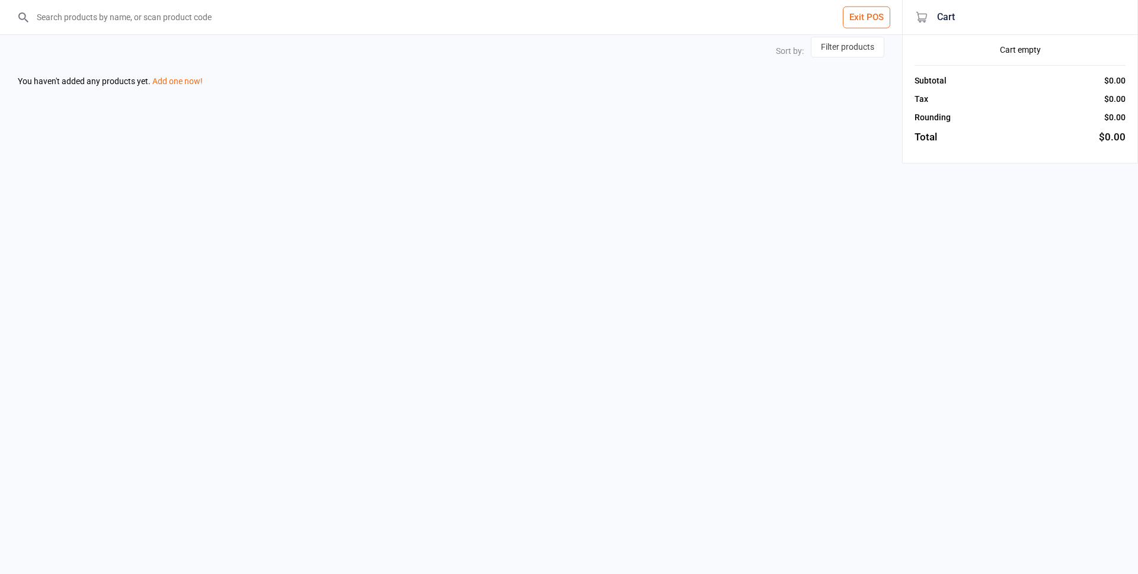
select select "price-asc"
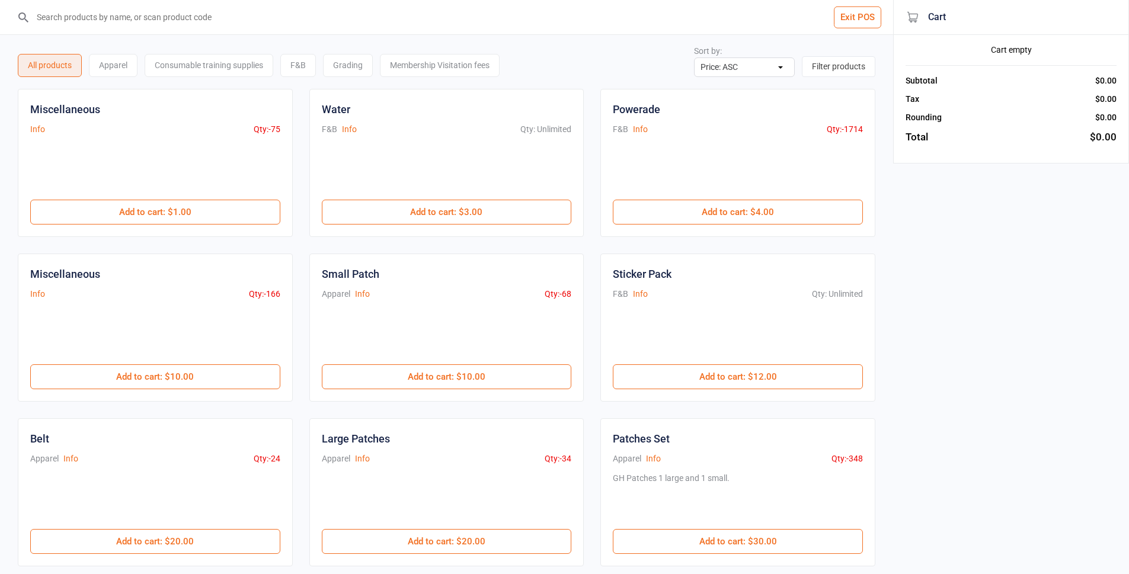
click at [847, 18] on button "Exit POS" at bounding box center [857, 18] width 47 height 22
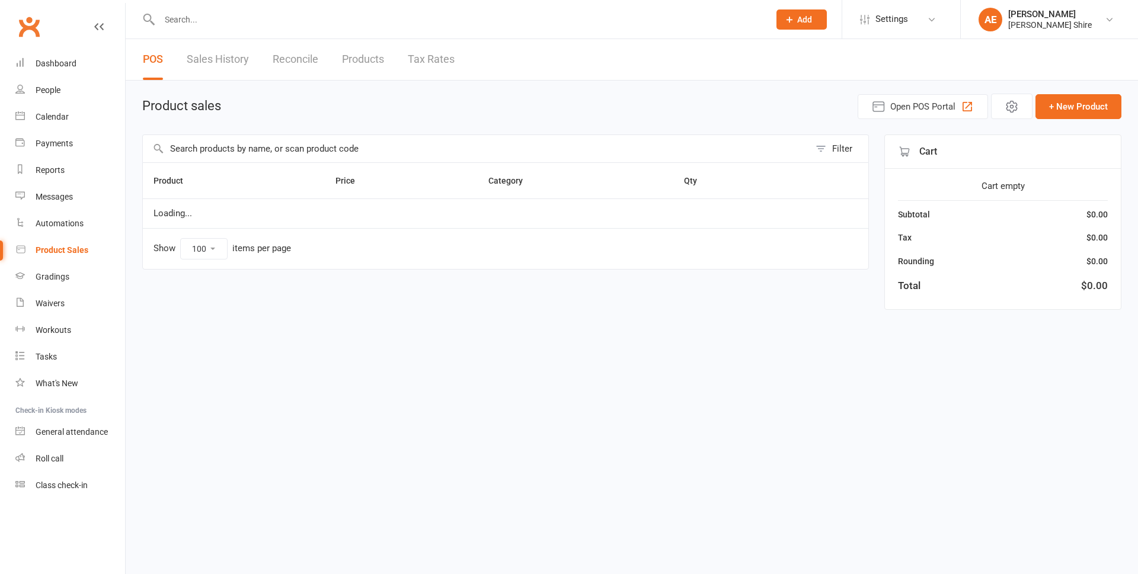
select select "100"
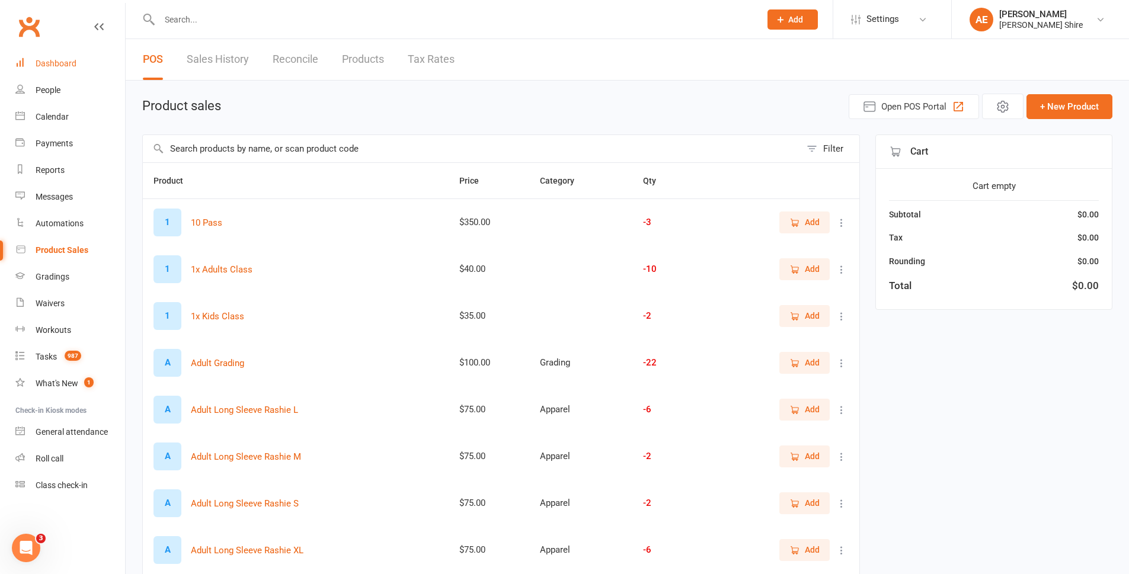
click at [44, 62] on div "Dashboard" at bounding box center [56, 63] width 41 height 9
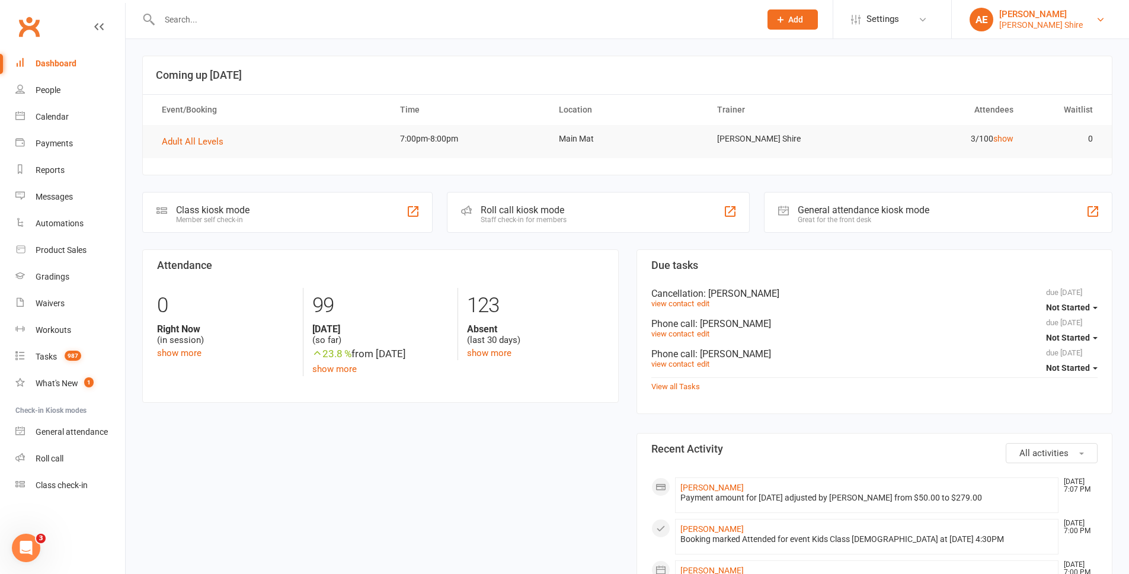
click at [1071, 13] on div "[PERSON_NAME]" at bounding box center [1041, 14] width 84 height 11
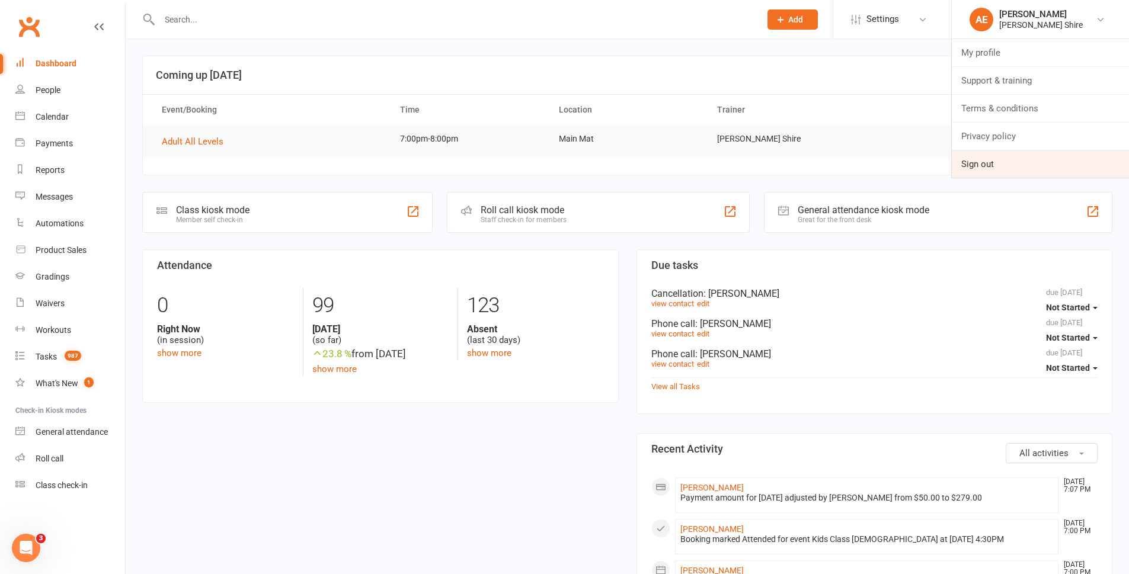
click at [973, 167] on link "Sign out" at bounding box center [1040, 164] width 177 height 27
